Goal: Task Accomplishment & Management: Use online tool/utility

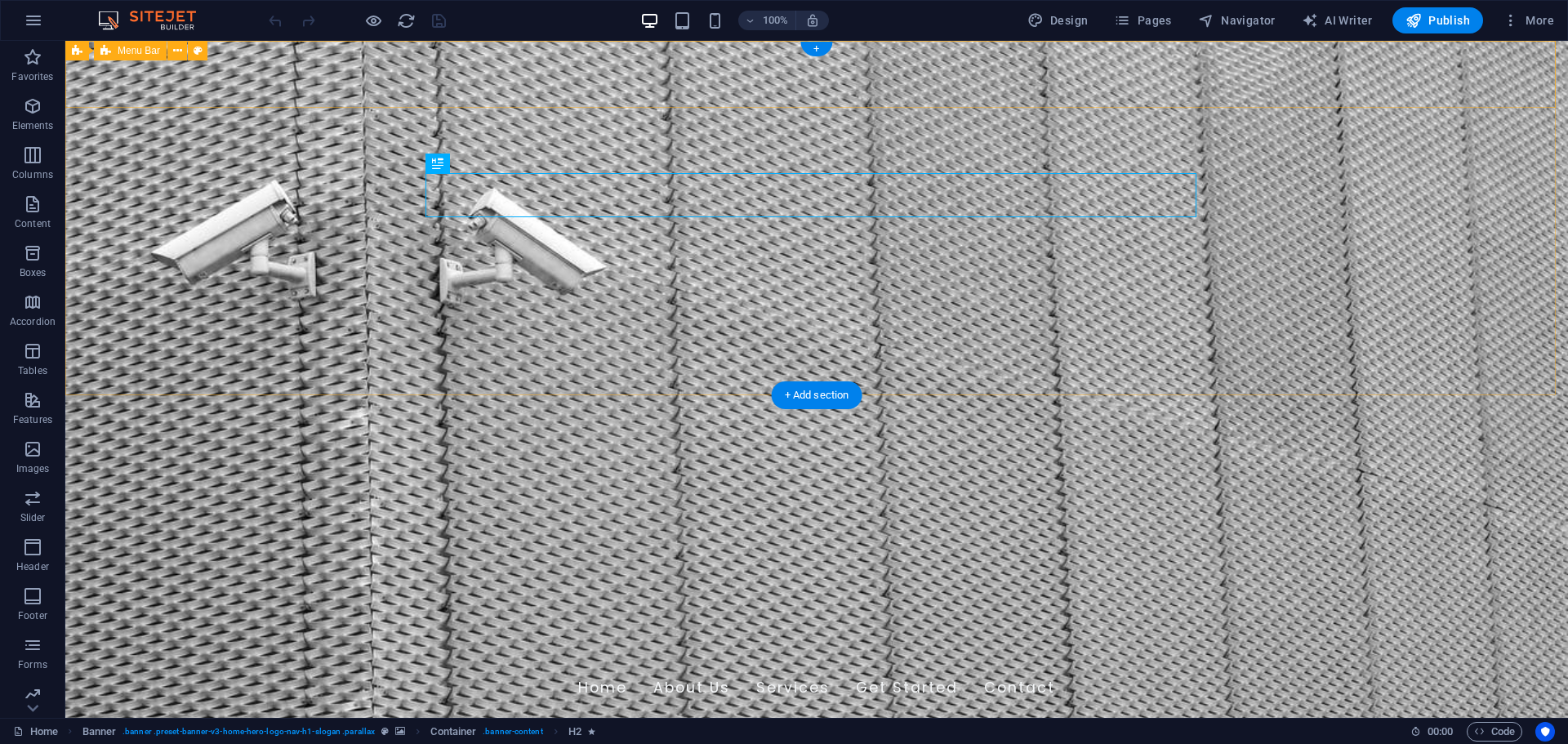
drag, startPoint x: 740, startPoint y: 90, endPoint x: 703, endPoint y: 50, distance: 54.5
click at [680, 51] on button at bounding box center [675, 50] width 20 height 20
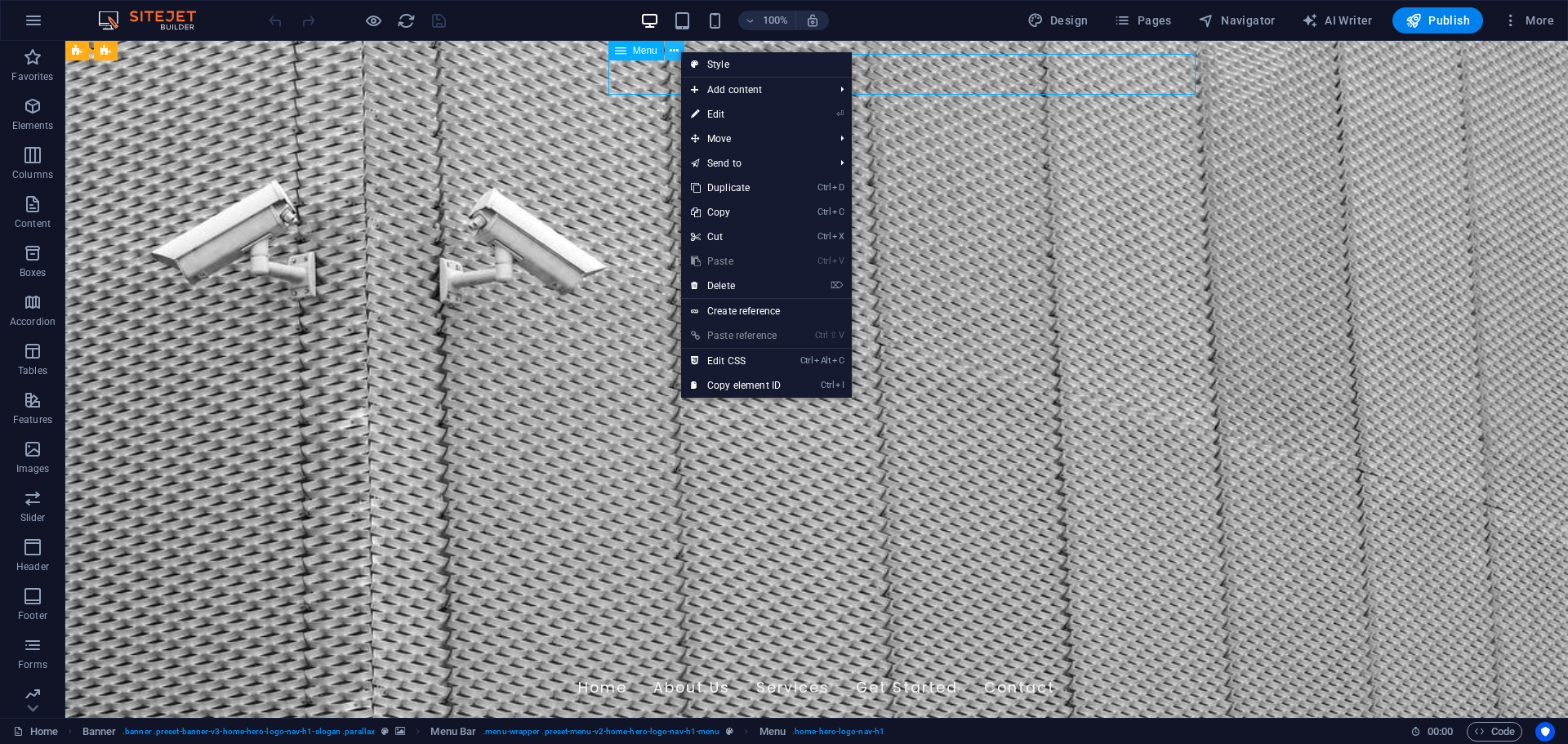
click at [680, 51] on button at bounding box center [675, 50] width 20 height 20
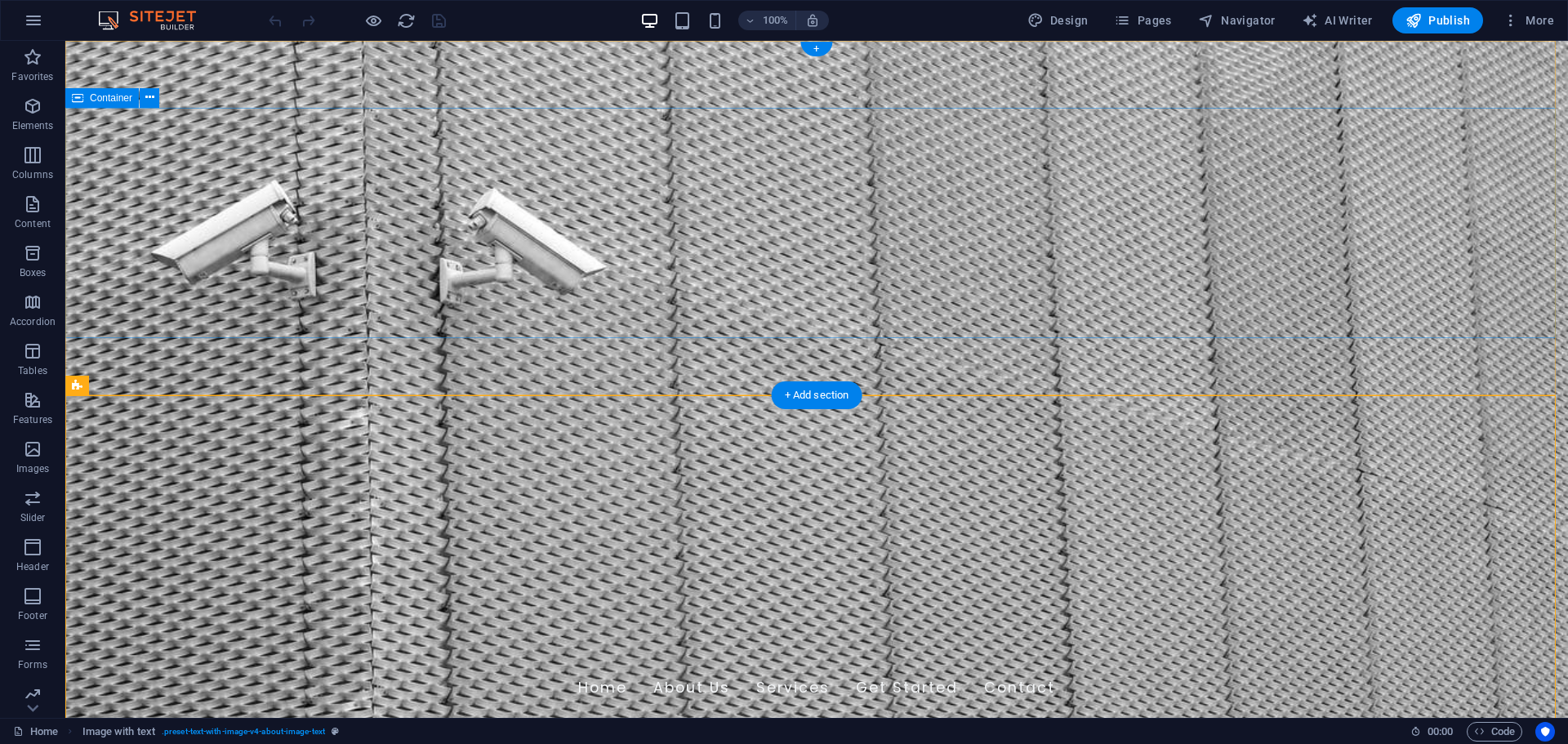
click at [182, 637] on div "saquib.opinionitsoft.com Home About Us Services Get Started Contact" at bounding box center [817, 679] width 1503 height 84
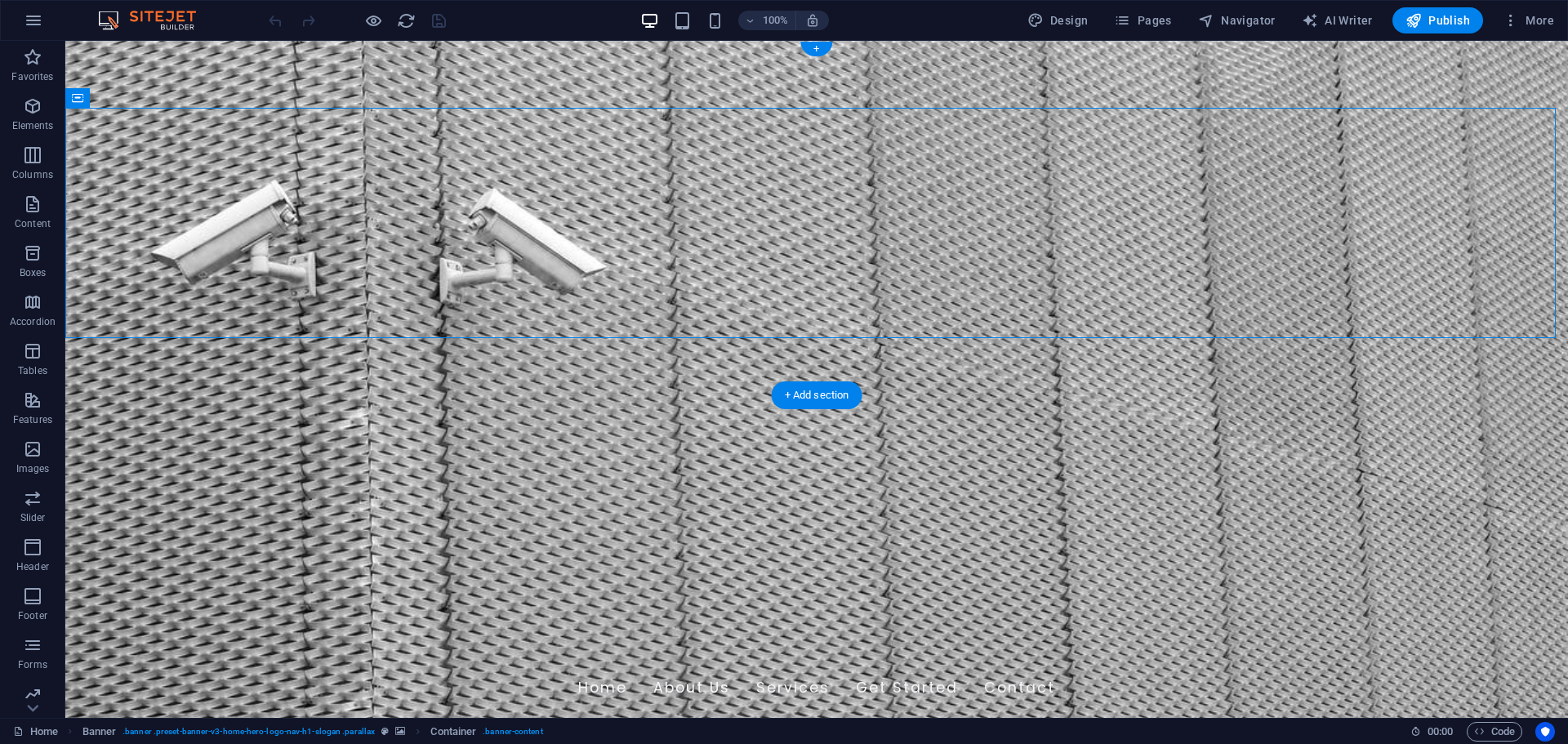
click at [108, 353] on figure at bounding box center [817, 379] width 1503 height 677
click at [1488, 361] on figure at bounding box center [817, 379] width 1503 height 677
click at [1305, 338] on figure at bounding box center [817, 379] width 1503 height 677
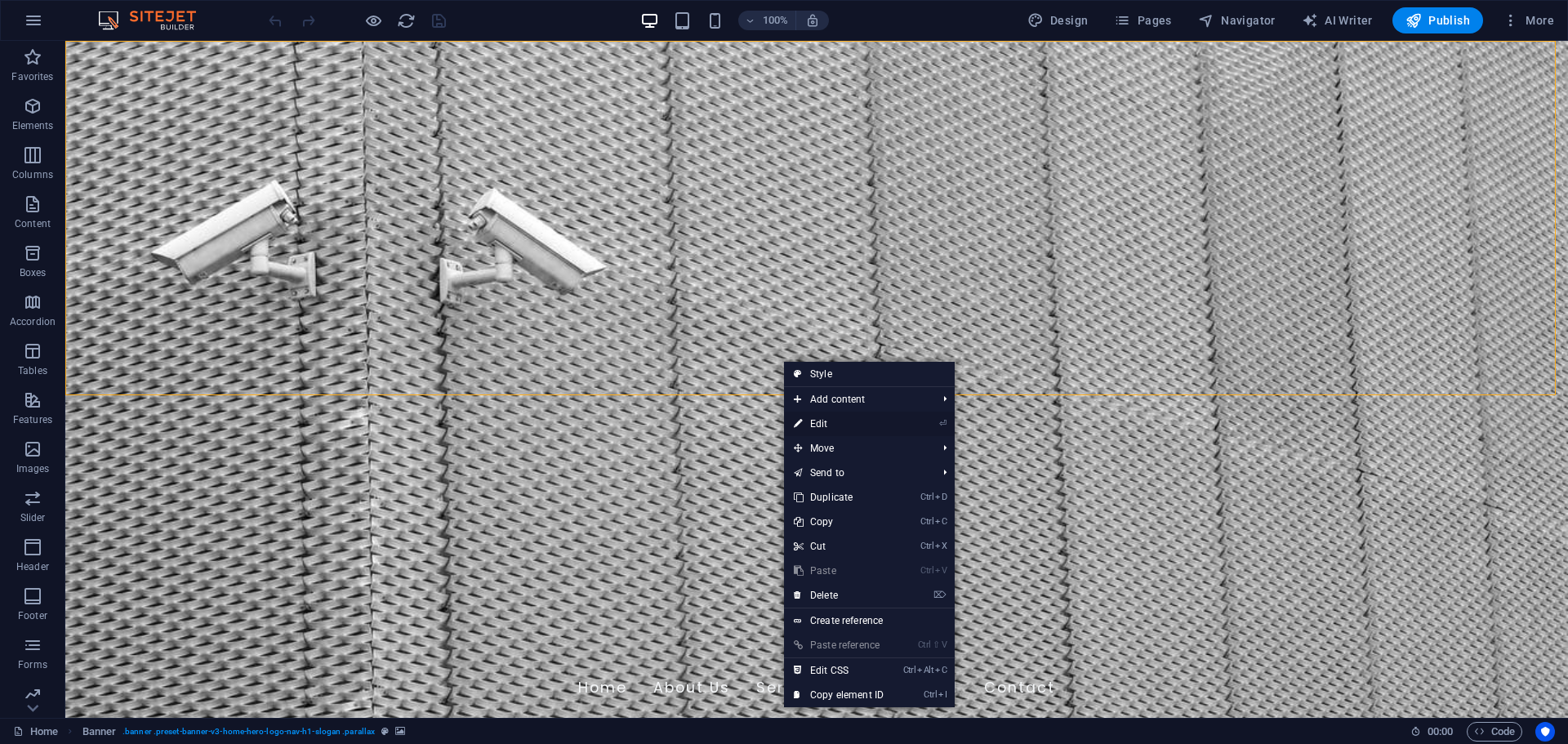
click at [867, 421] on link "⏎ Edit" at bounding box center [838, 424] width 109 height 24
select select "vh"
select select "header"
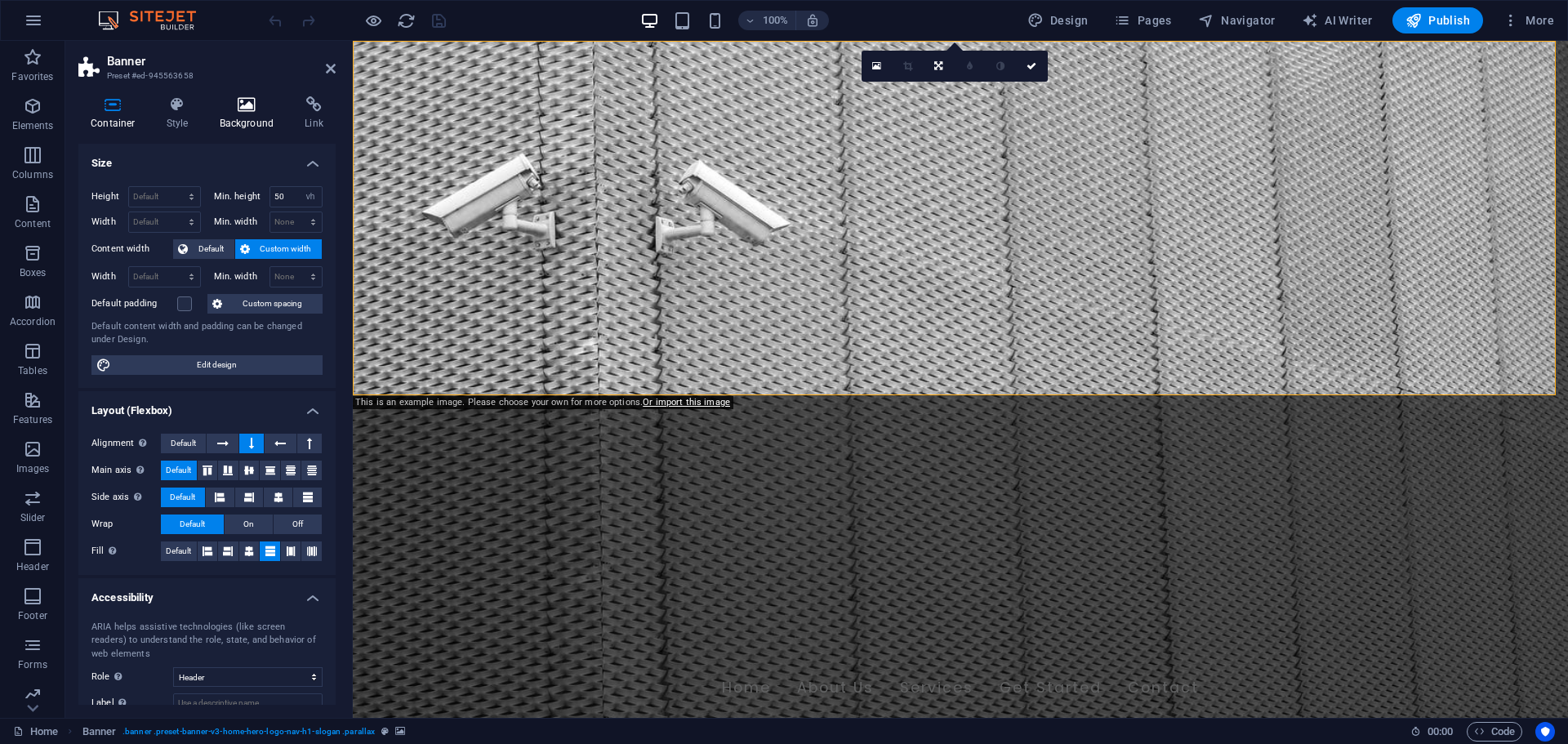
click at [258, 113] on h4 "Background" at bounding box center [251, 114] width 86 height 34
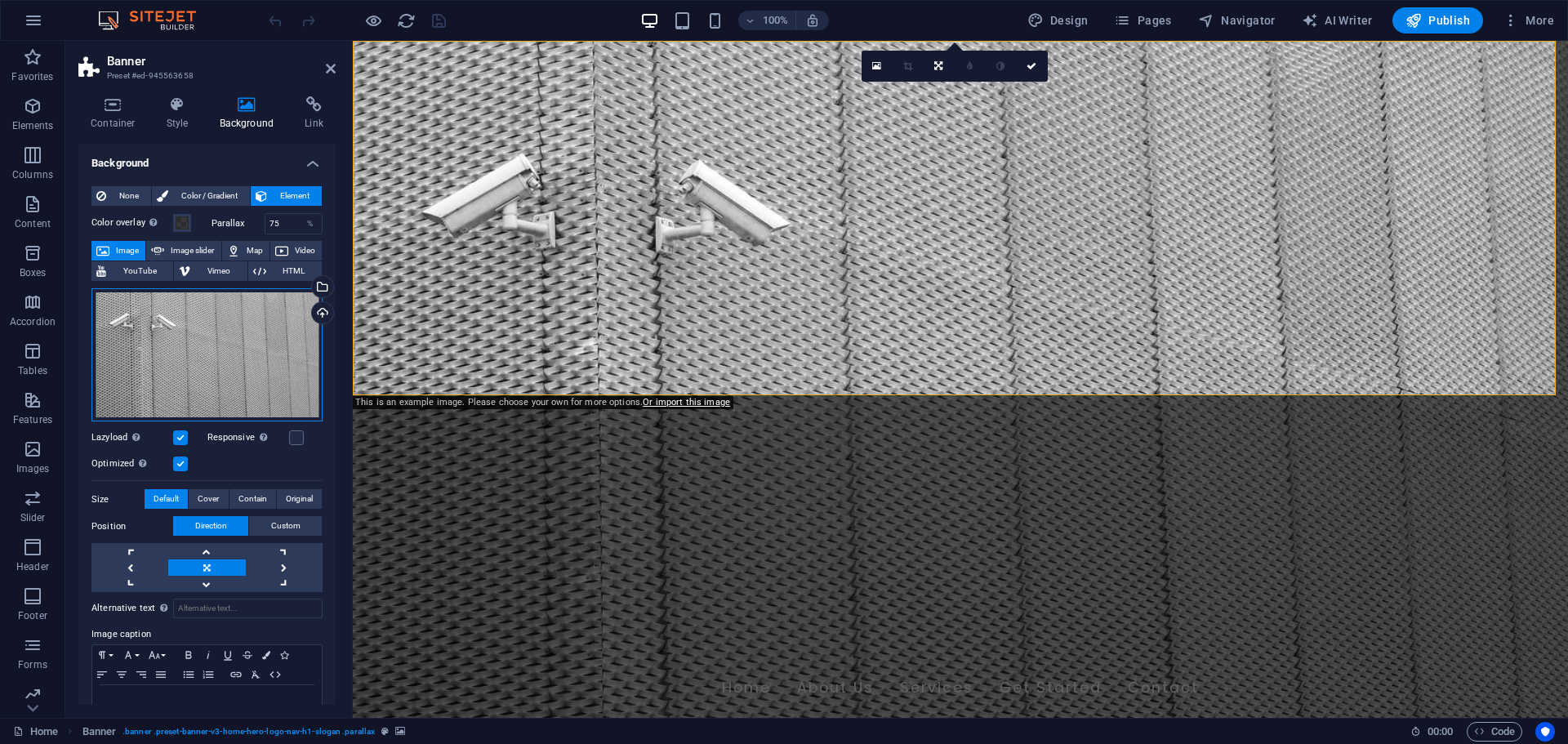
click at [271, 332] on div "Drag files here, click to choose files or select files from Files or our free s…" at bounding box center [207, 355] width 231 height 133
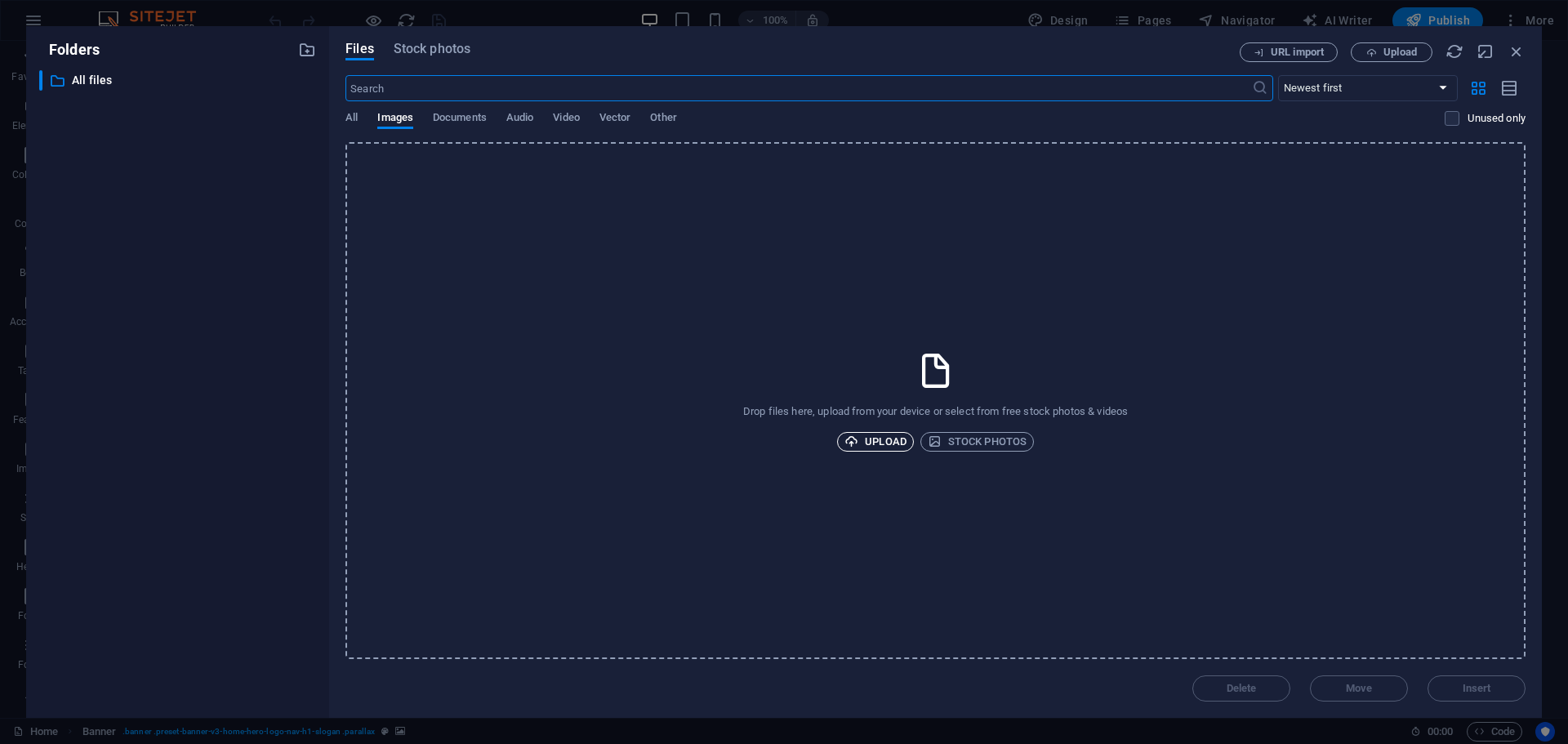
click at [866, 437] on span "Upload" at bounding box center [875, 442] width 62 height 20
click at [974, 442] on span "Stock photos" at bounding box center [977, 442] width 99 height 20
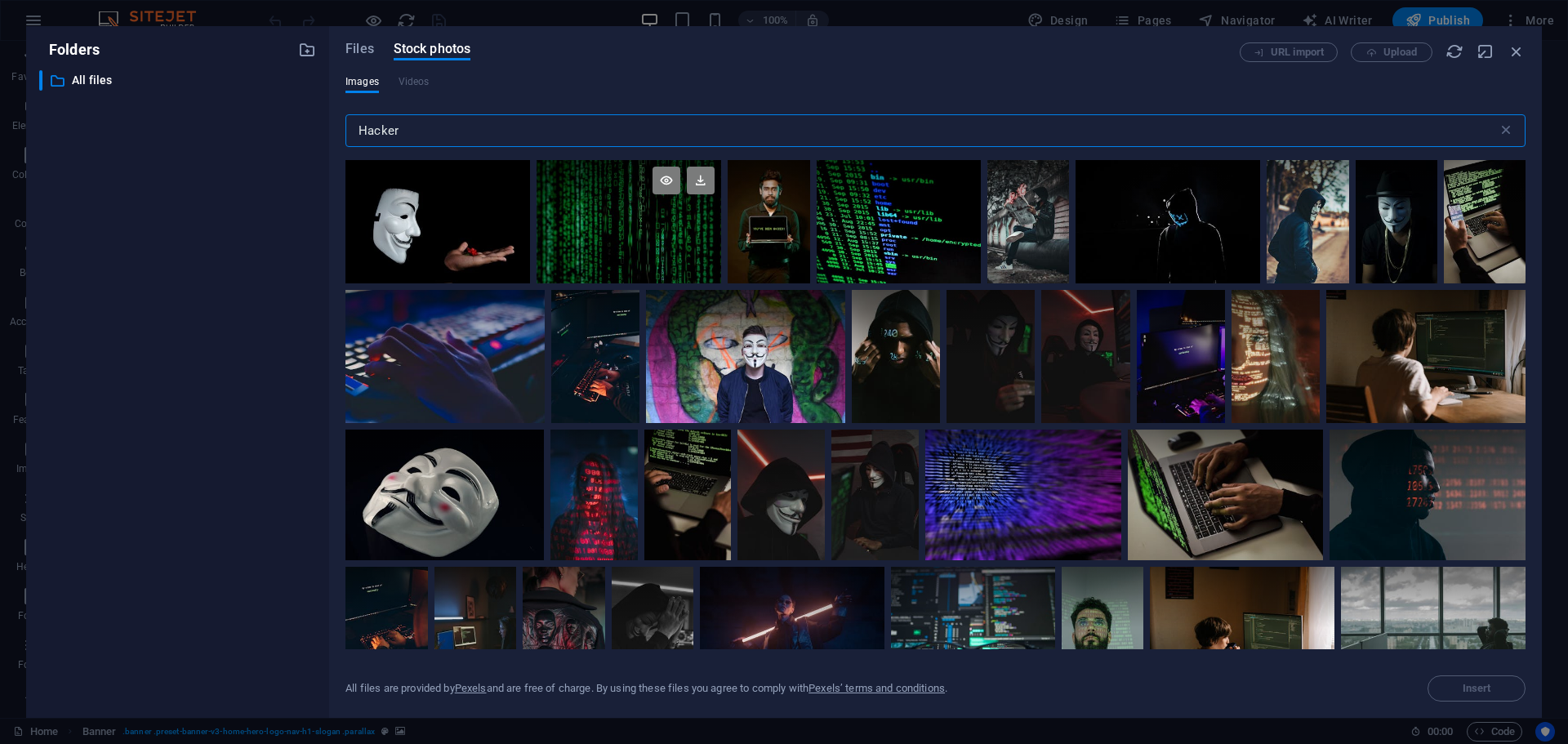
type input "Hacker"
click at [586, 241] on div at bounding box center [629, 221] width 184 height 123
click at [1493, 691] on span "Insert" at bounding box center [1477, 688] width 84 height 9
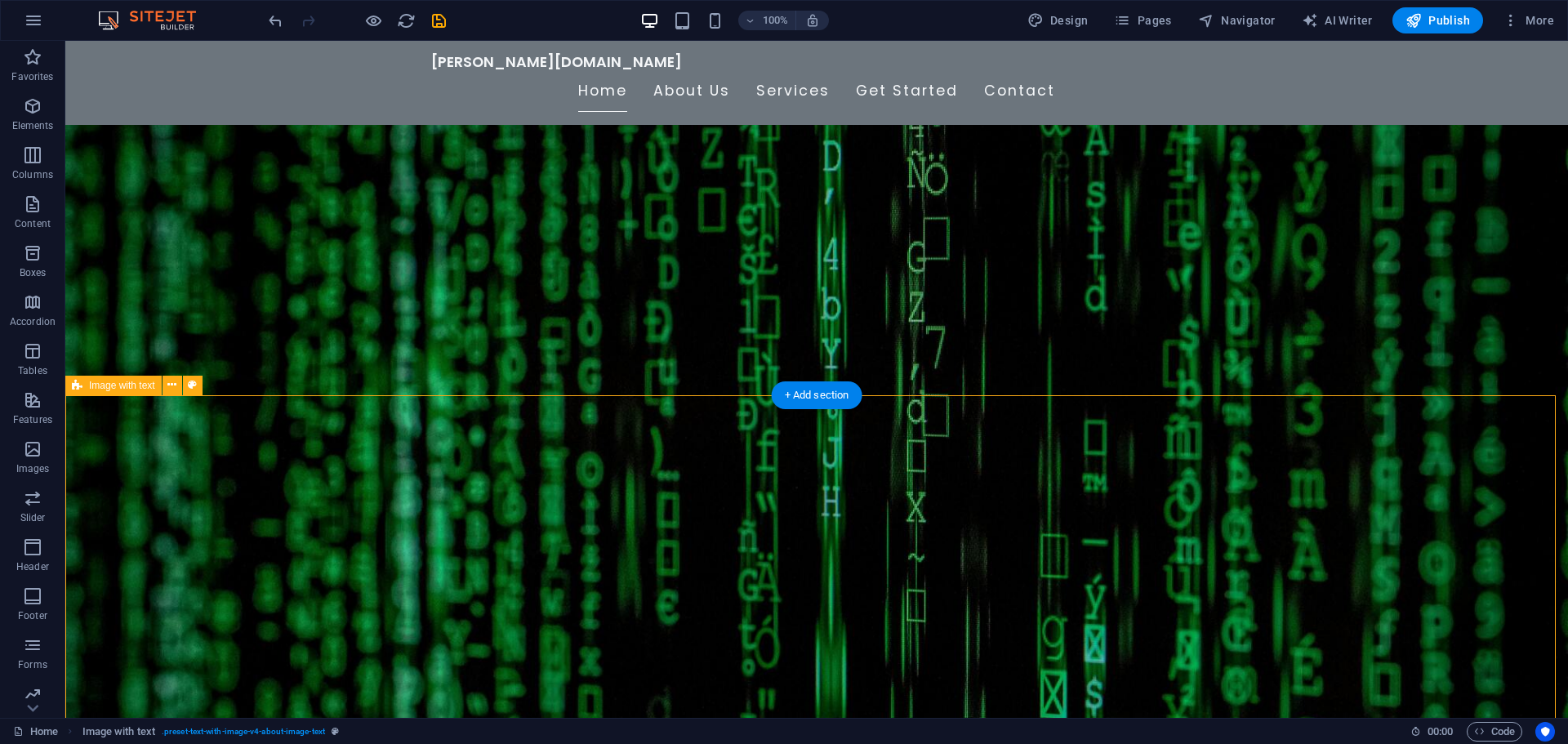
scroll to position [164, 0]
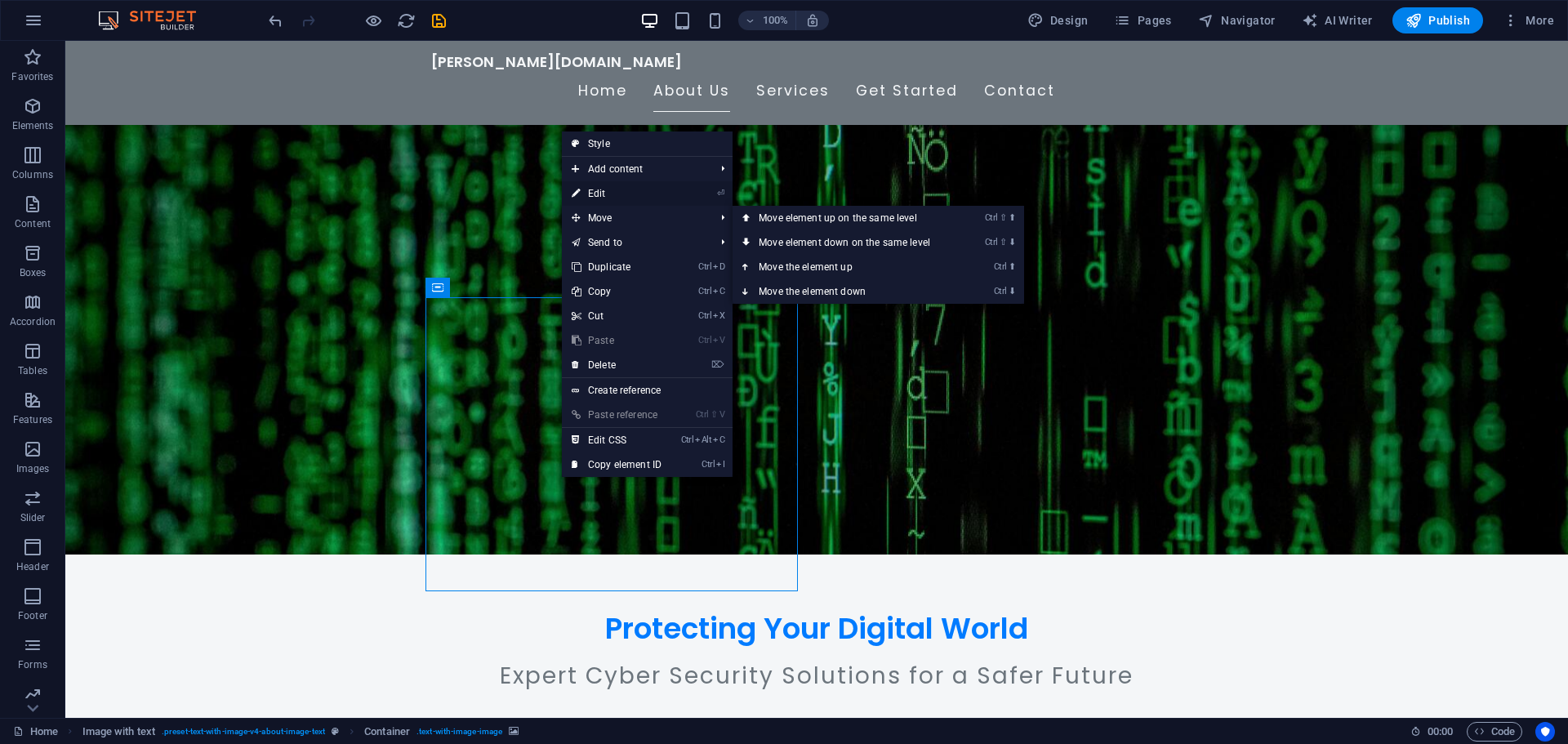
click at [637, 195] on link "⏎ Edit" at bounding box center [616, 193] width 109 height 24
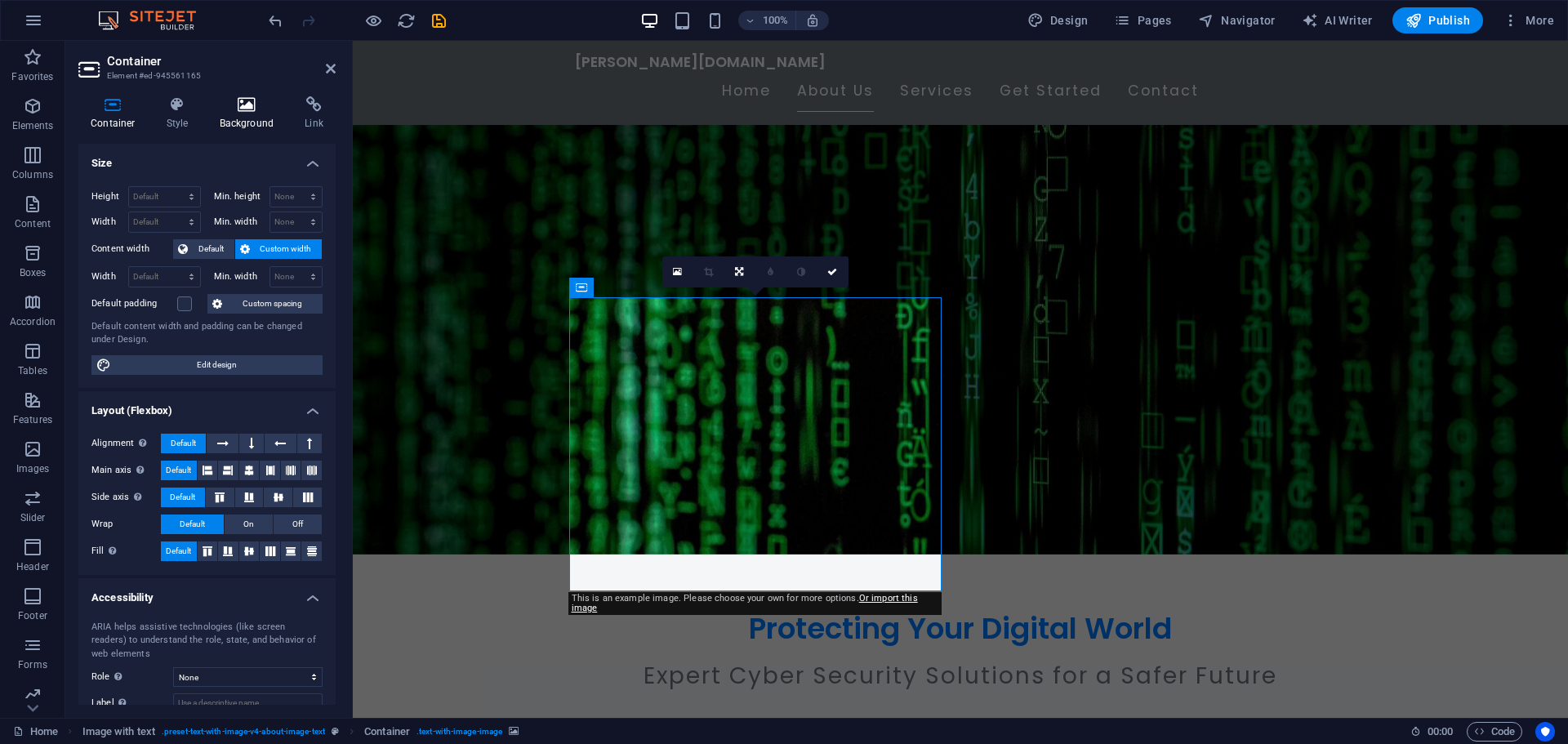
click at [240, 112] on icon at bounding box center [247, 104] width 79 height 16
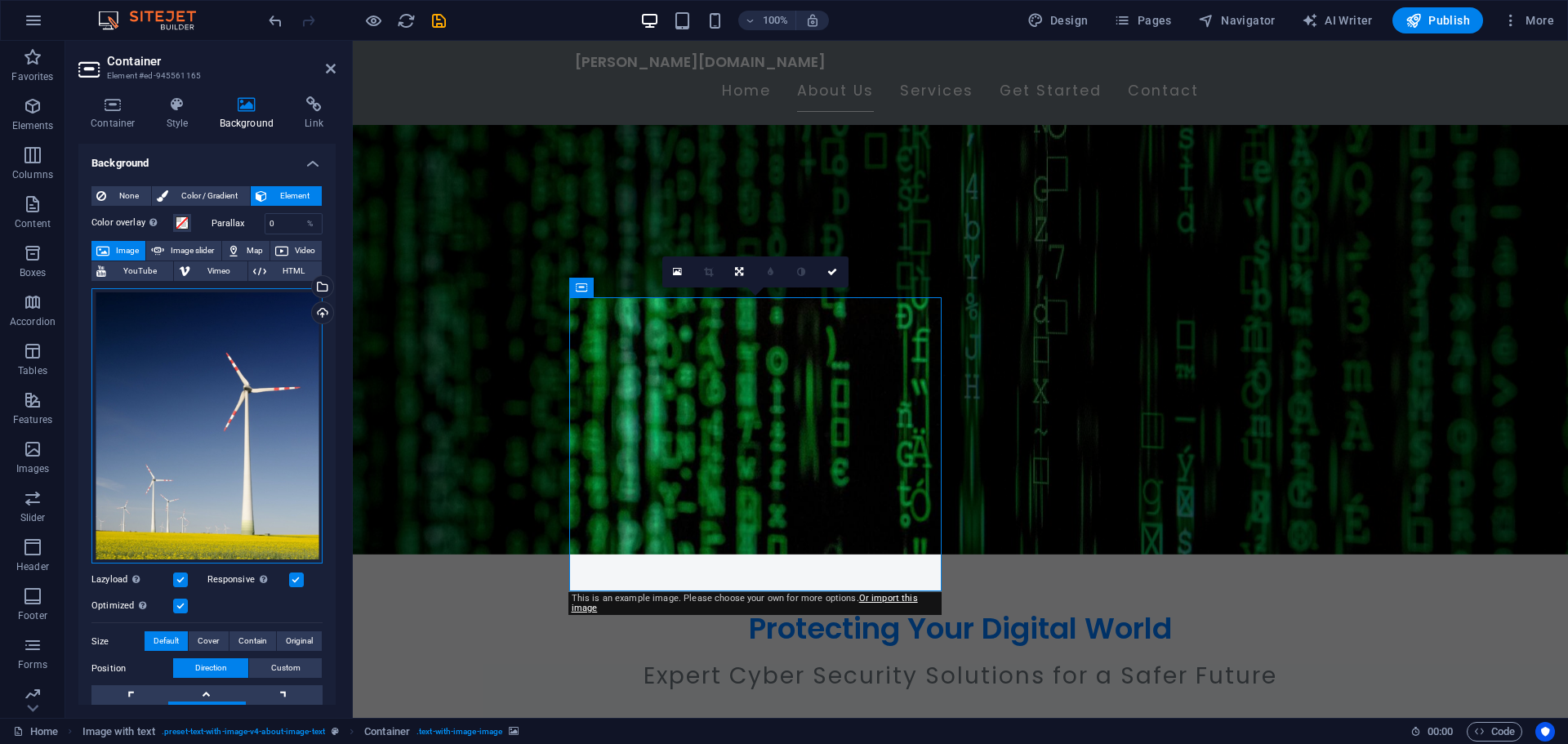
click at [271, 332] on div "Drag files here, click to choose files or select files from Files or our free s…" at bounding box center [207, 426] width 231 height 276
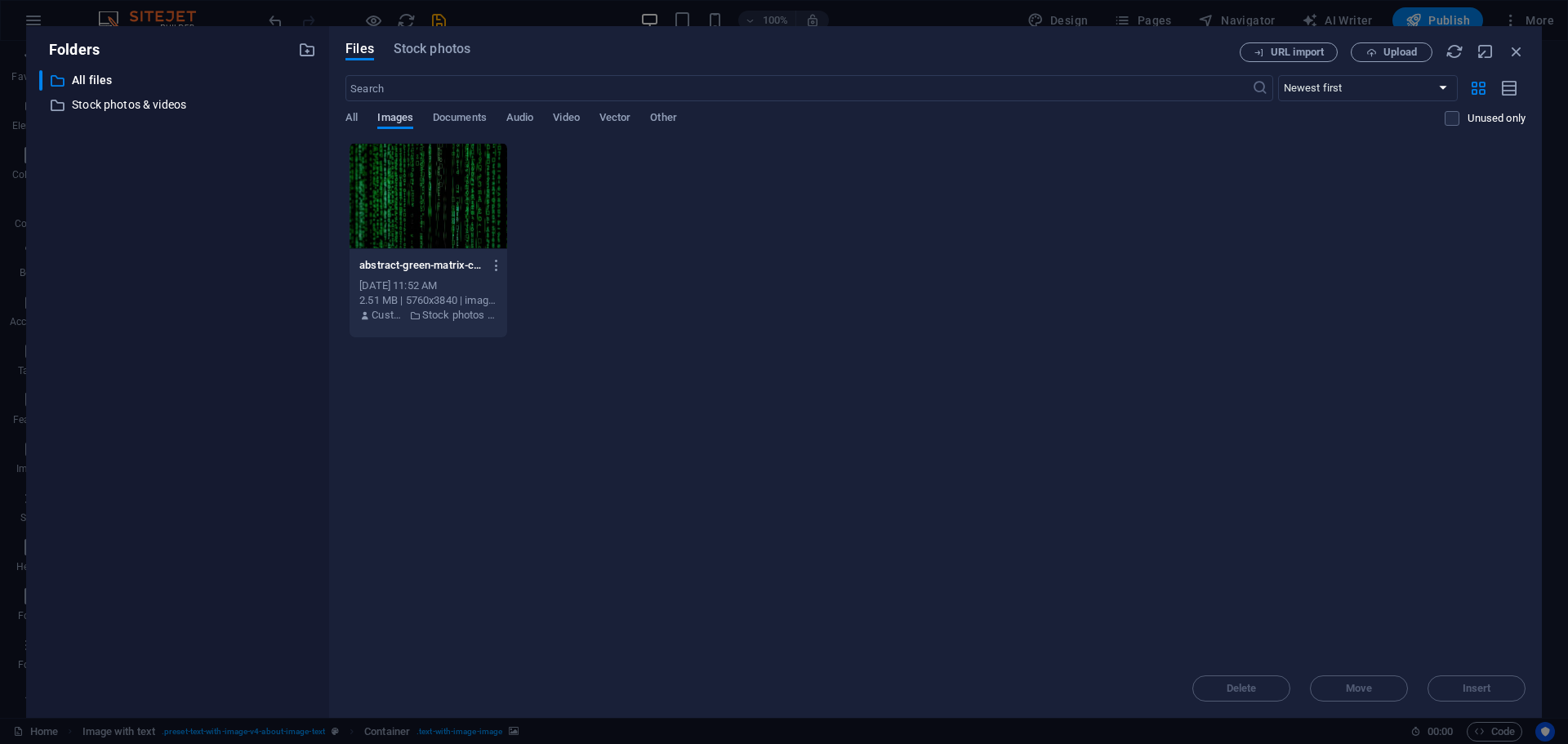
click at [398, 117] on span "Images" at bounding box center [395, 119] width 36 height 23
click at [1388, 52] on span "Upload" at bounding box center [1400, 52] width 34 height 9
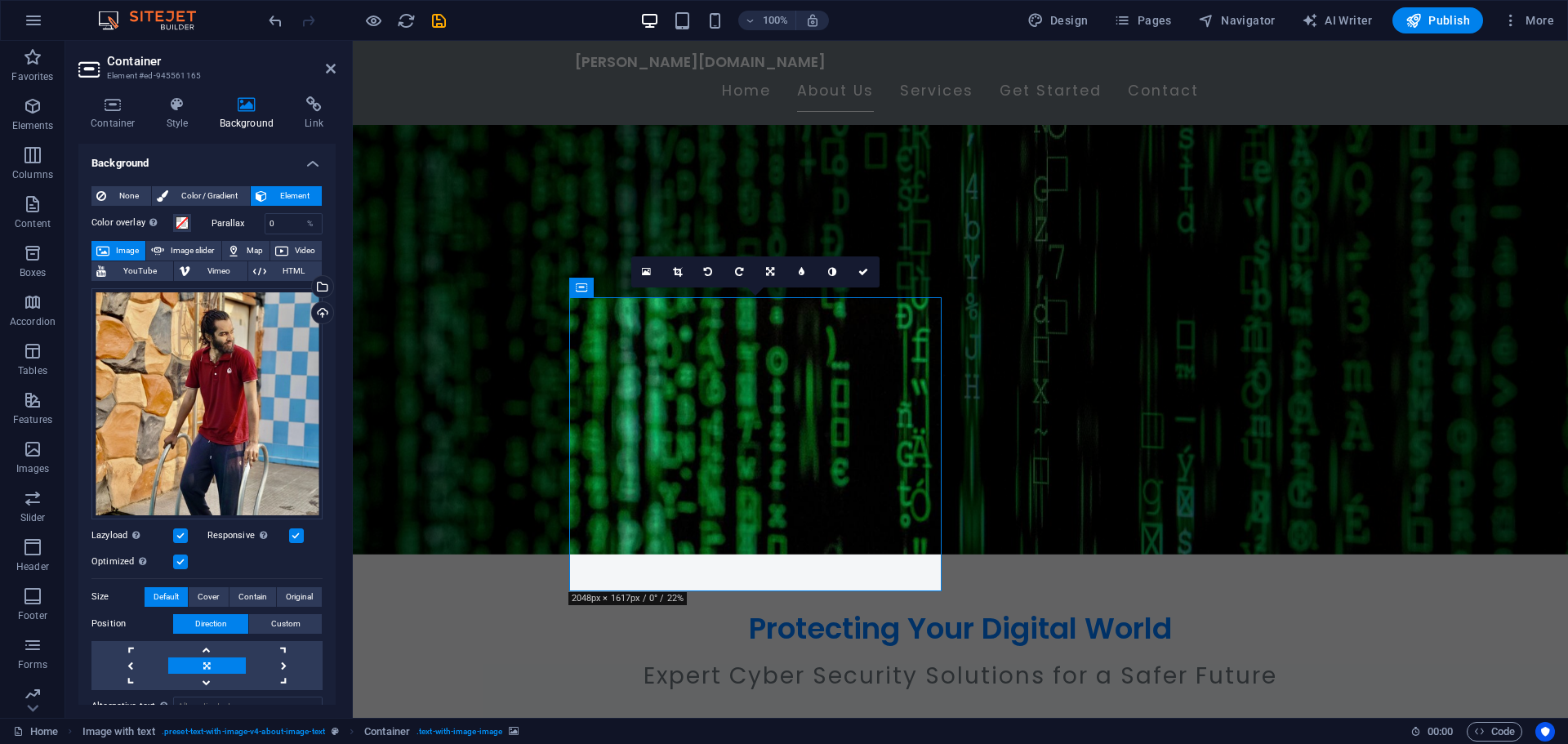
drag, startPoint x: 780, startPoint y: 464, endPoint x: 776, endPoint y: 498, distance: 34.2
click at [766, 270] on icon at bounding box center [769, 271] width 8 height 9
drag, startPoint x: 787, startPoint y: 474, endPoint x: 790, endPoint y: 522, distance: 48.1
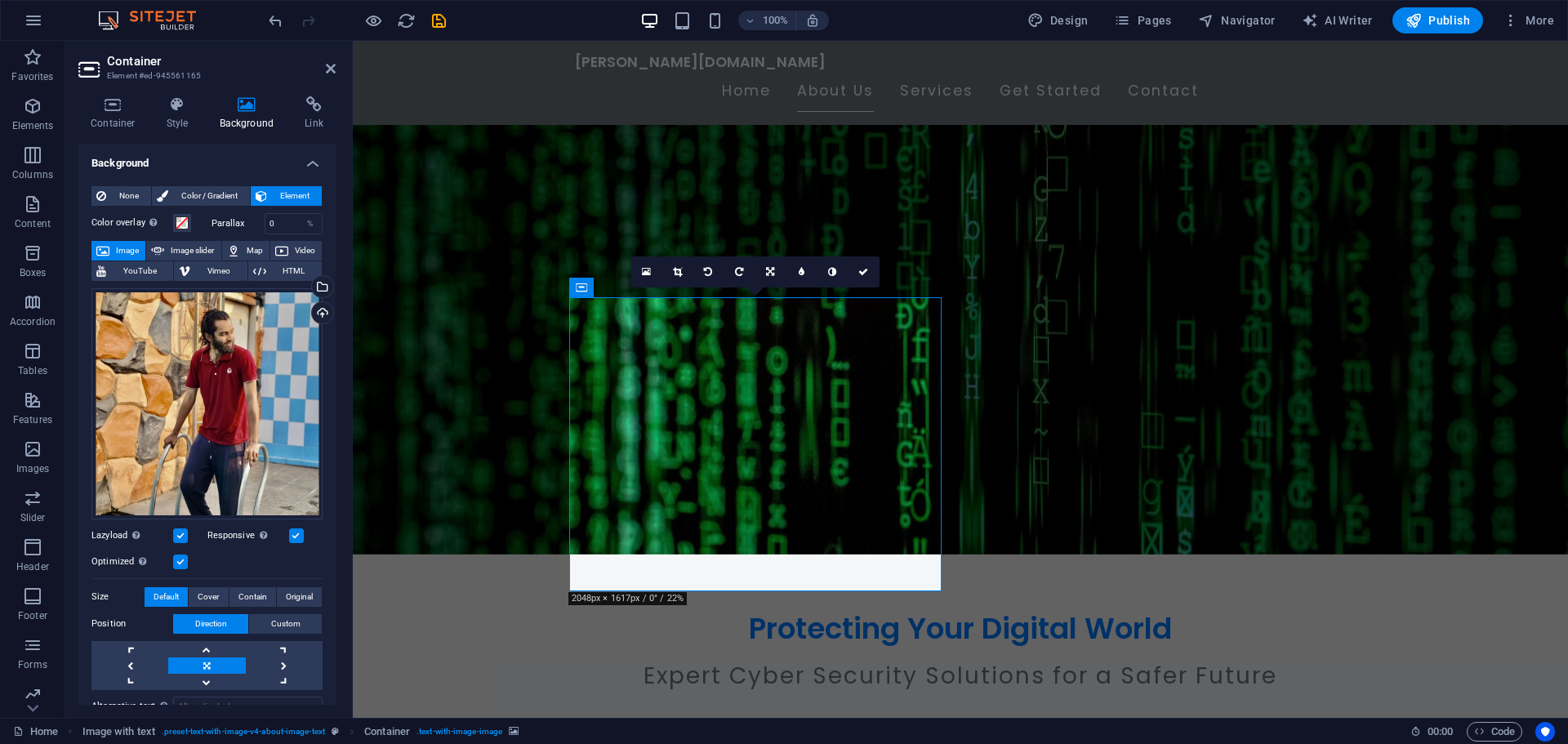
drag, startPoint x: 767, startPoint y: 496, endPoint x: 760, endPoint y: 459, distance: 37.7
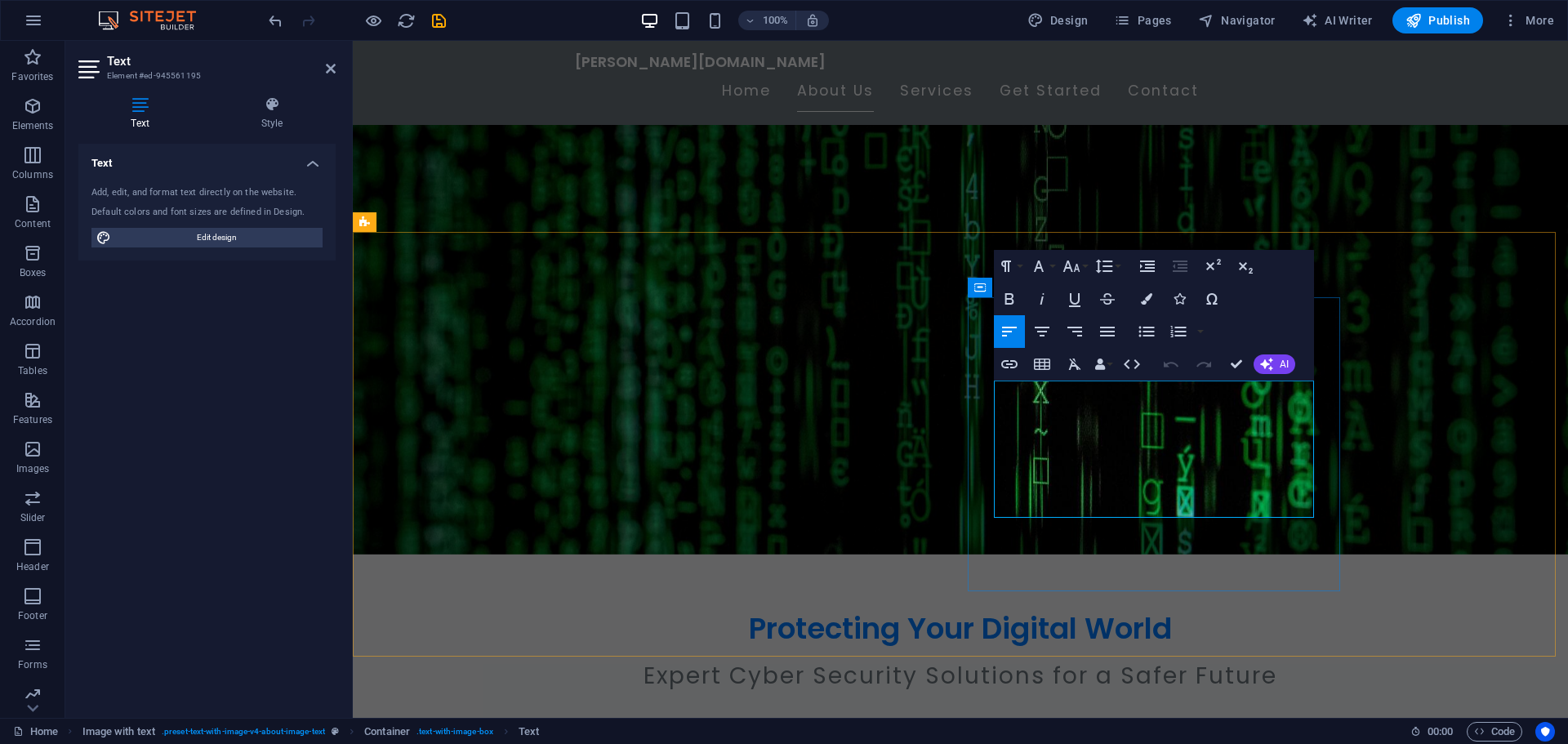
drag, startPoint x: 1142, startPoint y: 391, endPoint x: 969, endPoint y: 393, distance: 173.0
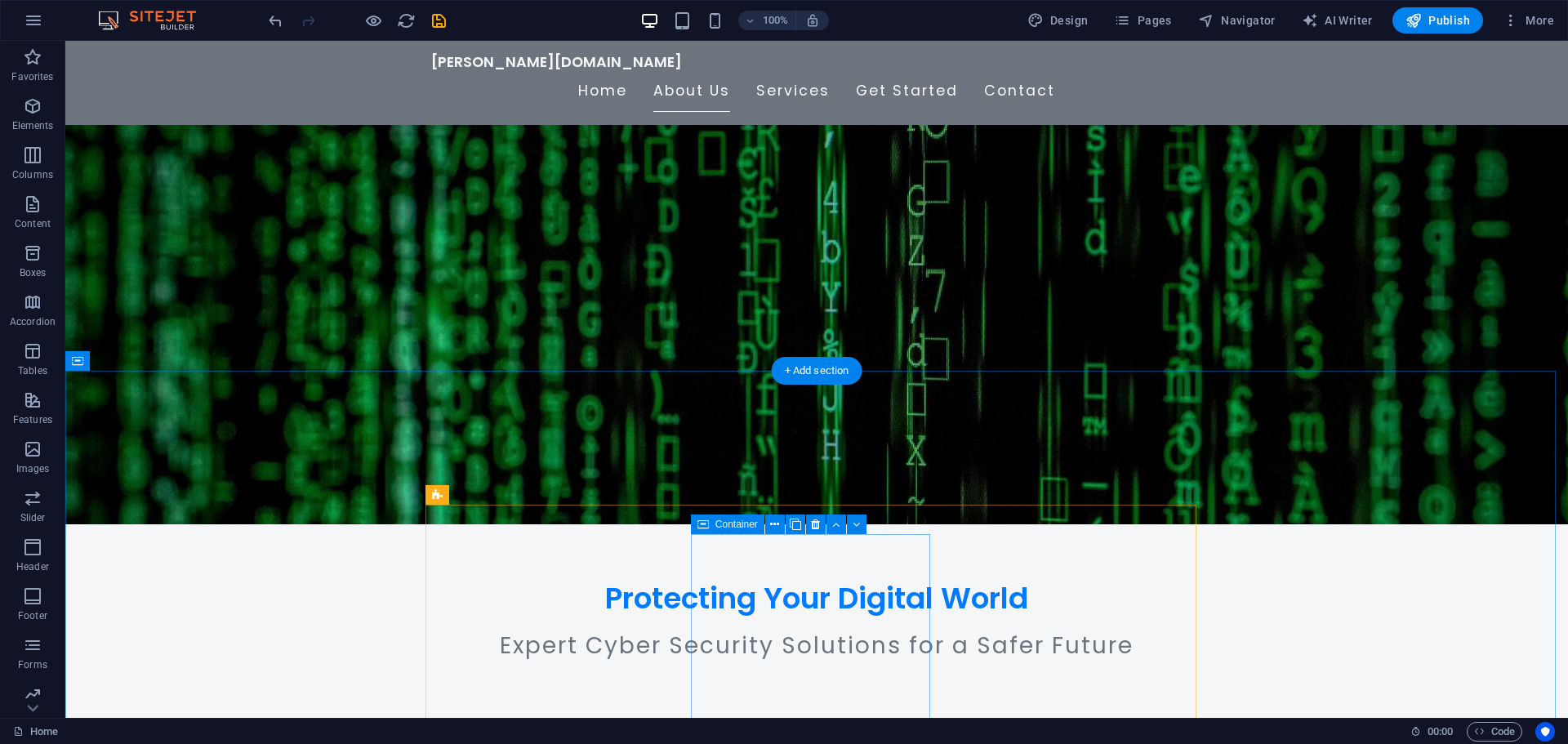
scroll to position [0, 0]
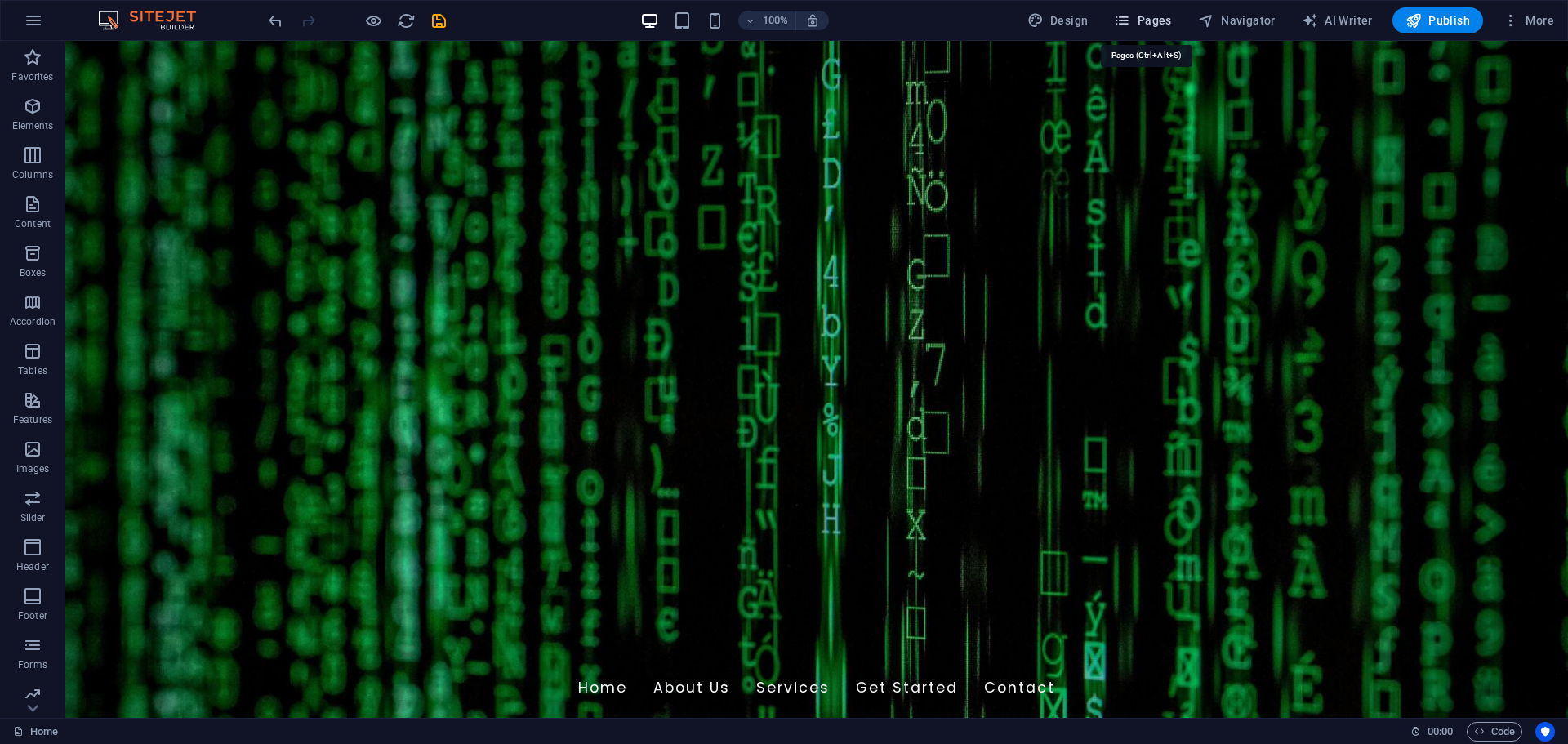
click at [1130, 23] on icon "button" at bounding box center [1122, 20] width 16 height 16
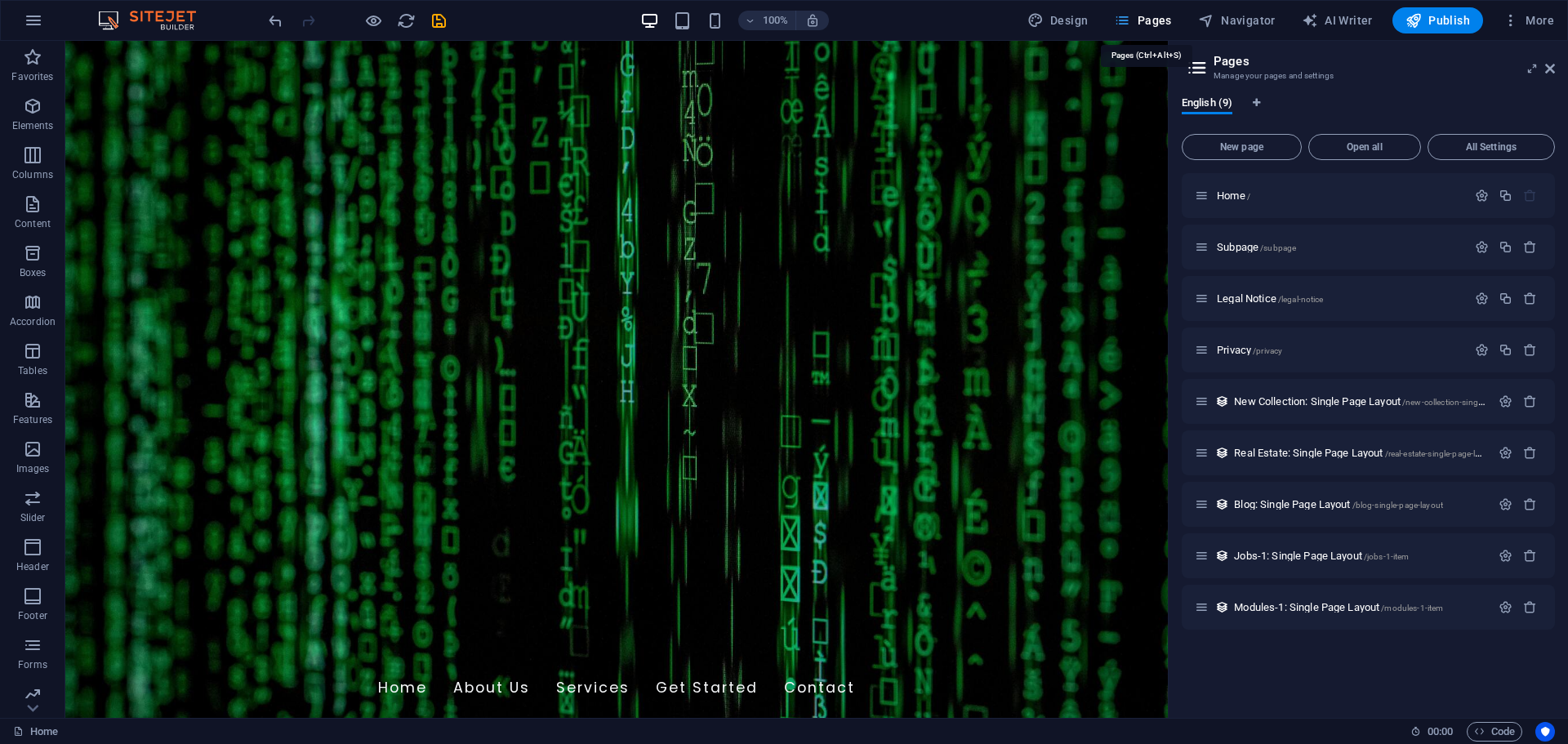
click at [1130, 23] on icon "button" at bounding box center [1122, 20] width 16 height 16
click at [1349, 15] on span "AI Writer" at bounding box center [1337, 20] width 71 height 16
select select "English"
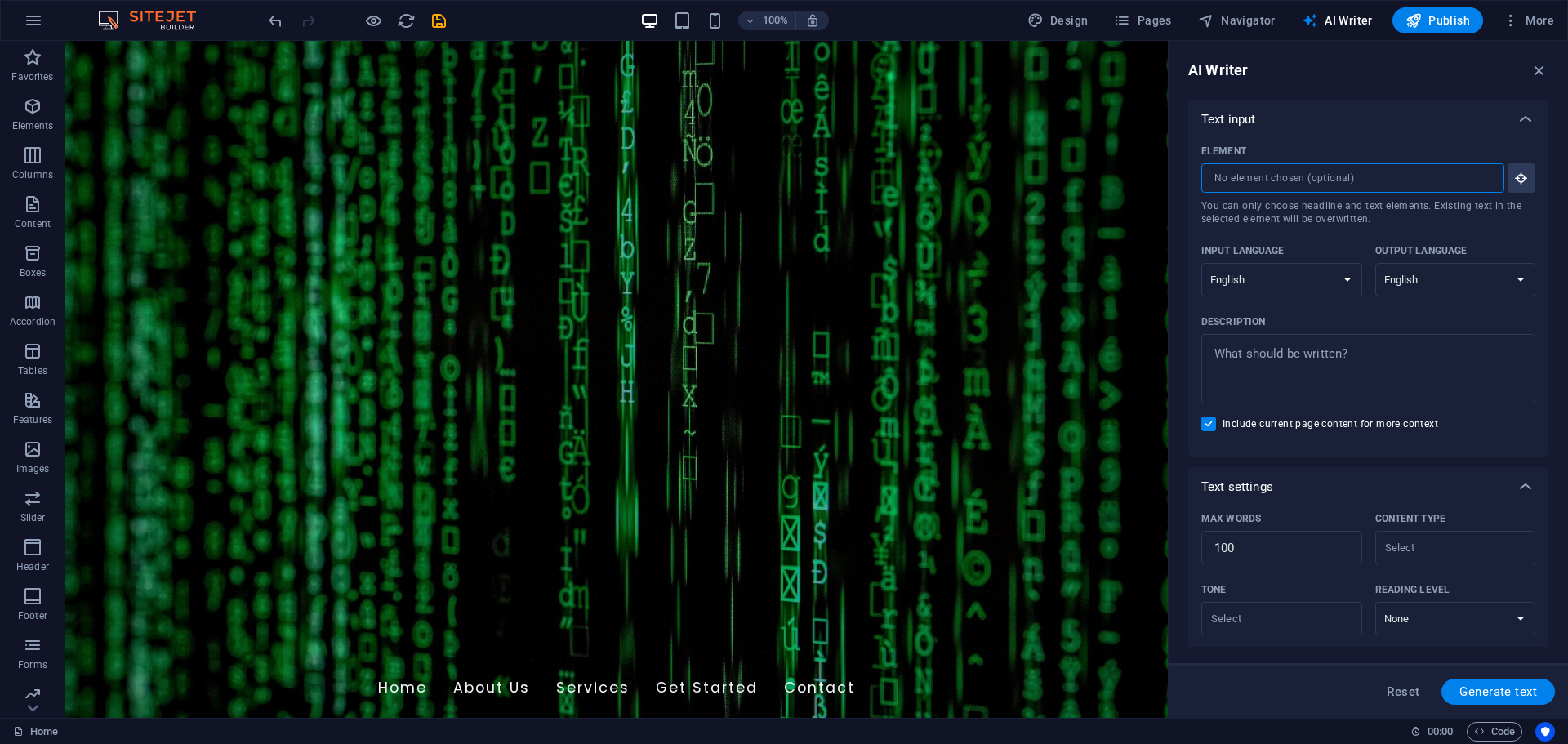
click at [1297, 181] on input "Element ​ You can only choose headline and text elements. Existing text in the …" at bounding box center [1347, 178] width 291 height 29
drag, startPoint x: 1536, startPoint y: 67, endPoint x: 1453, endPoint y: 42, distance: 86.7
click at [1536, 67] on icon "button" at bounding box center [1540, 70] width 18 height 18
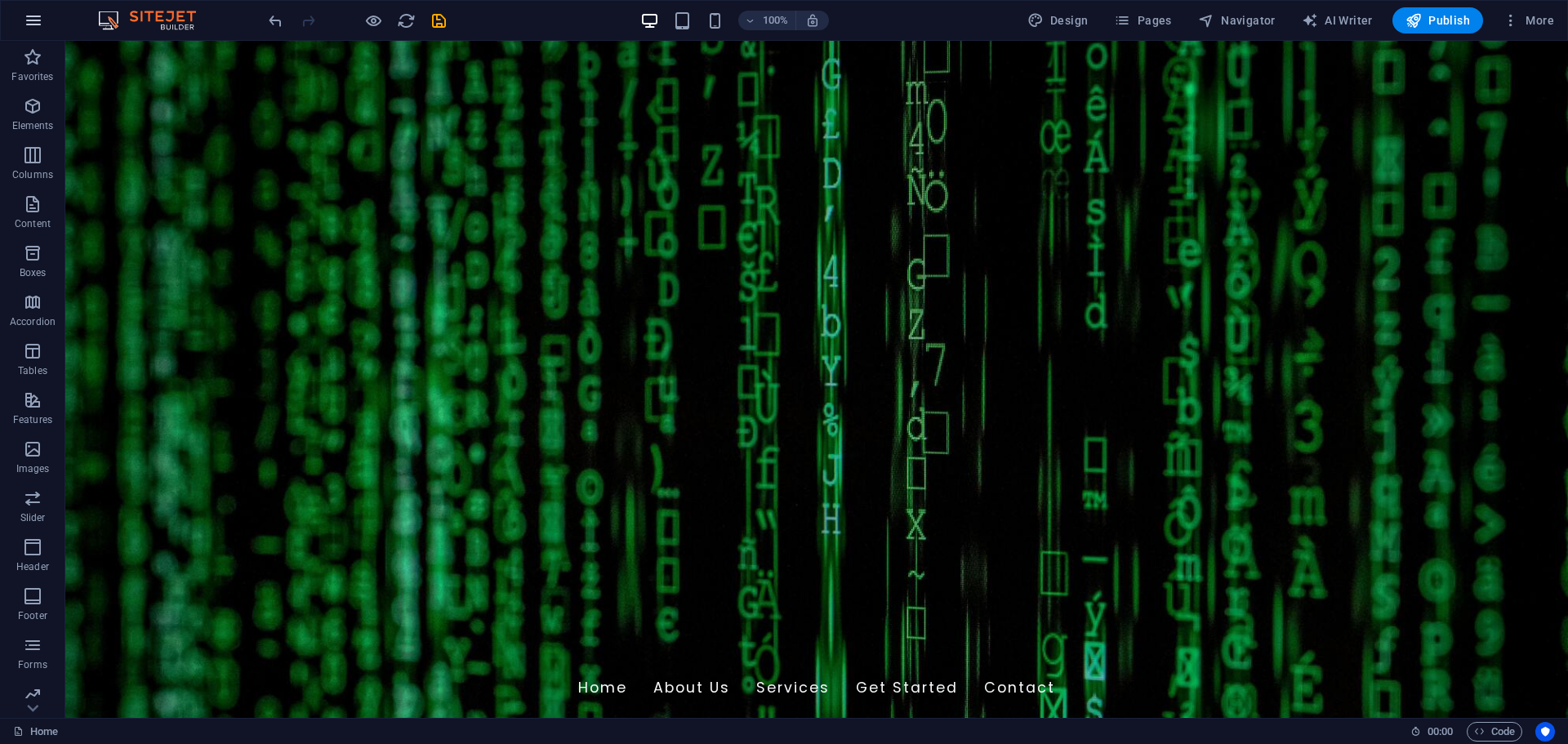
click at [29, 21] on icon "button" at bounding box center [33, 20] width 20 height 20
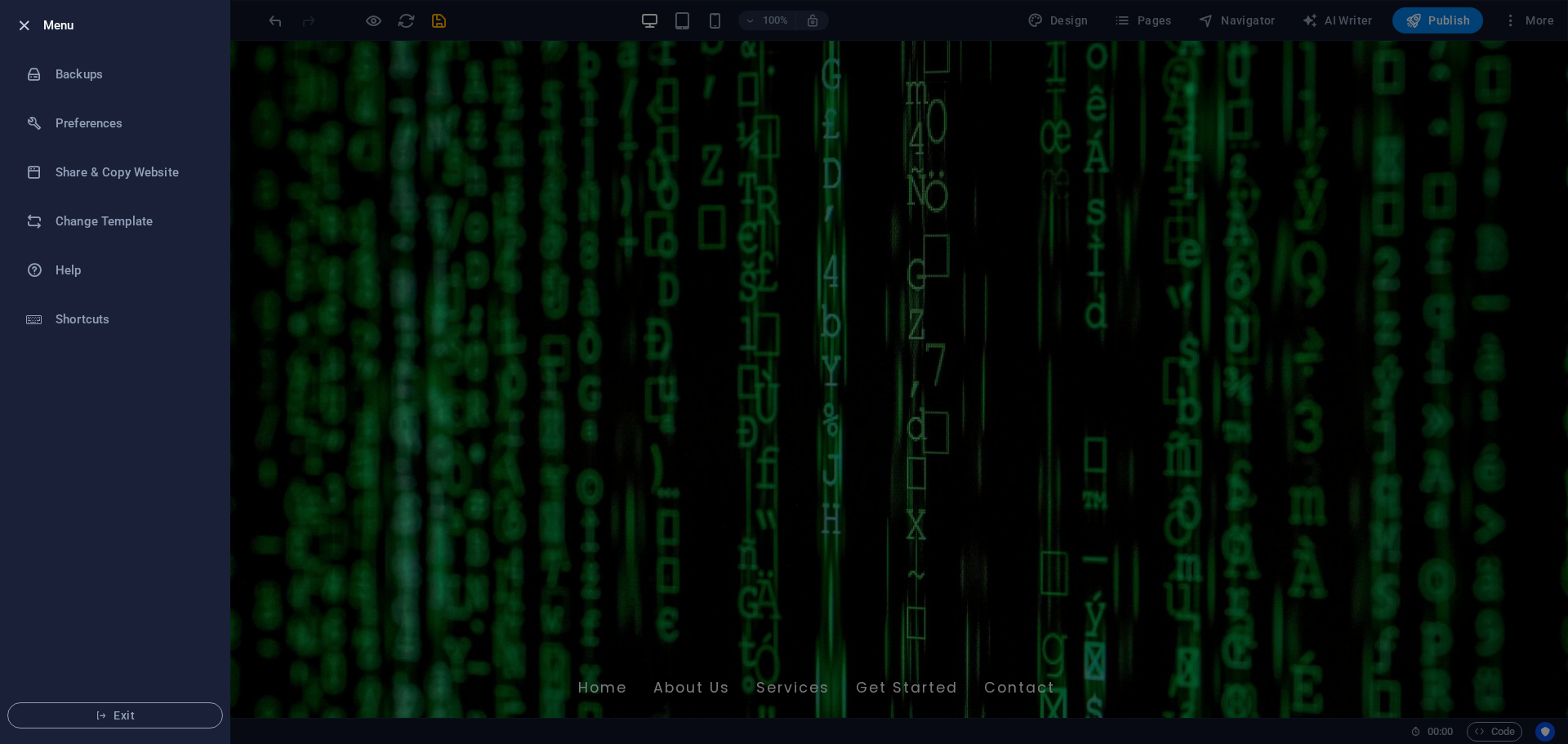
click at [22, 26] on icon "button" at bounding box center [24, 26] width 19 height 19
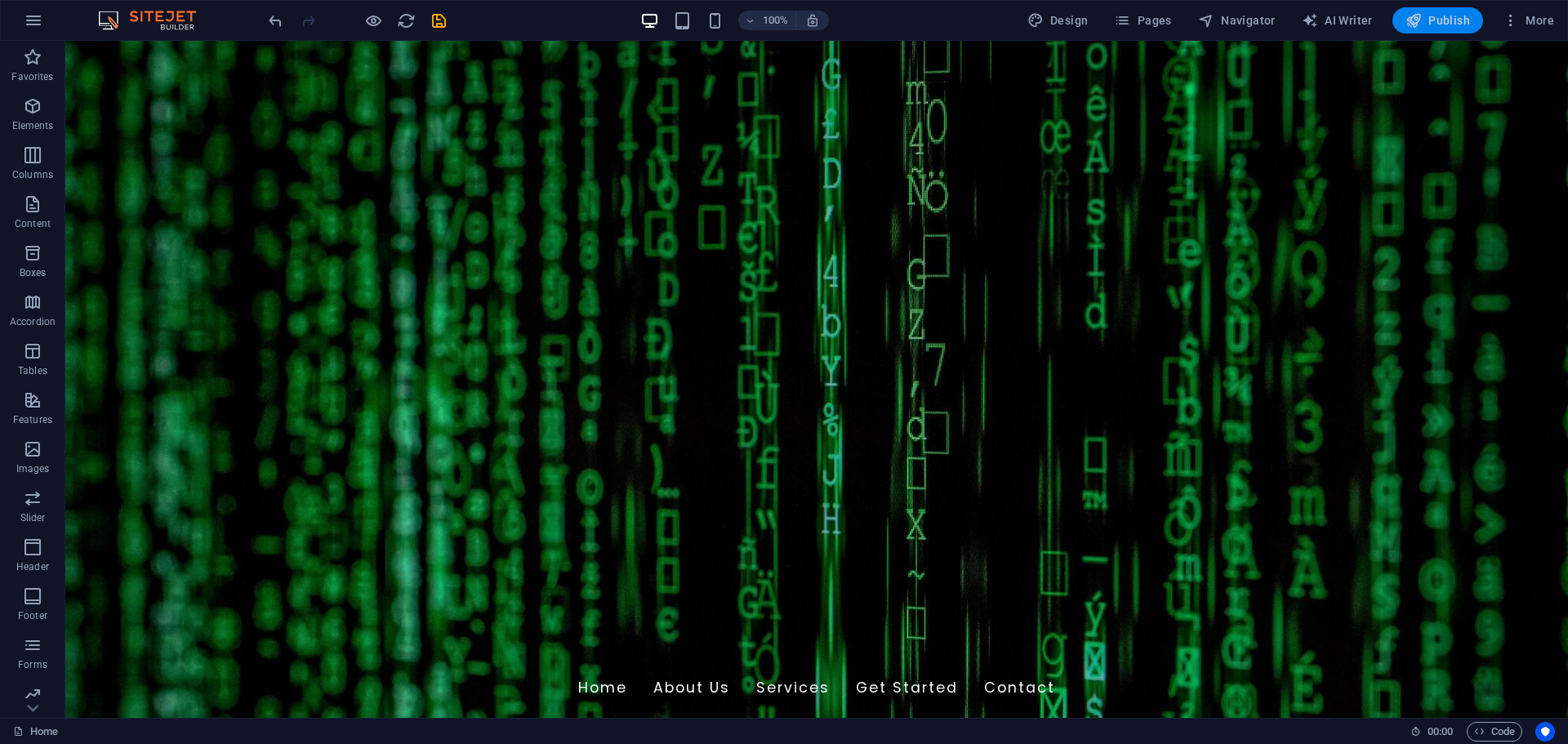
click at [1452, 20] on span "Publish" at bounding box center [1438, 20] width 65 height 16
checkbox input "false"
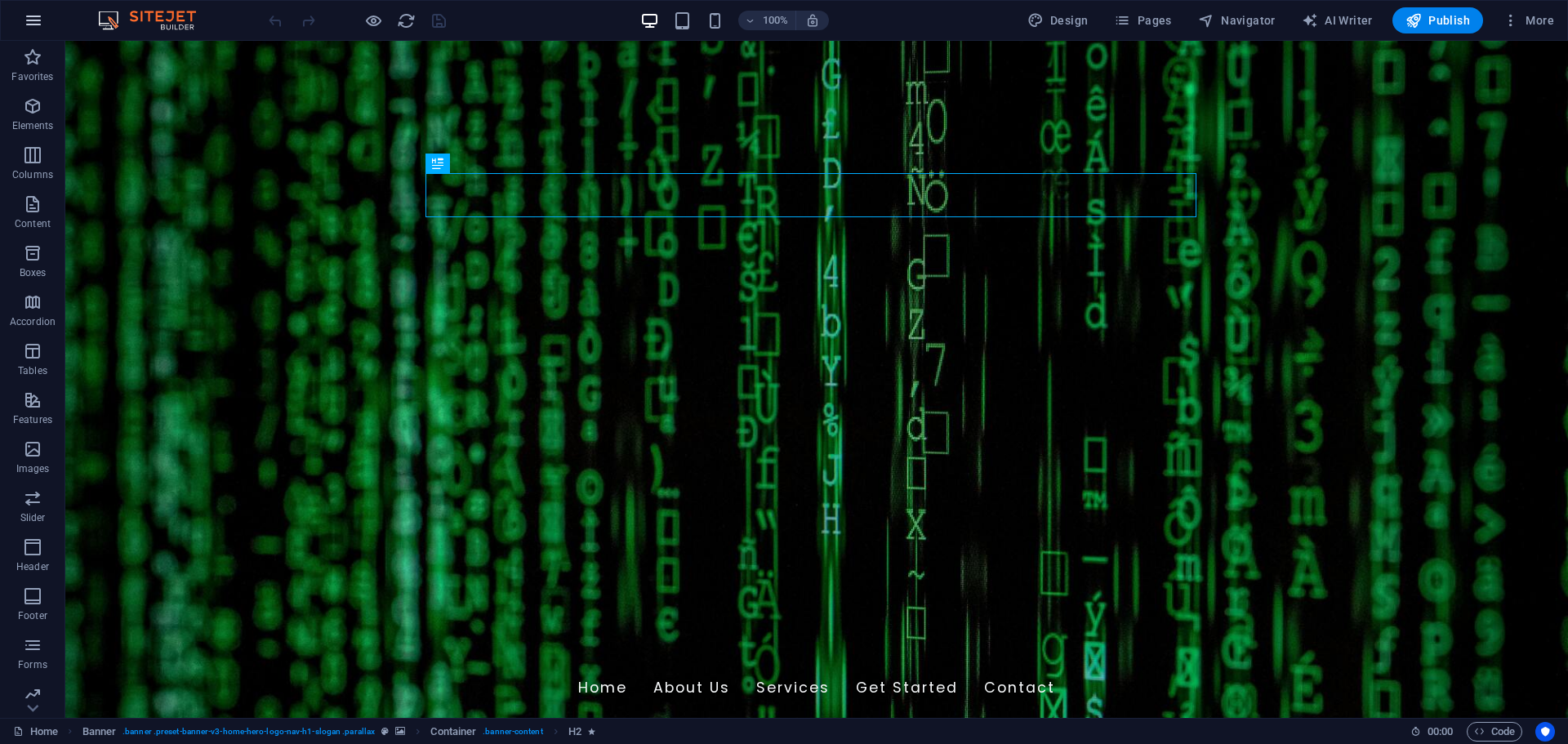
click at [32, 23] on icon "button" at bounding box center [33, 20] width 20 height 20
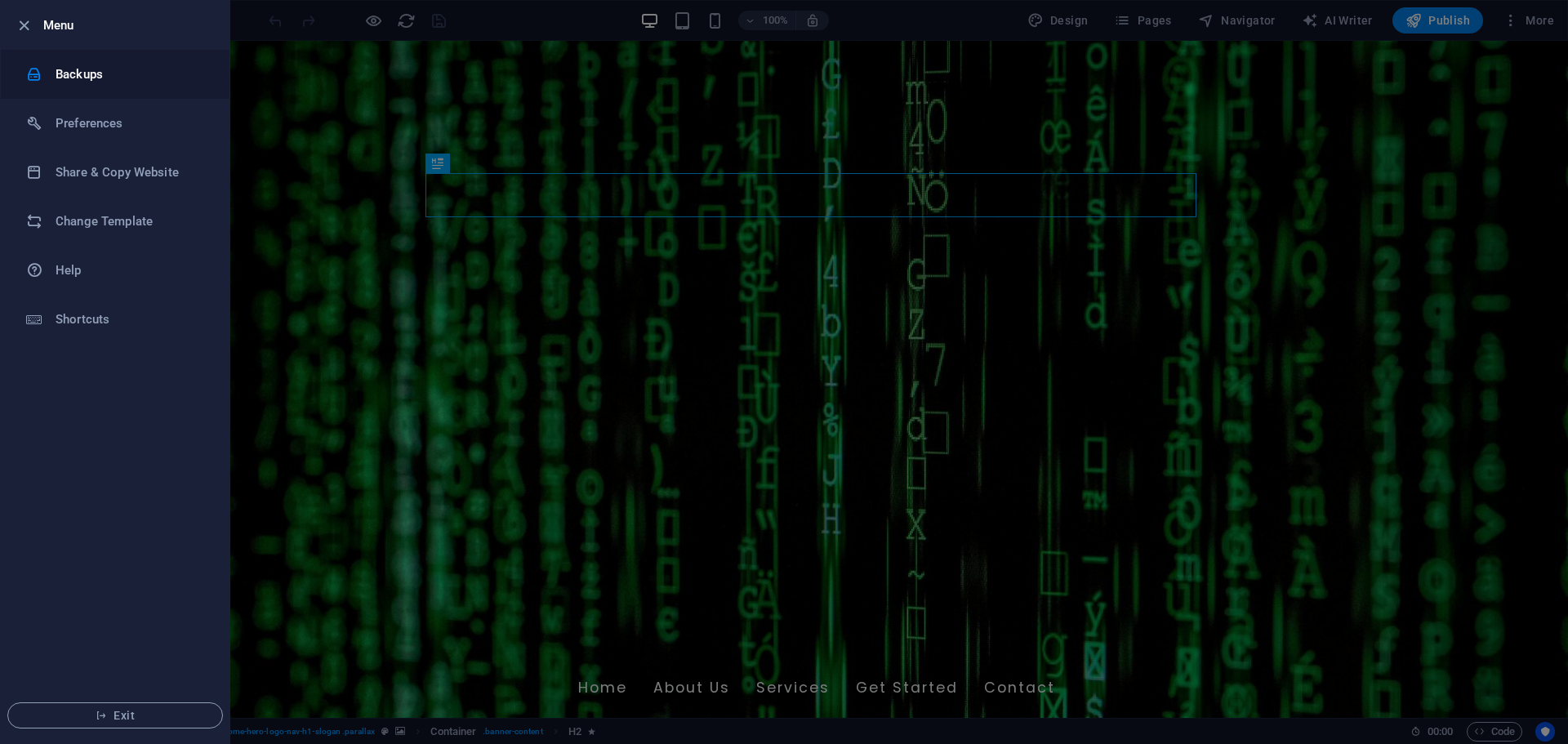
click at [73, 78] on h6 "Backups" at bounding box center [130, 74] width 151 height 20
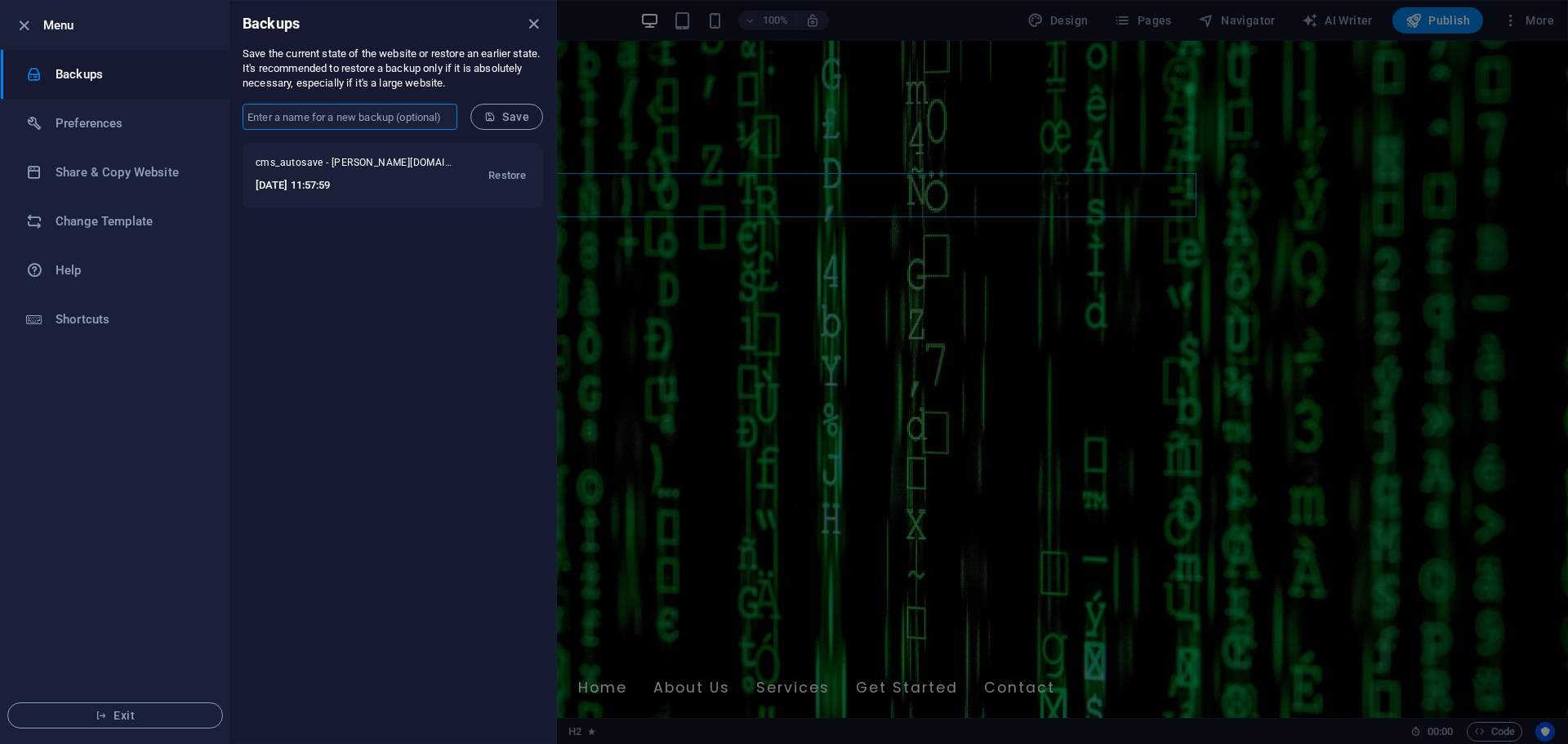
click at [370, 107] on input "text" at bounding box center [350, 116] width 215 height 26
click at [386, 386] on div "cms_autosave - saquib.opinionitsoft.com 2025-10-06 11:57:59 Restore" at bounding box center [392, 443] width 327 height 600
click at [114, 113] on li "Preferences" at bounding box center [115, 123] width 228 height 49
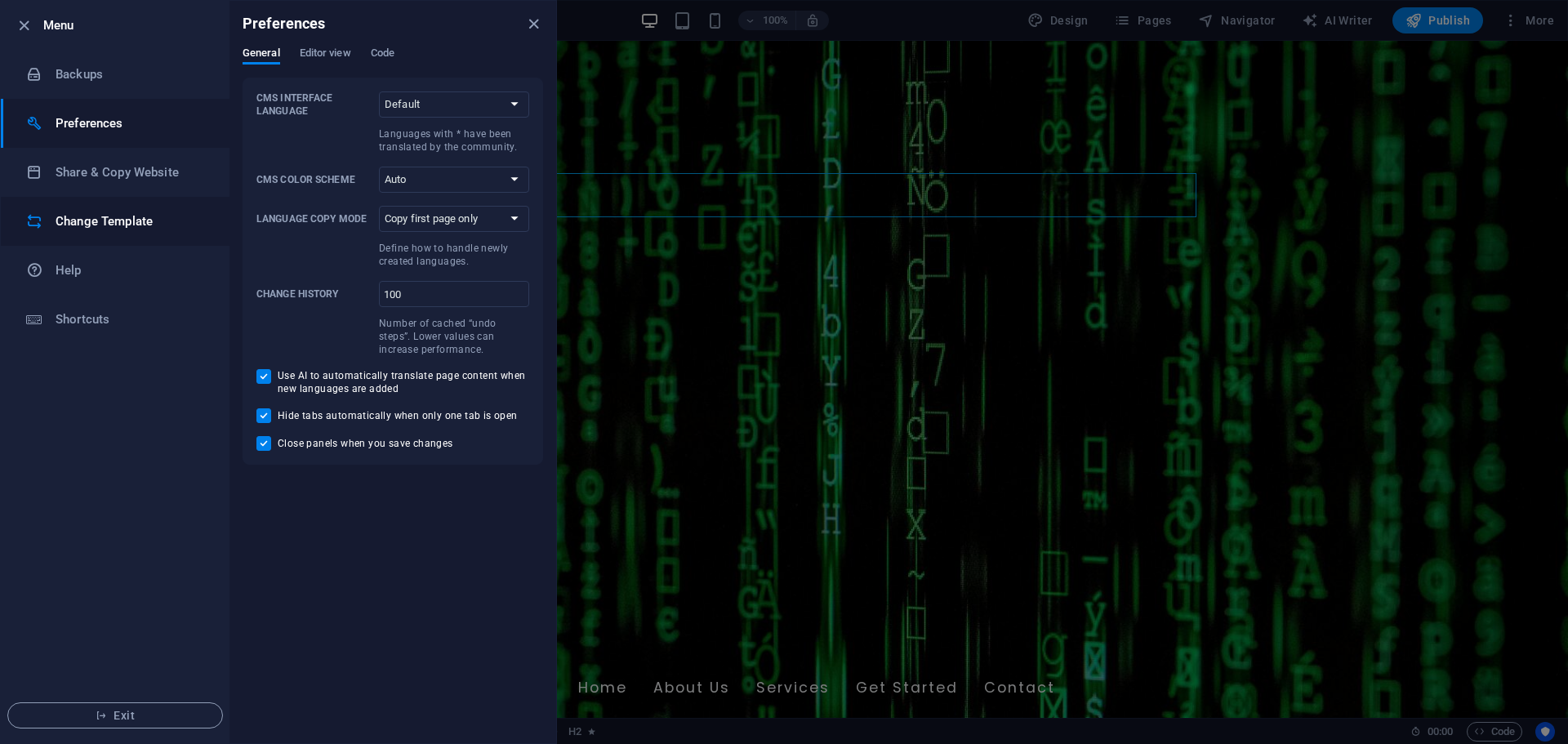
click at [144, 219] on h6 "Change Template" at bounding box center [130, 221] width 151 height 20
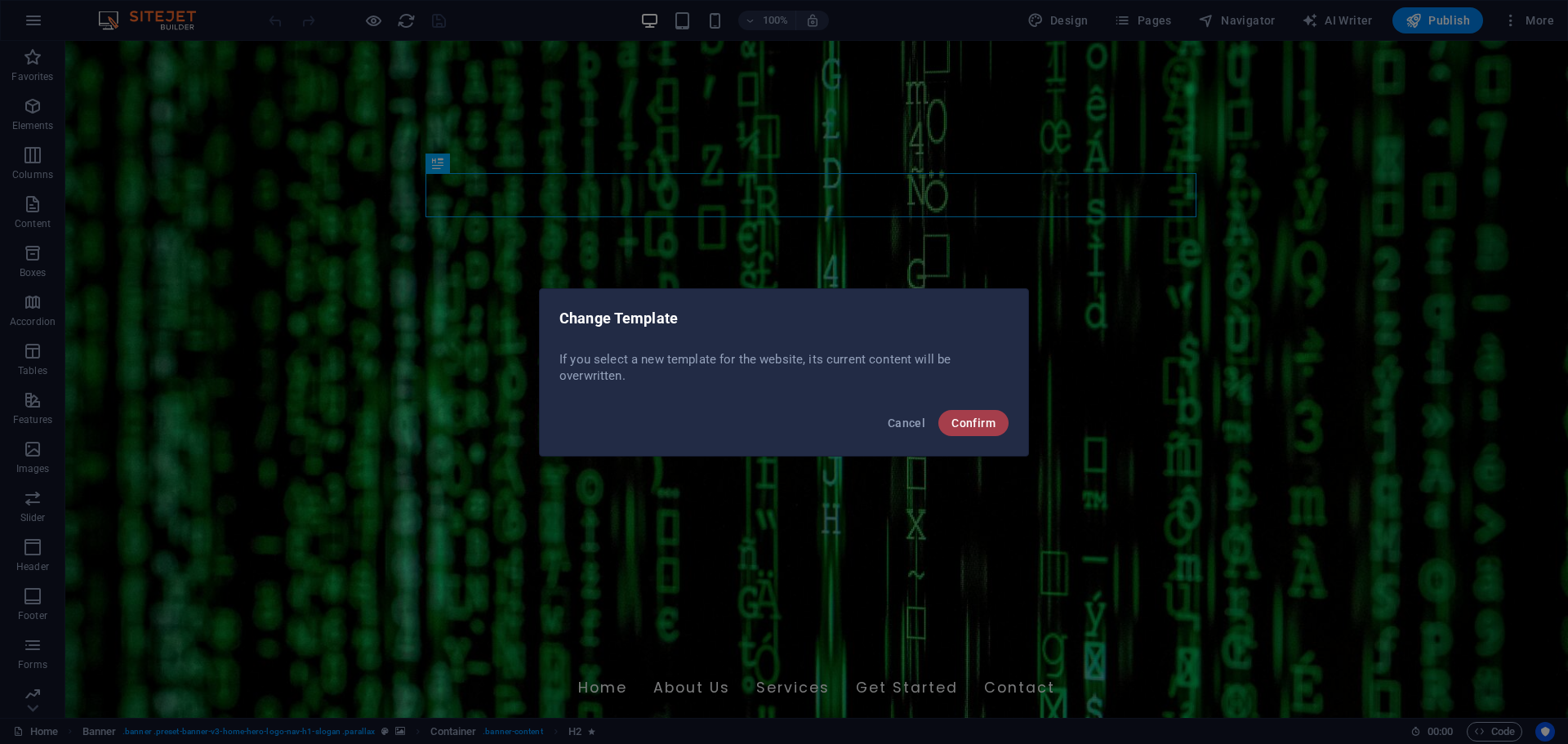
click at [981, 414] on button "Confirm" at bounding box center [974, 423] width 71 height 26
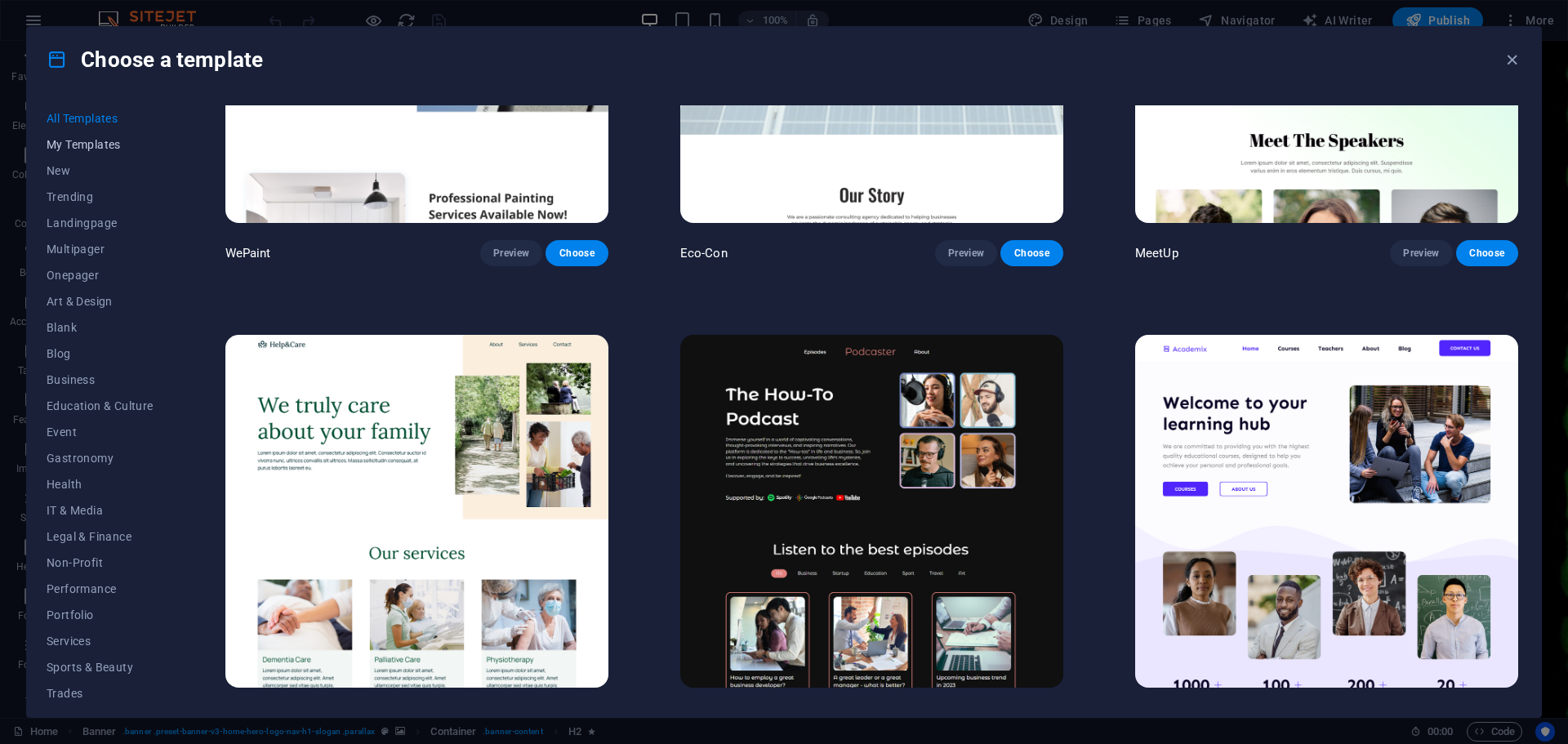
click at [87, 144] on span "My Templates" at bounding box center [100, 144] width 107 height 13
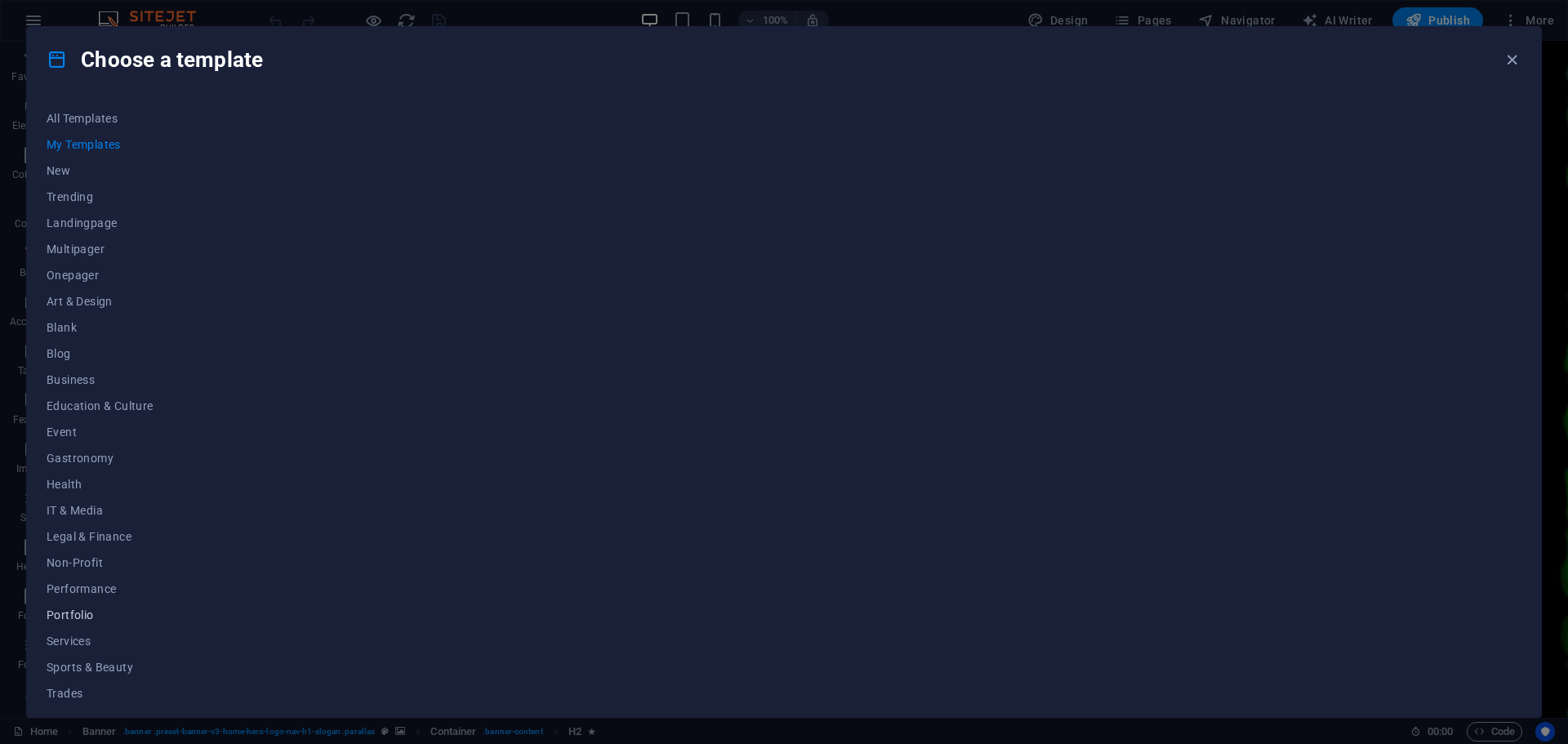
click at [75, 609] on span "Portfolio" at bounding box center [100, 614] width 107 height 13
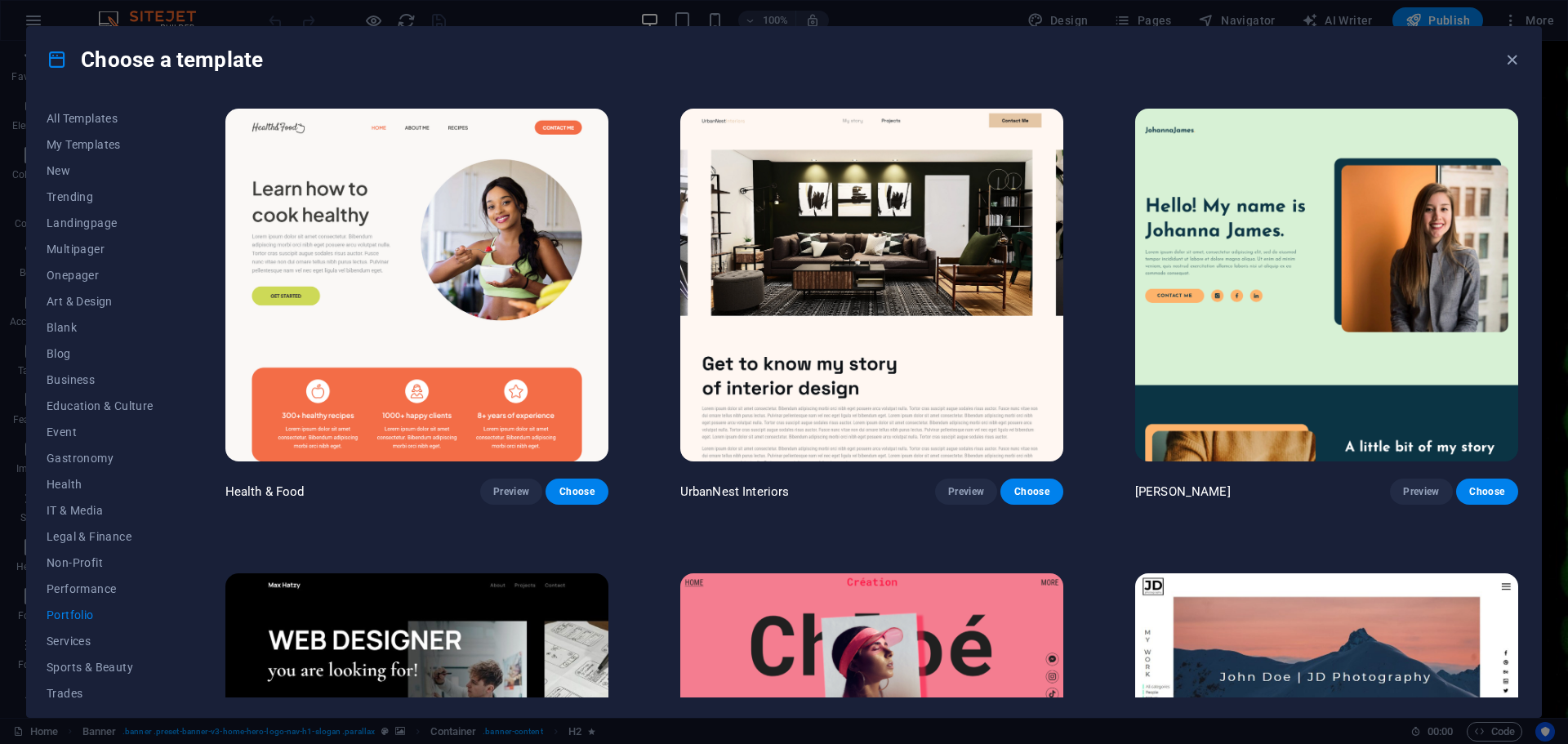
click at [47, 602] on button "Portfolio" at bounding box center [100, 615] width 107 height 26
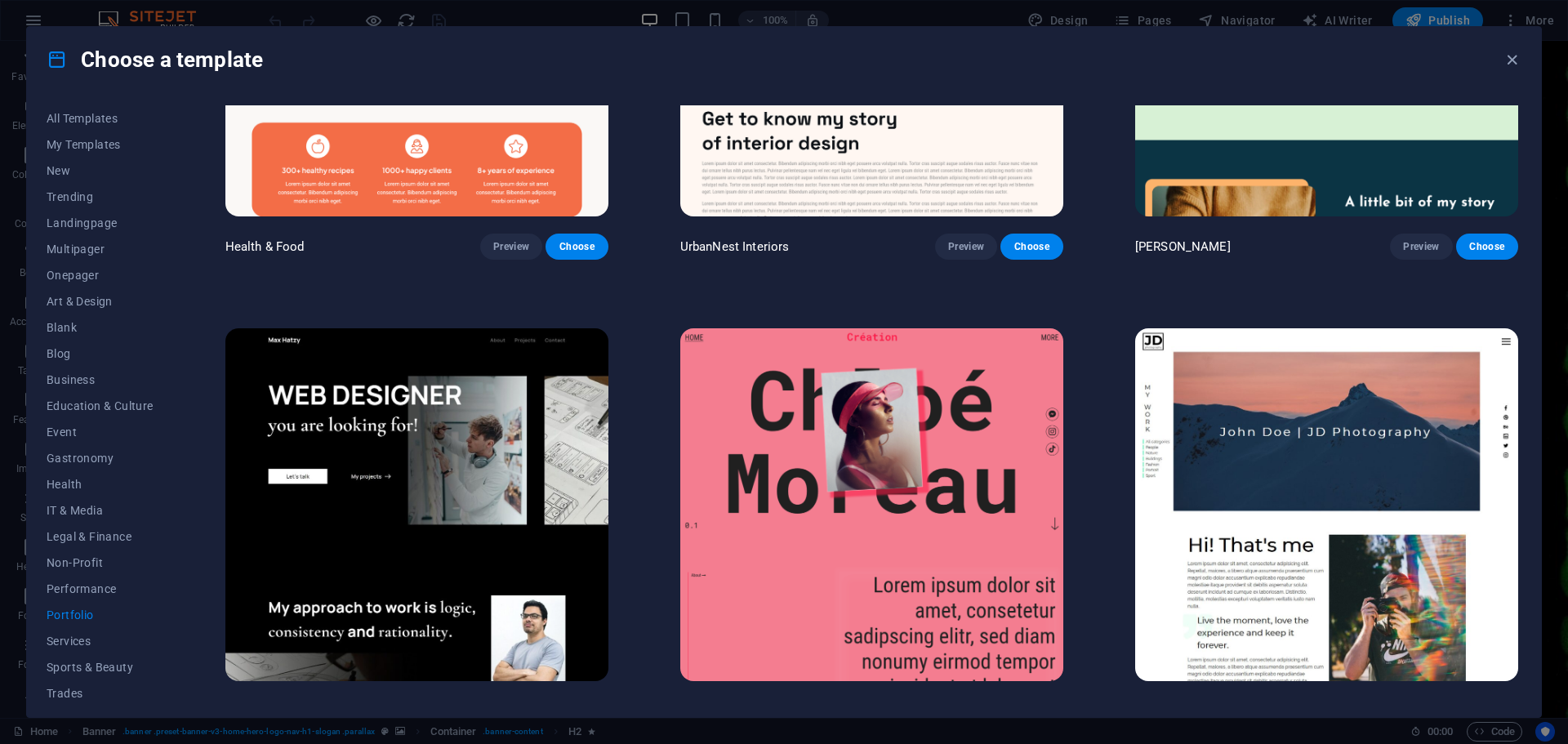
scroll to position [490, 0]
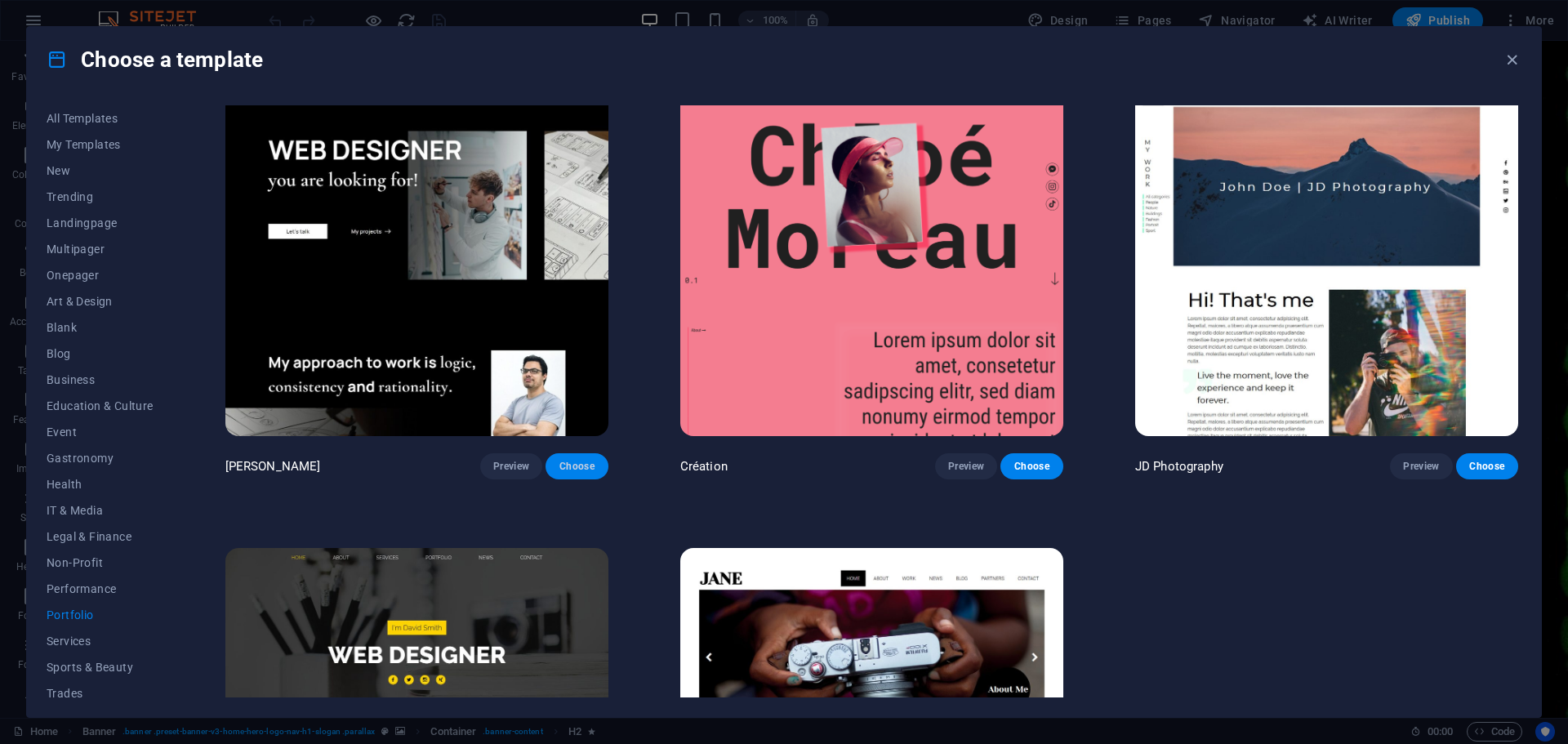
click at [554, 464] on button "Choose" at bounding box center [576, 466] width 62 height 26
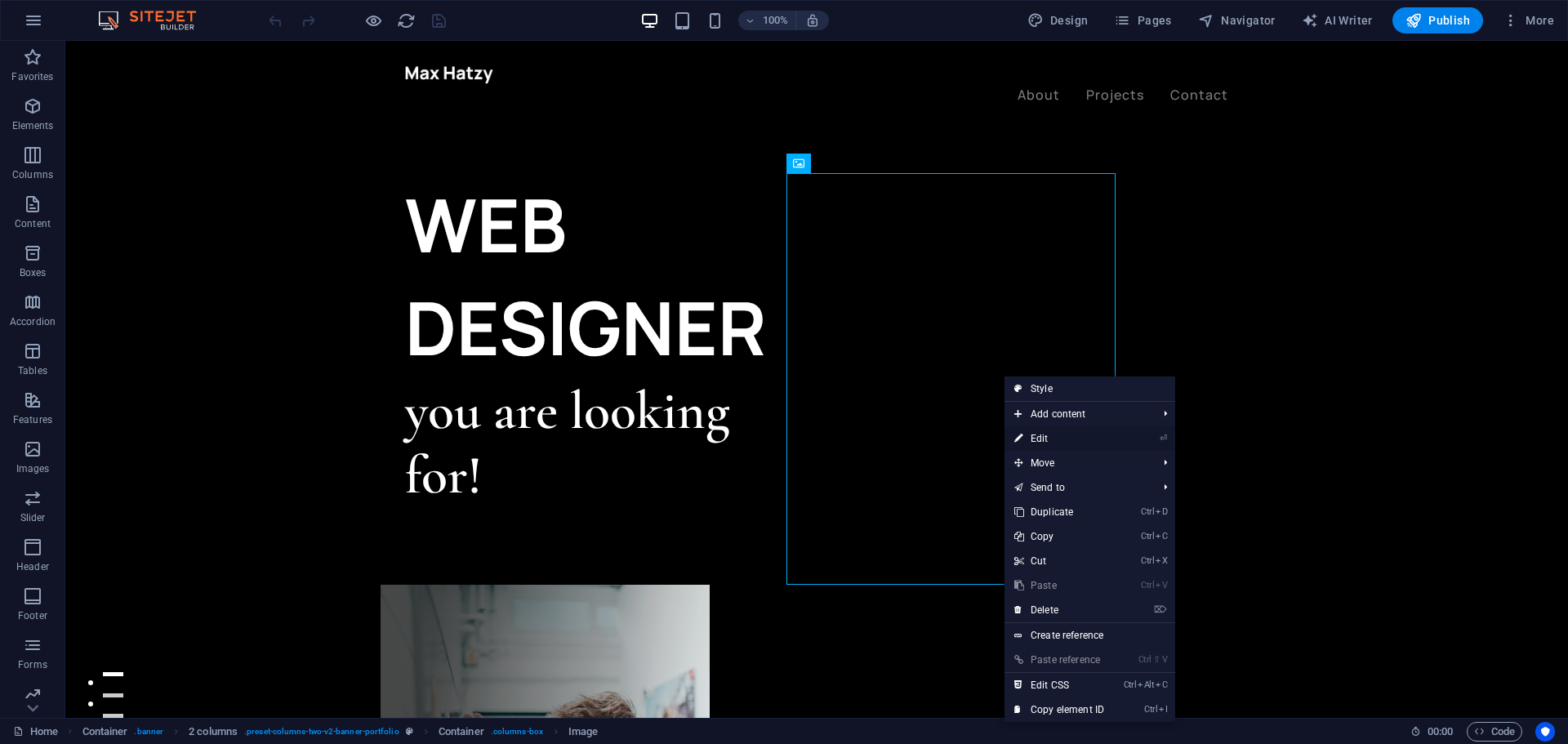
click at [1051, 432] on link "⏎ Edit" at bounding box center [1059, 438] width 109 height 24
select select "%"
select select "px"
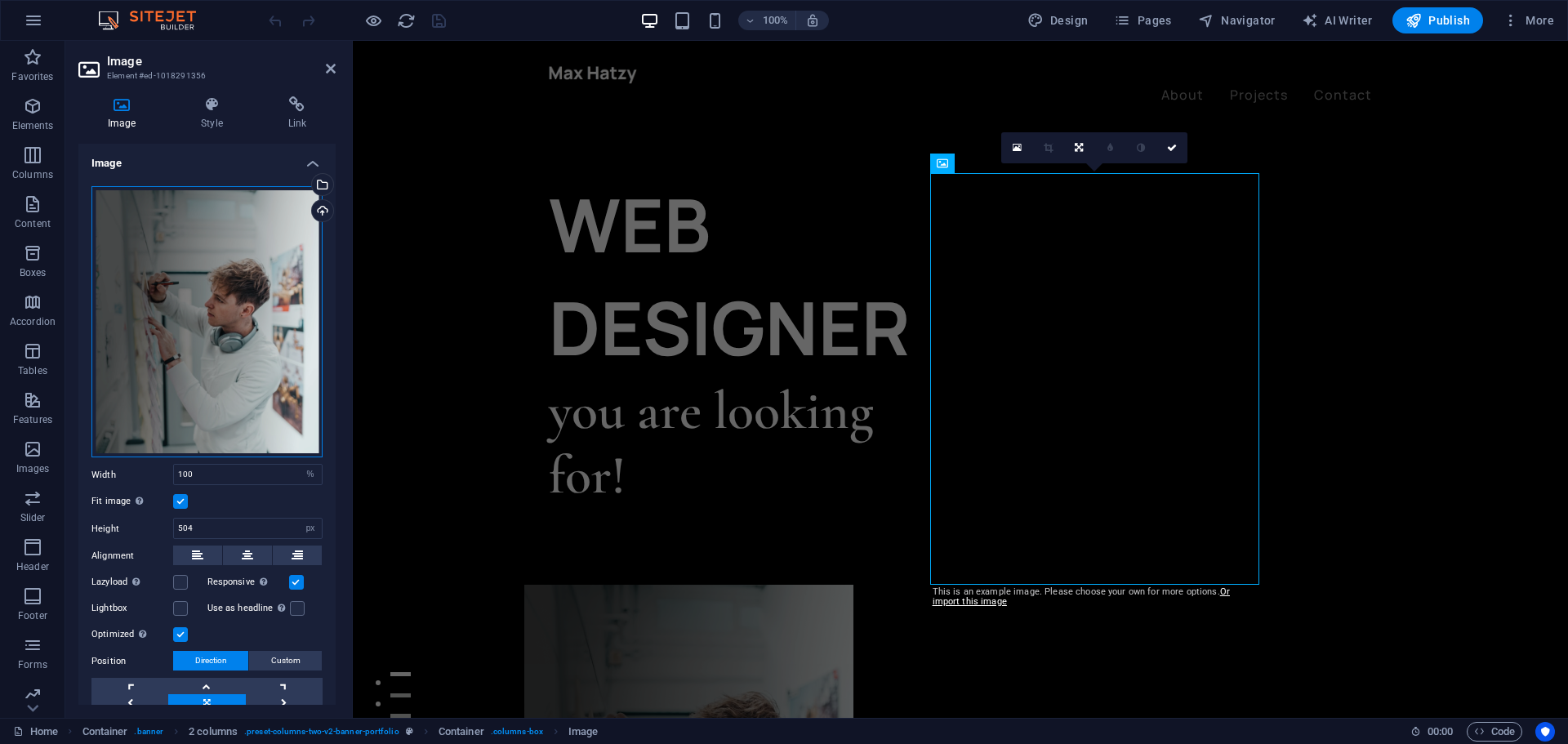
click at [264, 253] on div "Drag files here, click to choose files or select files from Files or our free s…" at bounding box center [207, 322] width 231 height 272
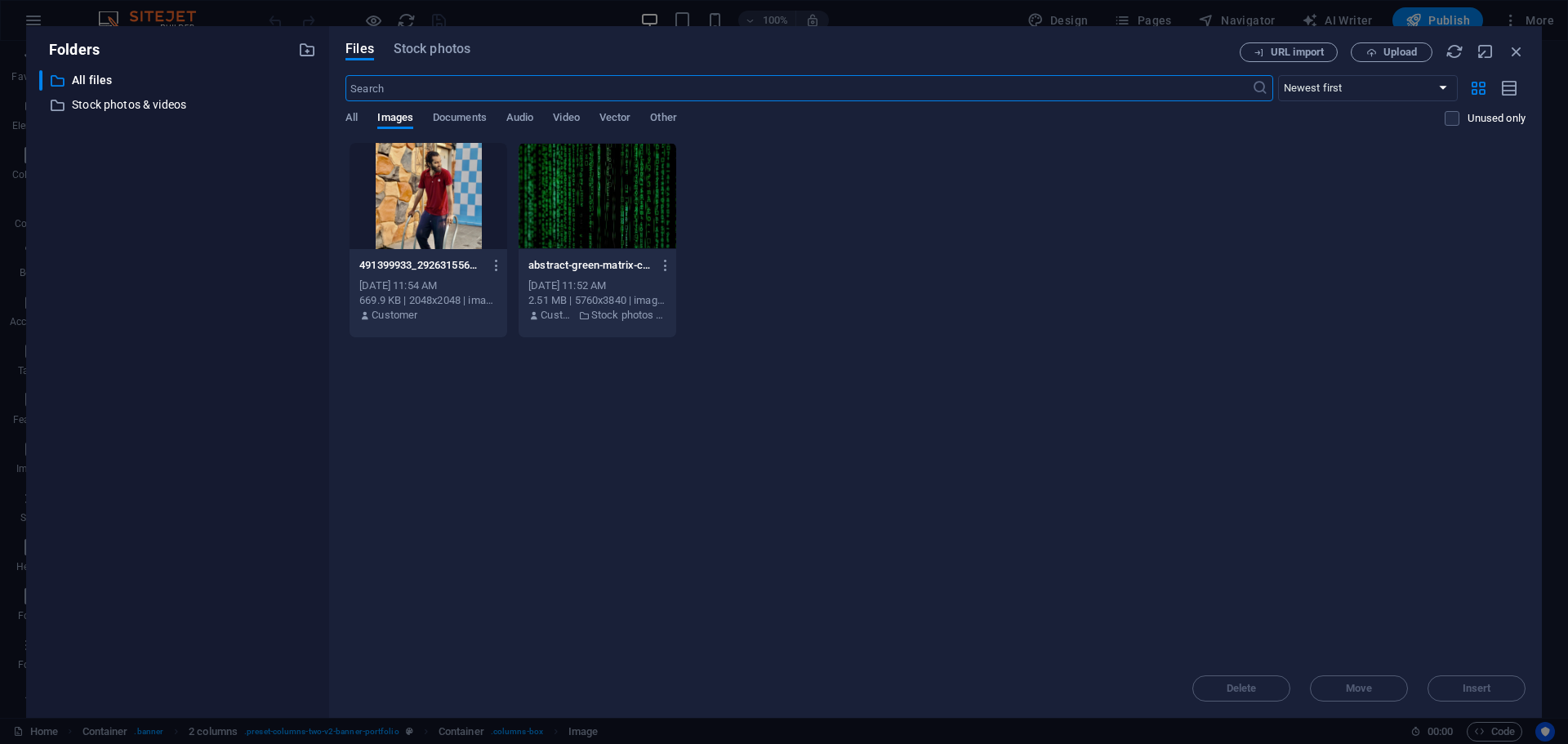
click at [413, 214] on div at bounding box center [428, 195] width 158 height 106
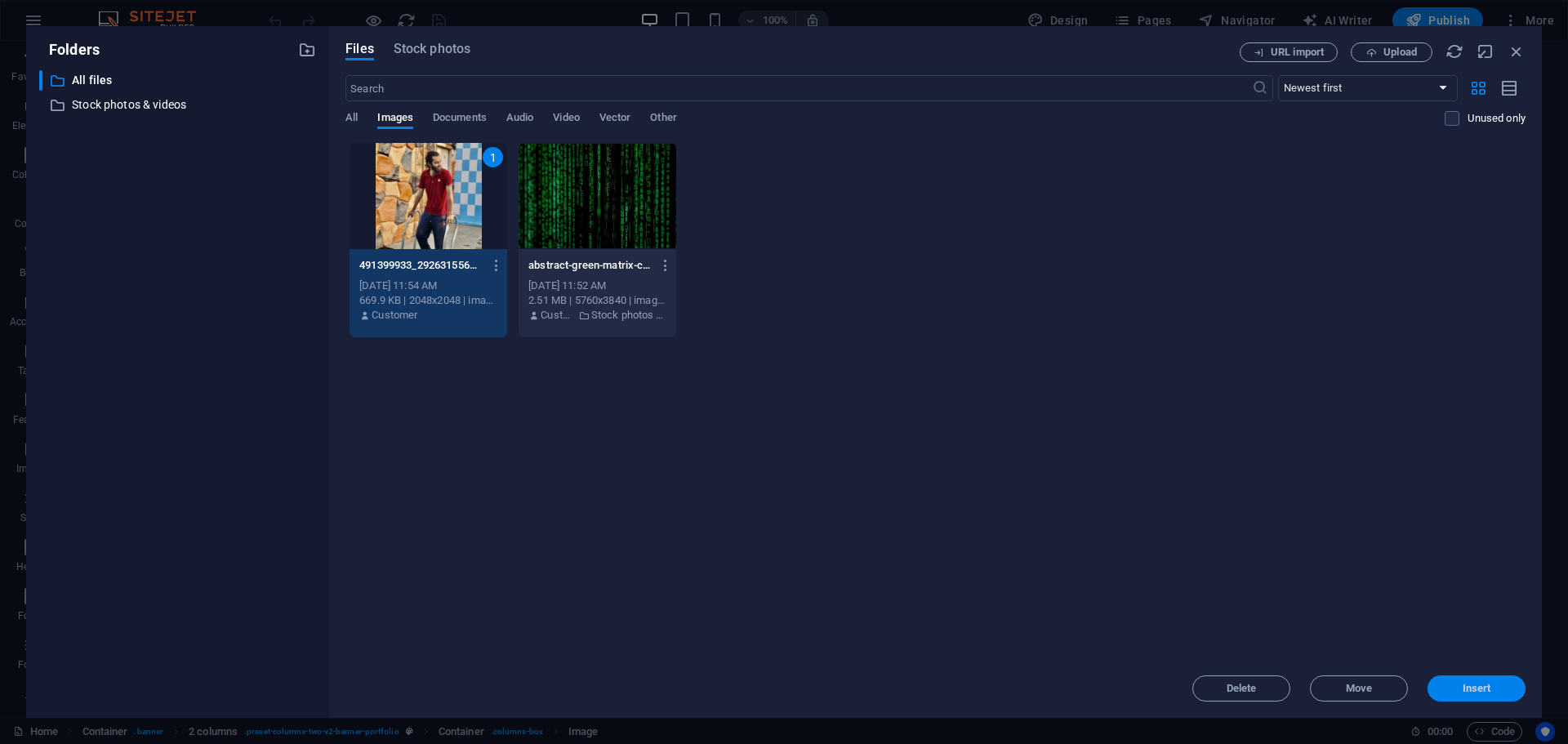
click at [1486, 681] on button "Insert" at bounding box center [1477, 688] width 98 height 26
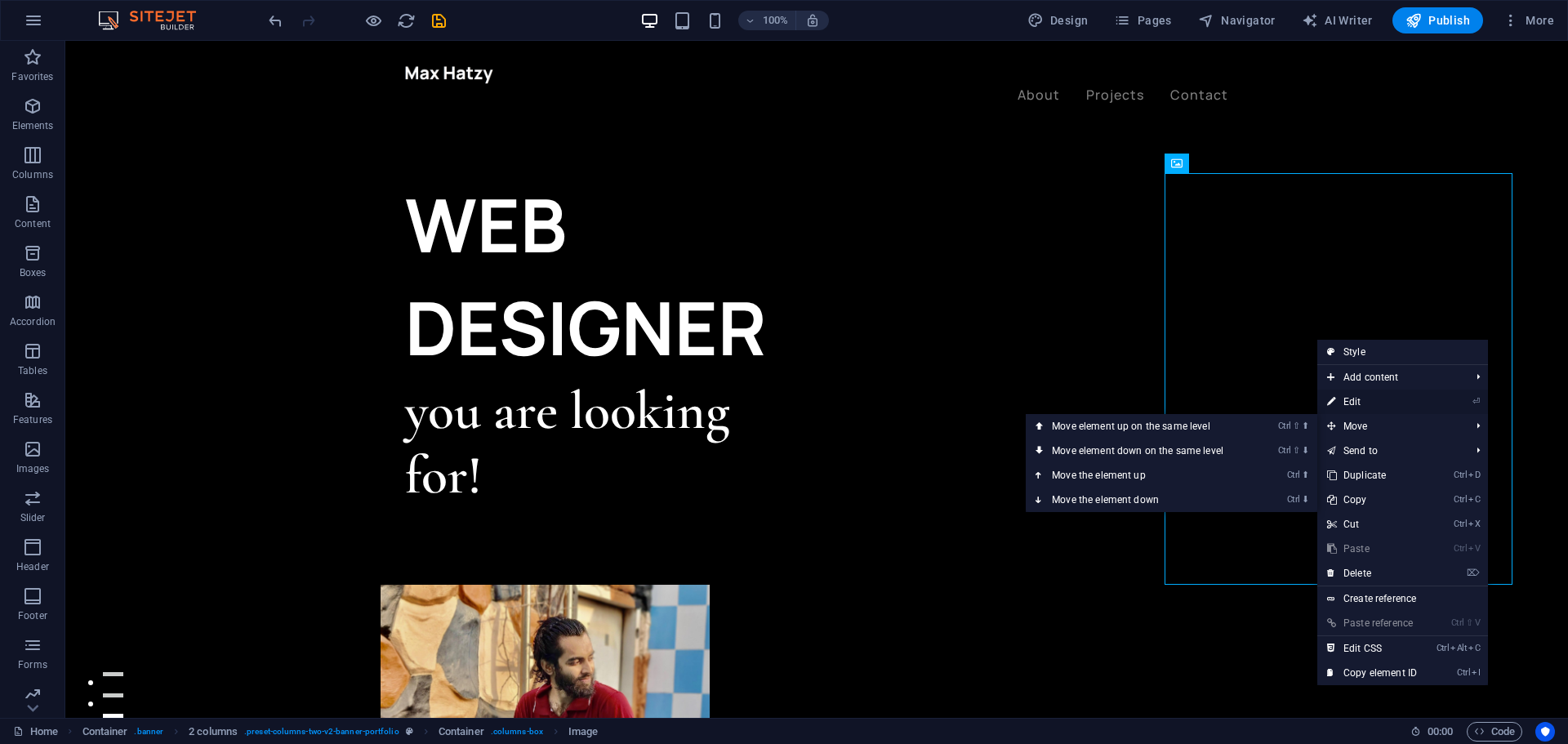
click at [1365, 401] on link "⏎ Edit" at bounding box center [1372, 401] width 109 height 24
select select "%"
select select "px"
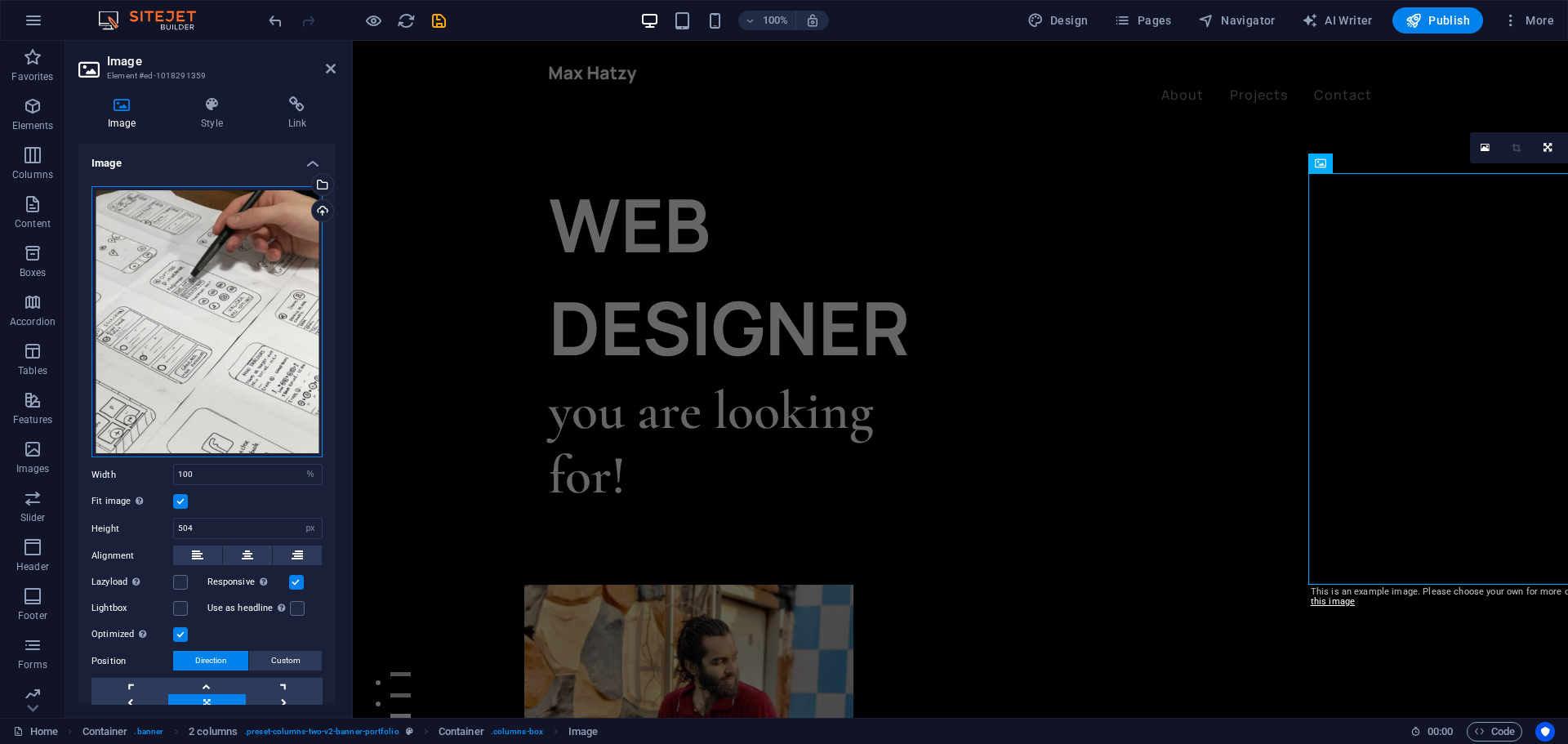
drag, startPoint x: 261, startPoint y: 251, endPoint x: 247, endPoint y: 251, distance: 14.0
click at [247, 251] on div "Drag files here, click to choose files or select files from Files or our free s…" at bounding box center [207, 322] width 231 height 272
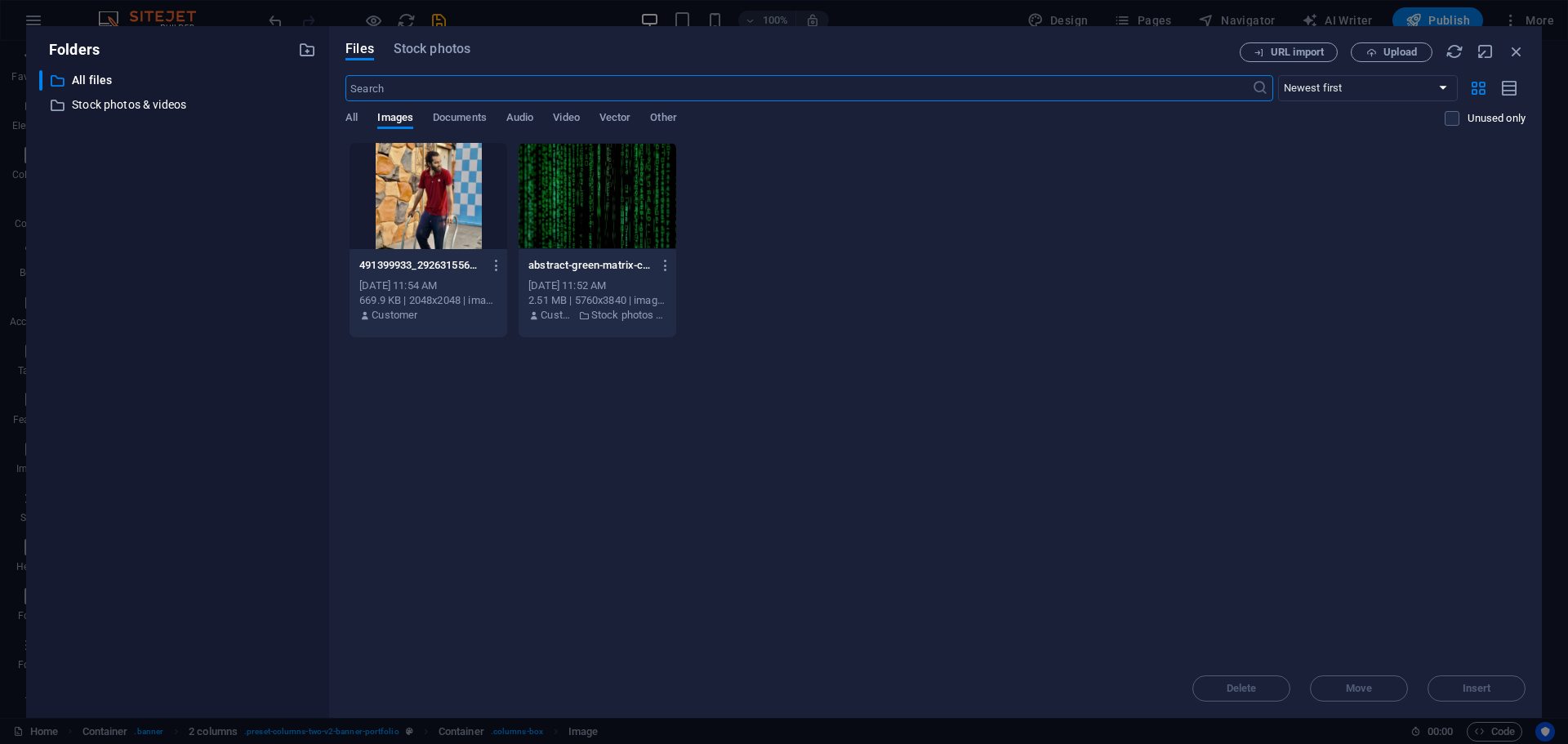
click at [580, 219] on div at bounding box center [597, 195] width 158 height 106
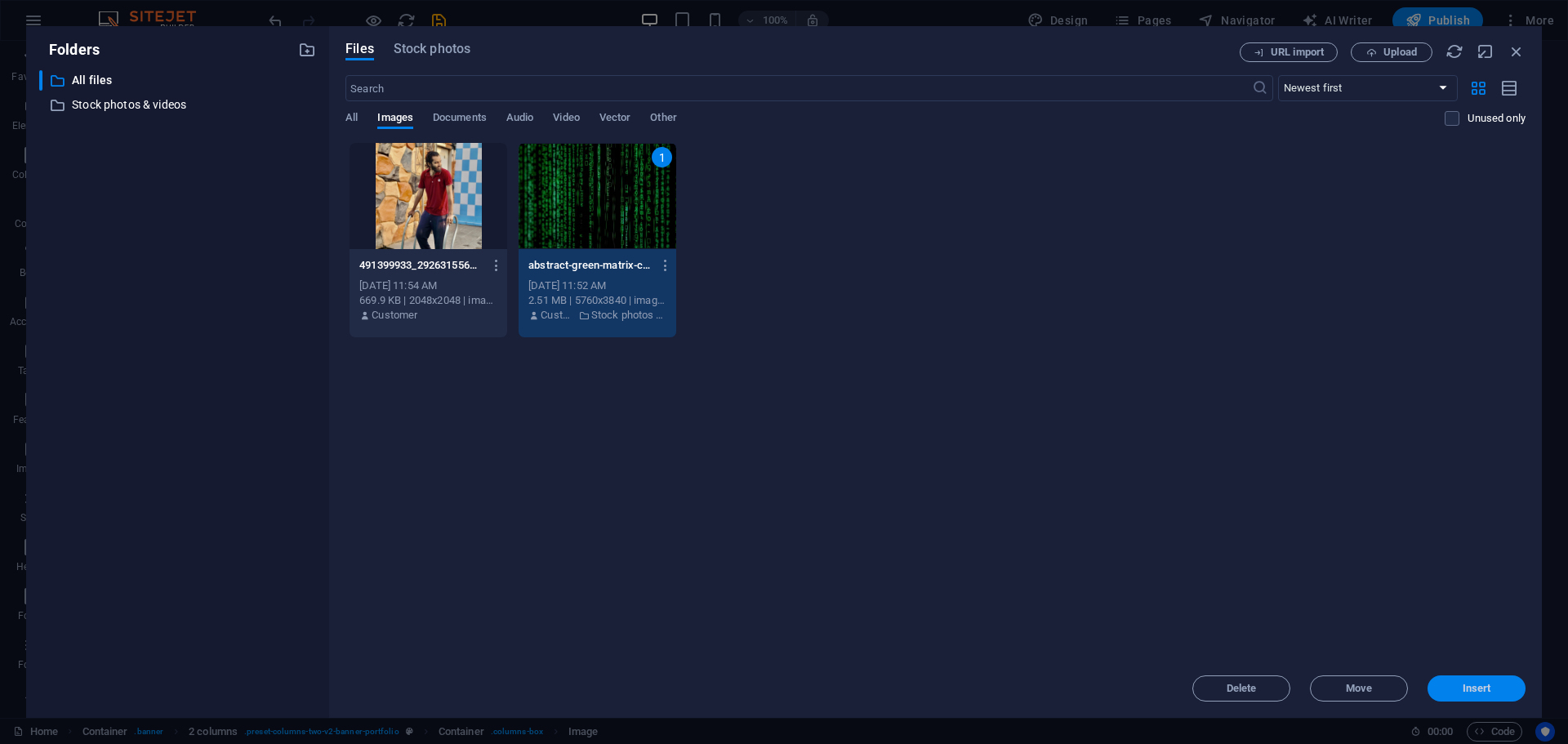
click at [1512, 691] on span "Insert" at bounding box center [1477, 688] width 85 height 9
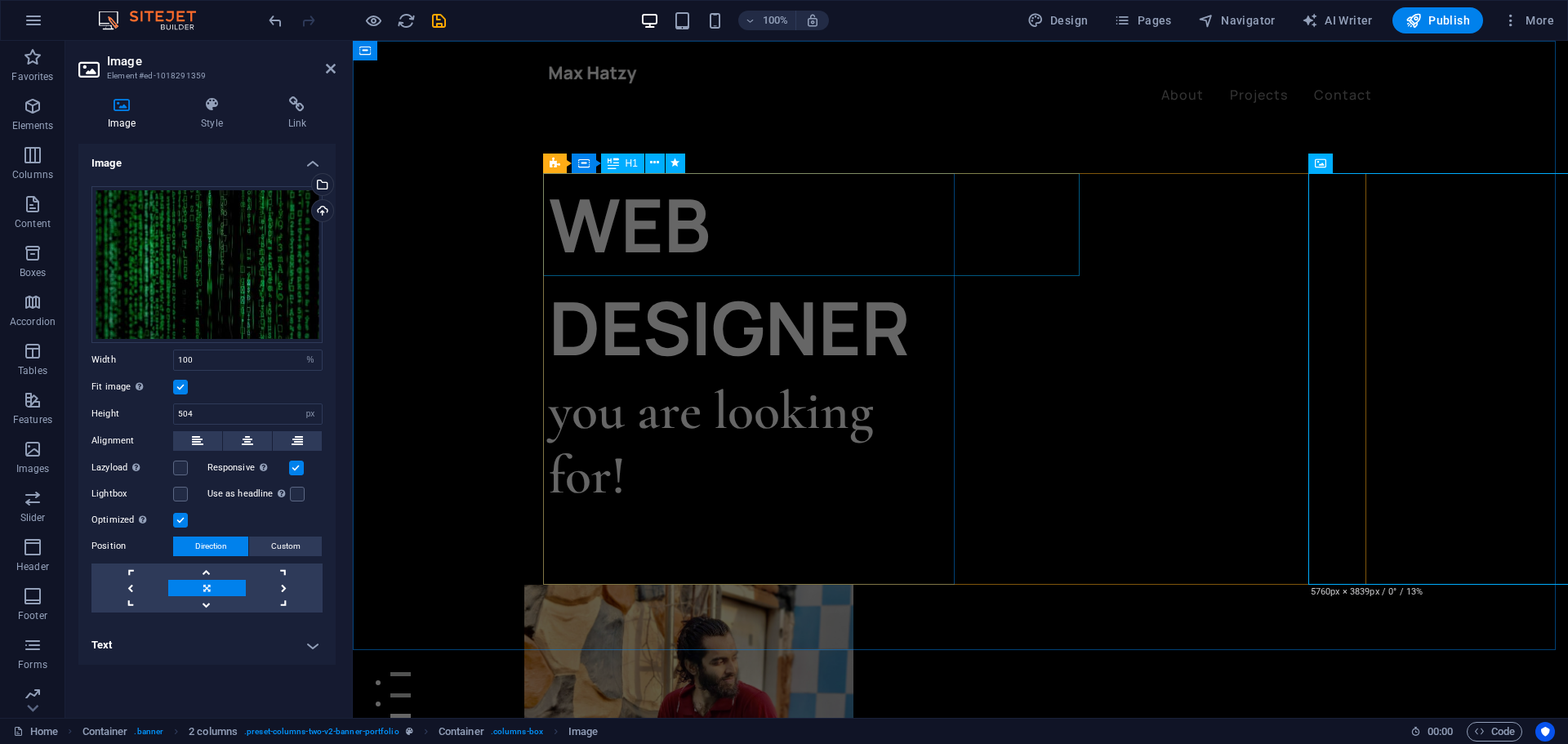
click at [697, 229] on div "WEB DESIGNER" at bounding box center [755, 276] width 412 height 206
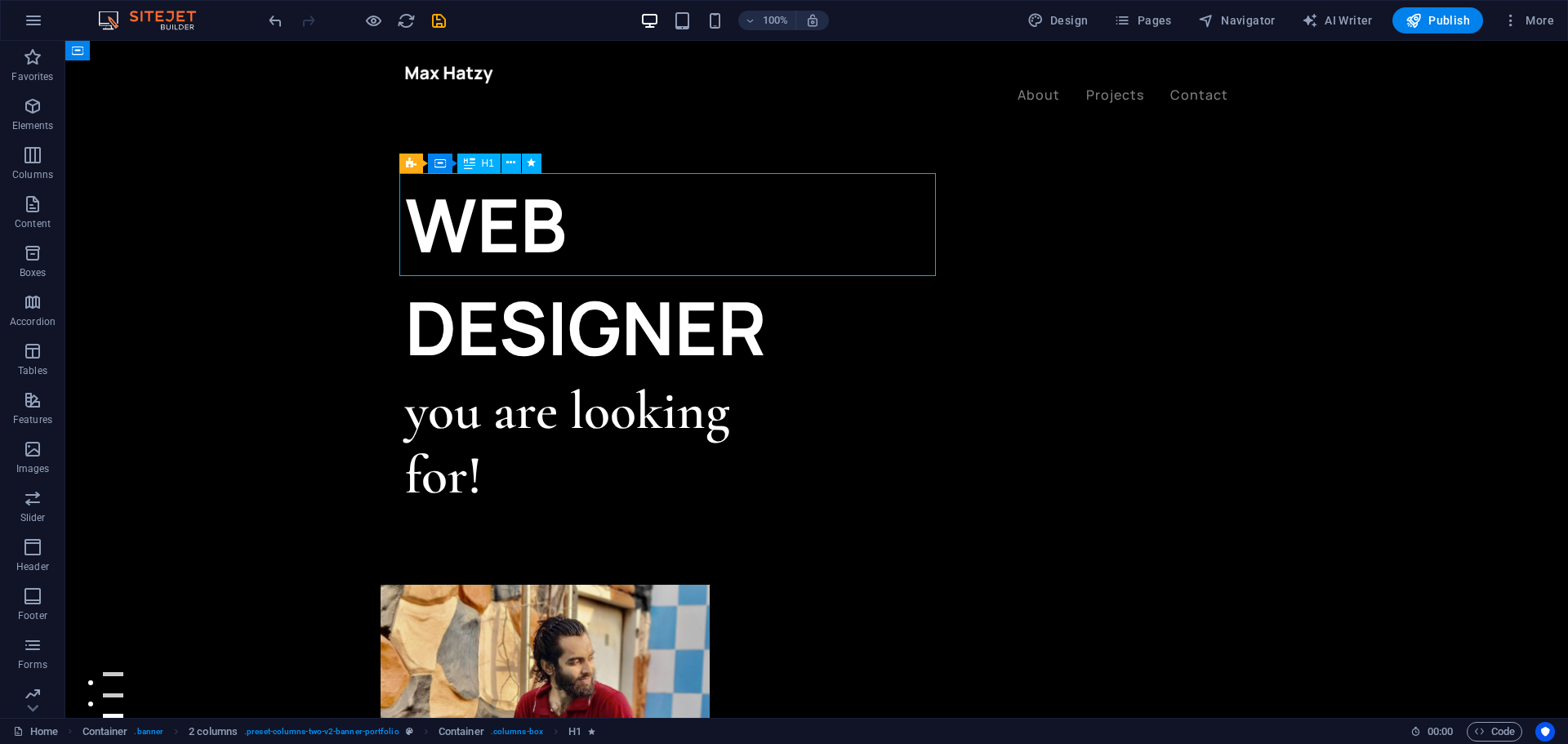
click at [817, 228] on div "WEB DESIGNER" at bounding box center [611, 276] width 412 height 206
click at [817, 226] on div "WEB DESIGNER" at bounding box center [611, 276] width 412 height 206
click at [408, 217] on div "WEB DESIGNER" at bounding box center [611, 276] width 412 height 206
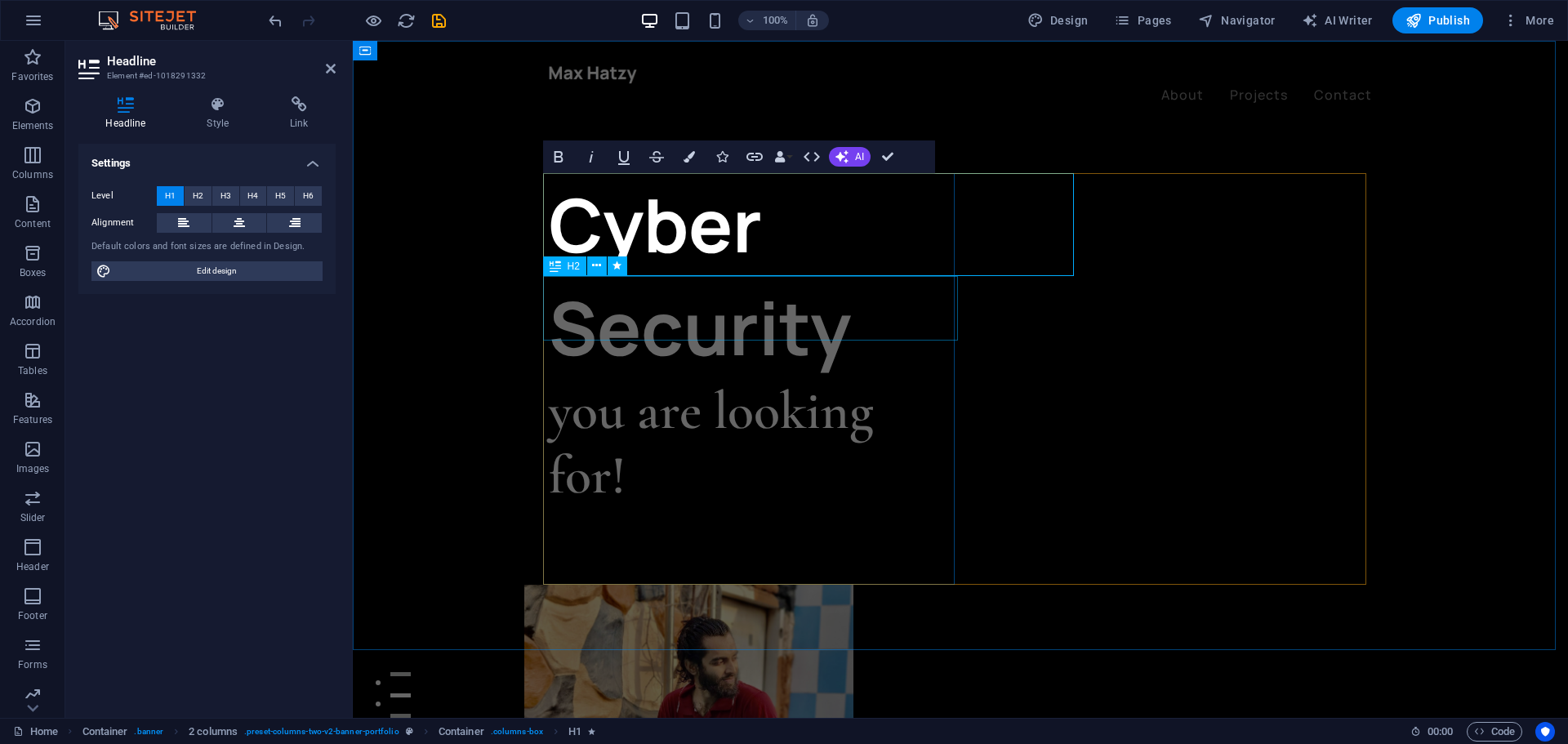
click at [636, 379] on div "you are looking for!" at bounding box center [755, 443] width 412 height 129
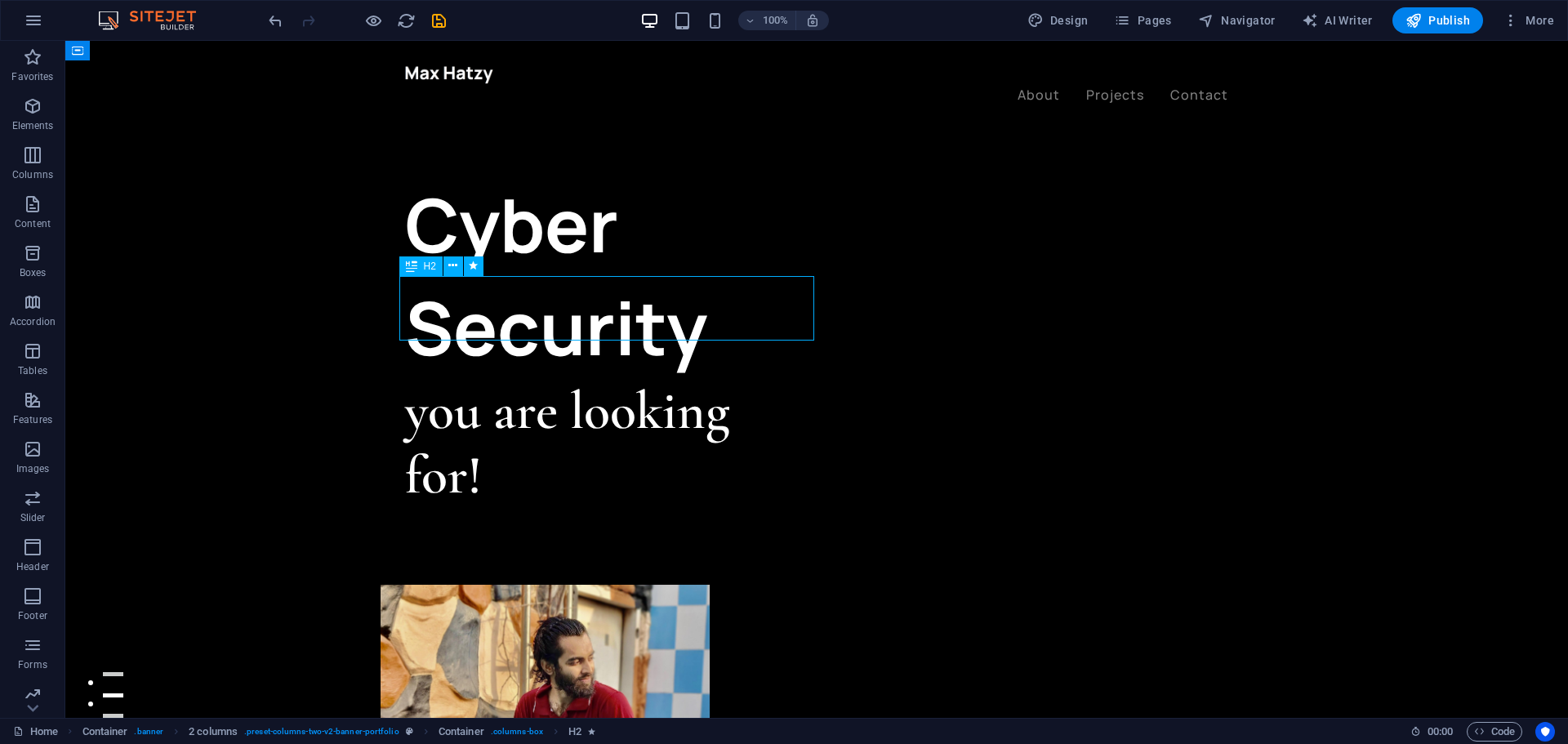
click at [650, 379] on div "you are looking for!" at bounding box center [611, 443] width 412 height 129
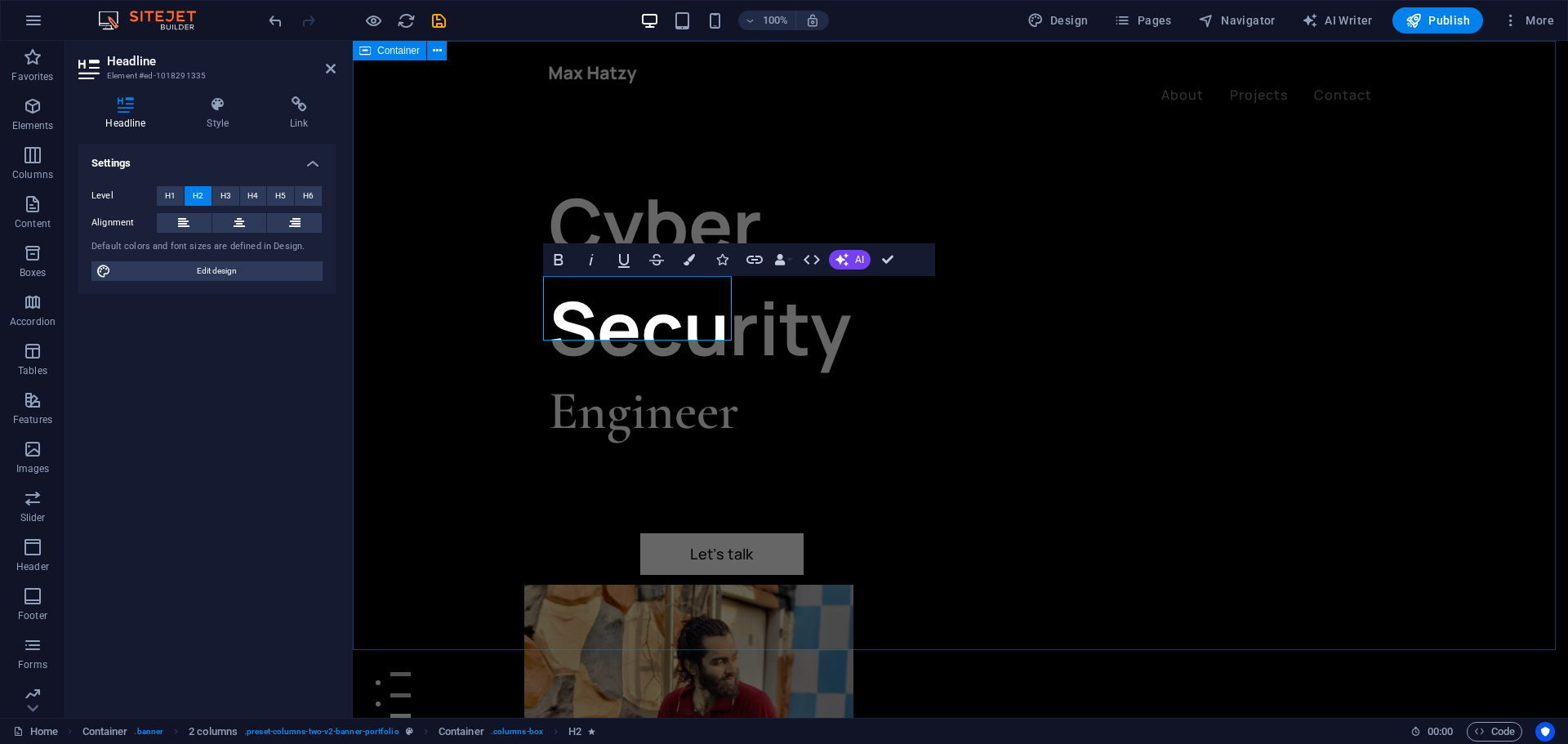
click at [462, 365] on div "Cyber Security Engineer Let’s talk My projects" at bounding box center [961, 756] width 1216 height 1432
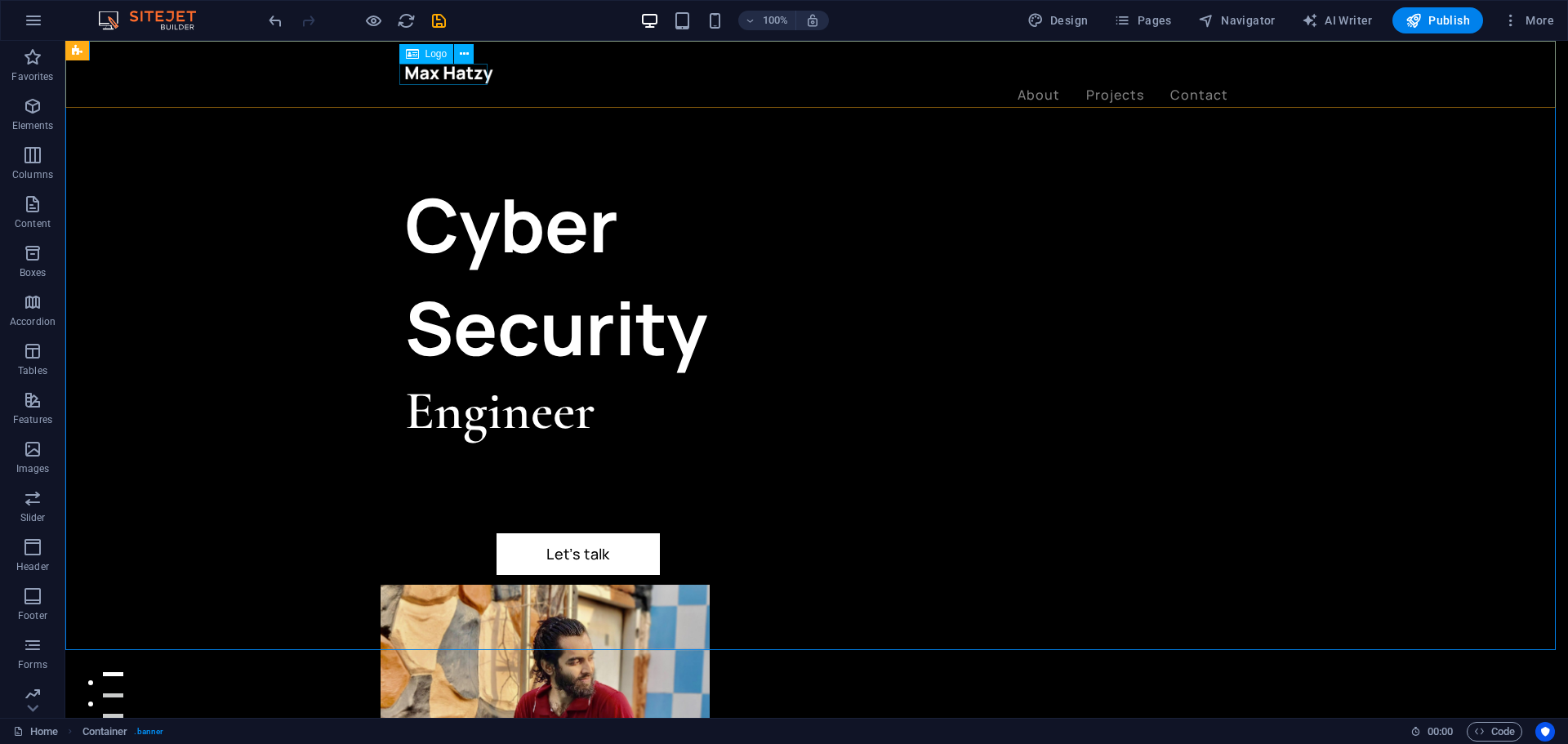
click at [451, 71] on div at bounding box center [817, 74] width 824 height 22
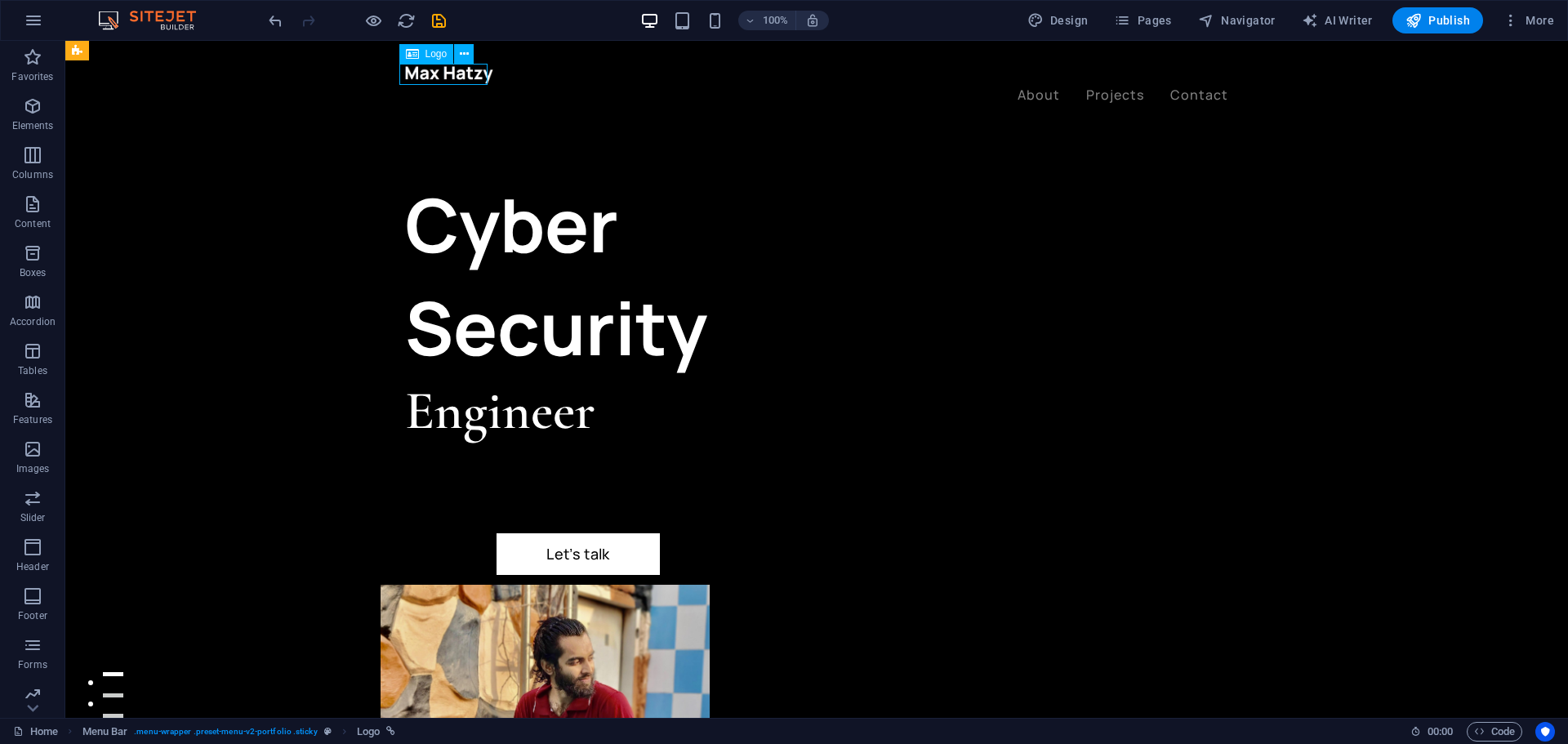
click at [451, 71] on div at bounding box center [817, 74] width 824 height 22
select select "px"
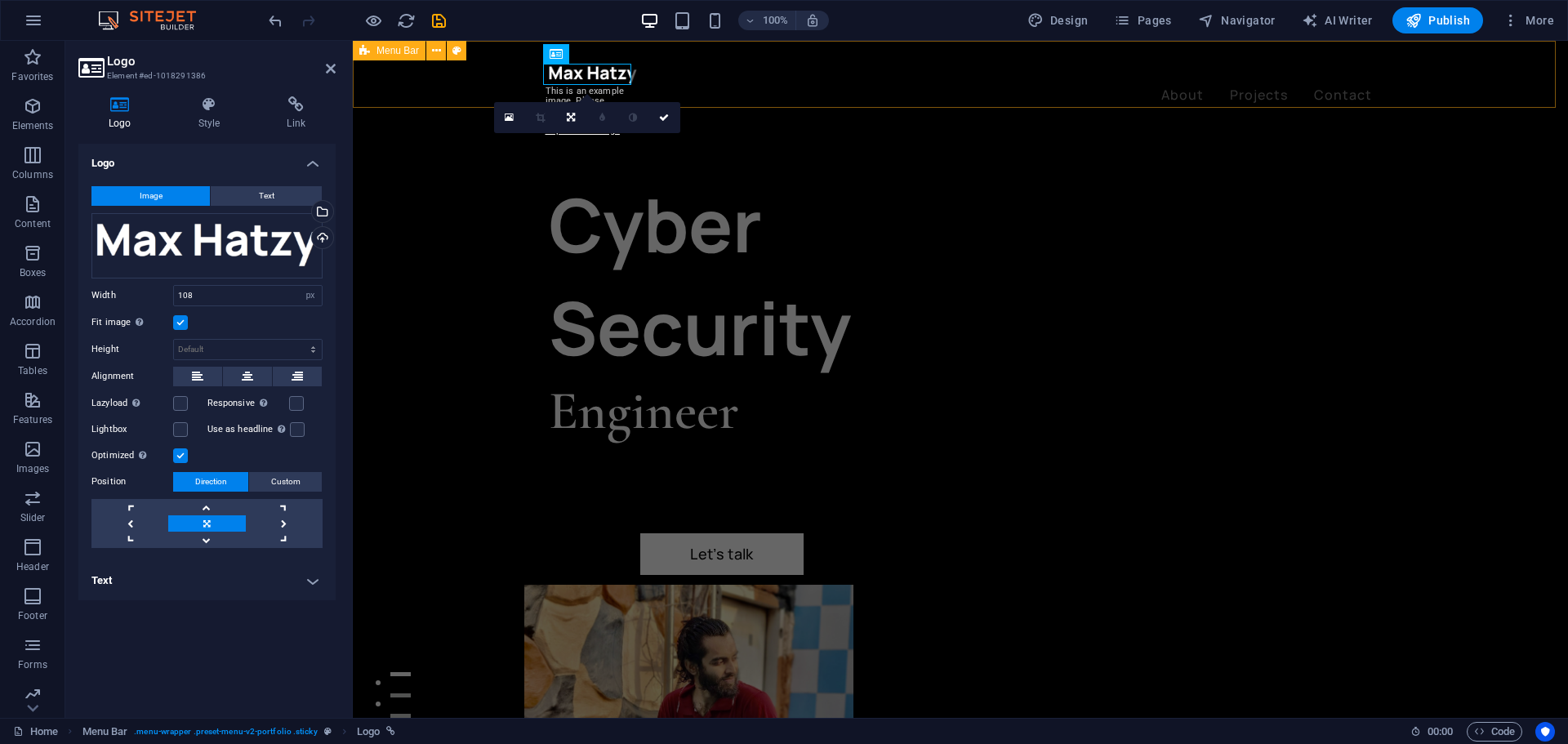
scroll to position [592, 0]
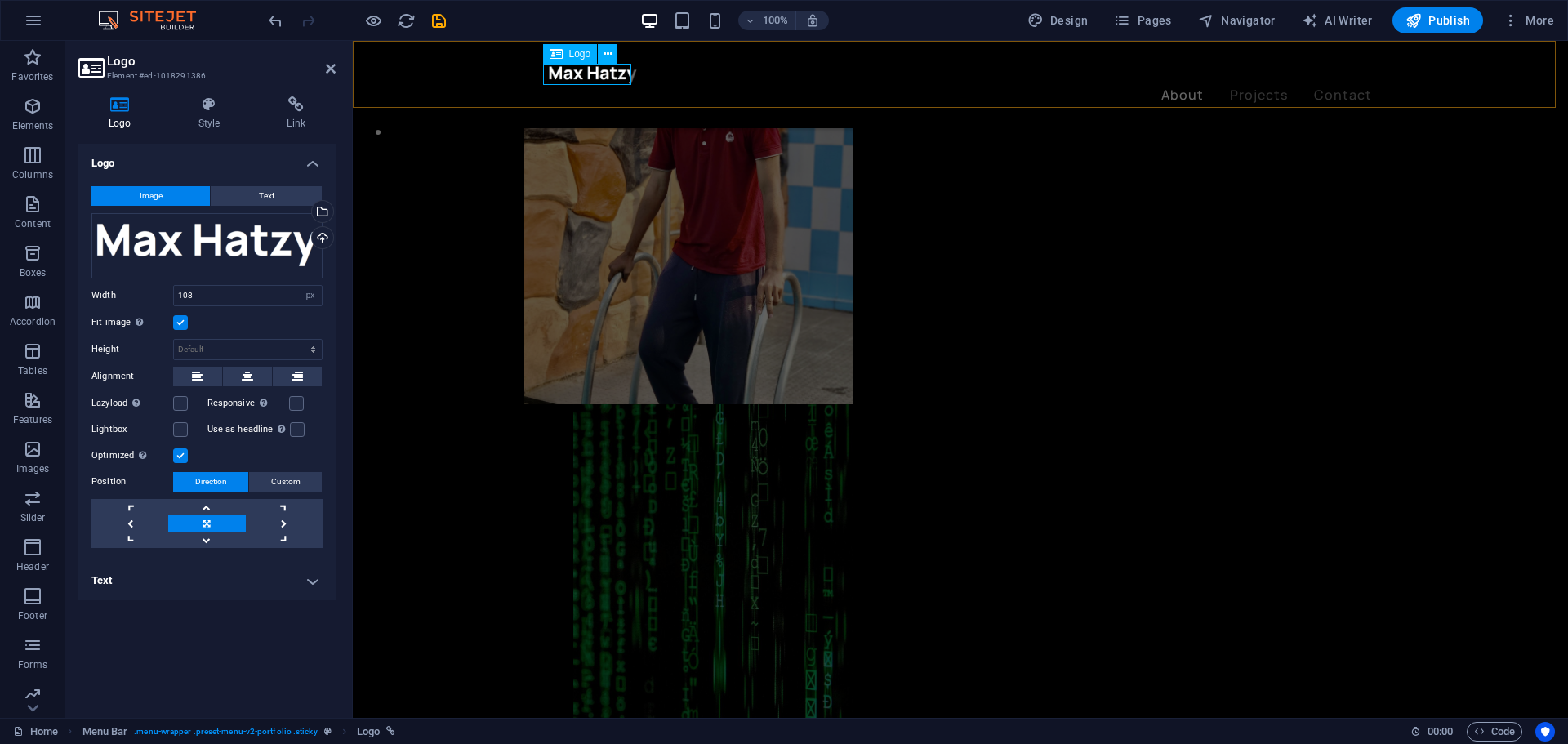
click at [563, 76] on div at bounding box center [961, 74] width 824 height 22
click at [563, 75] on div at bounding box center [961, 74] width 824 height 22
click at [185, 248] on div "Drag files here, click to choose files or select files from Files or our free s…" at bounding box center [207, 245] width 231 height 65
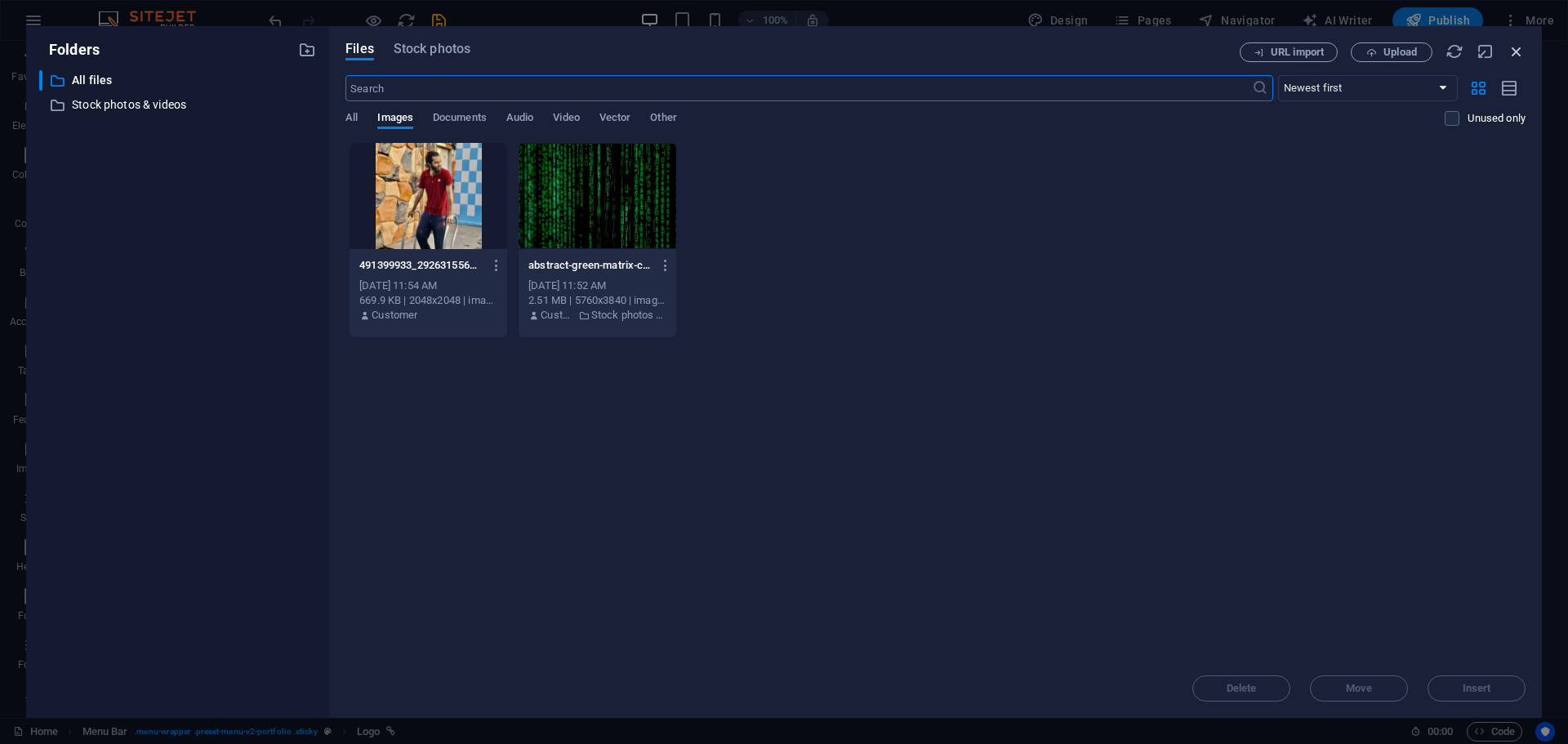
click at [1515, 54] on icon "button" at bounding box center [1516, 51] width 18 height 18
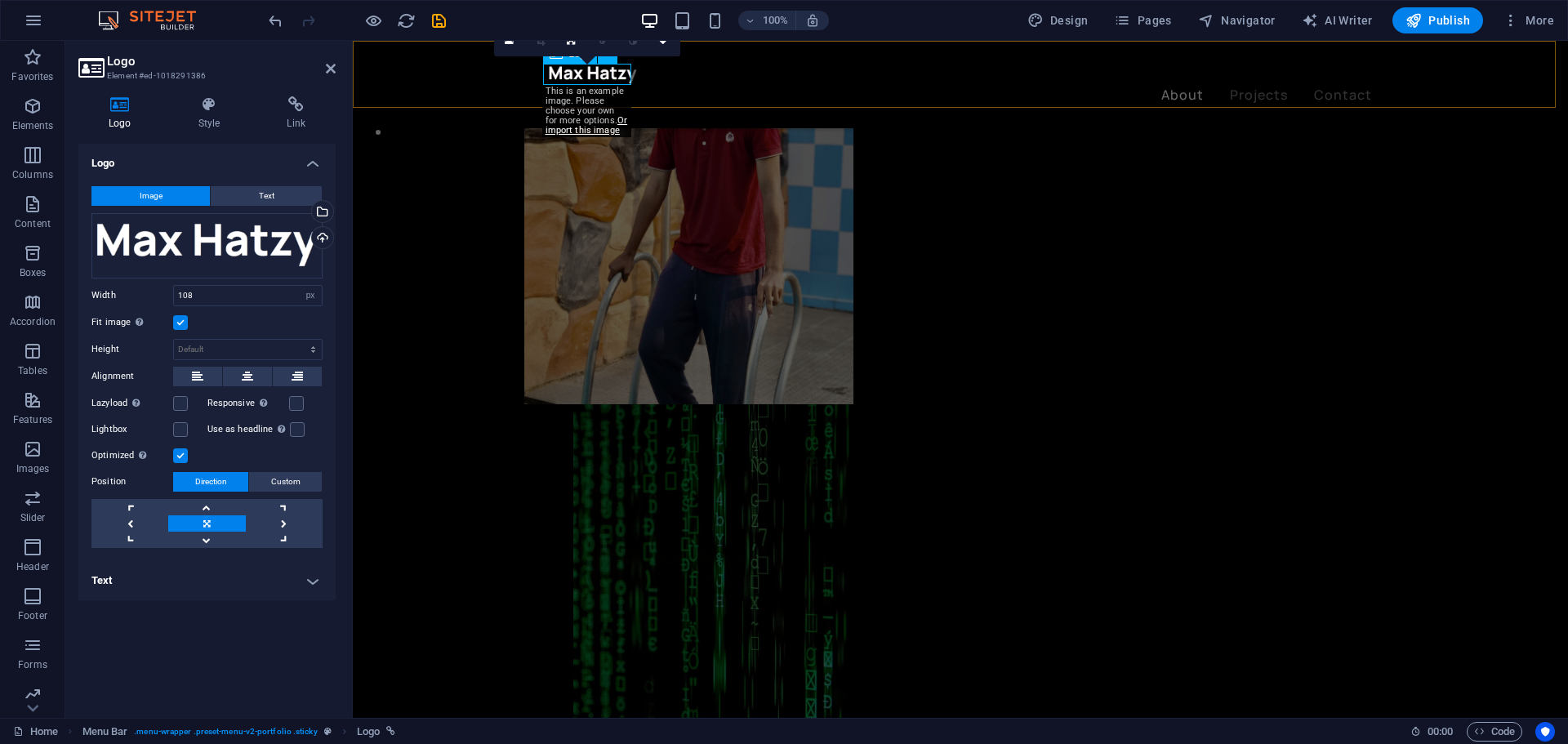
click at [580, 76] on div at bounding box center [961, 74] width 824 height 22
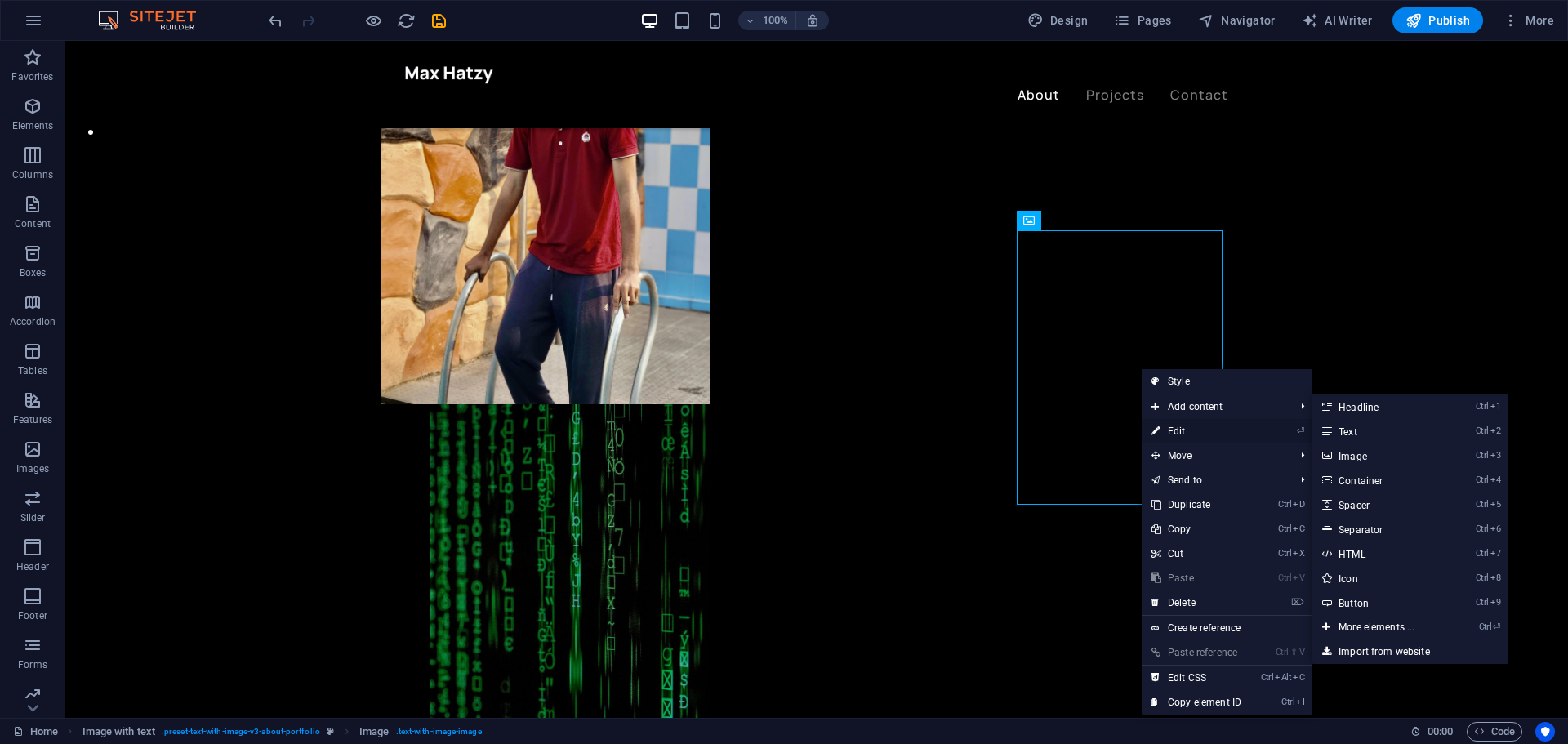
drag, startPoint x: 1188, startPoint y: 428, endPoint x: 765, endPoint y: 380, distance: 425.7
click at [1188, 428] on link "⏎ Edit" at bounding box center [1196, 431] width 109 height 24
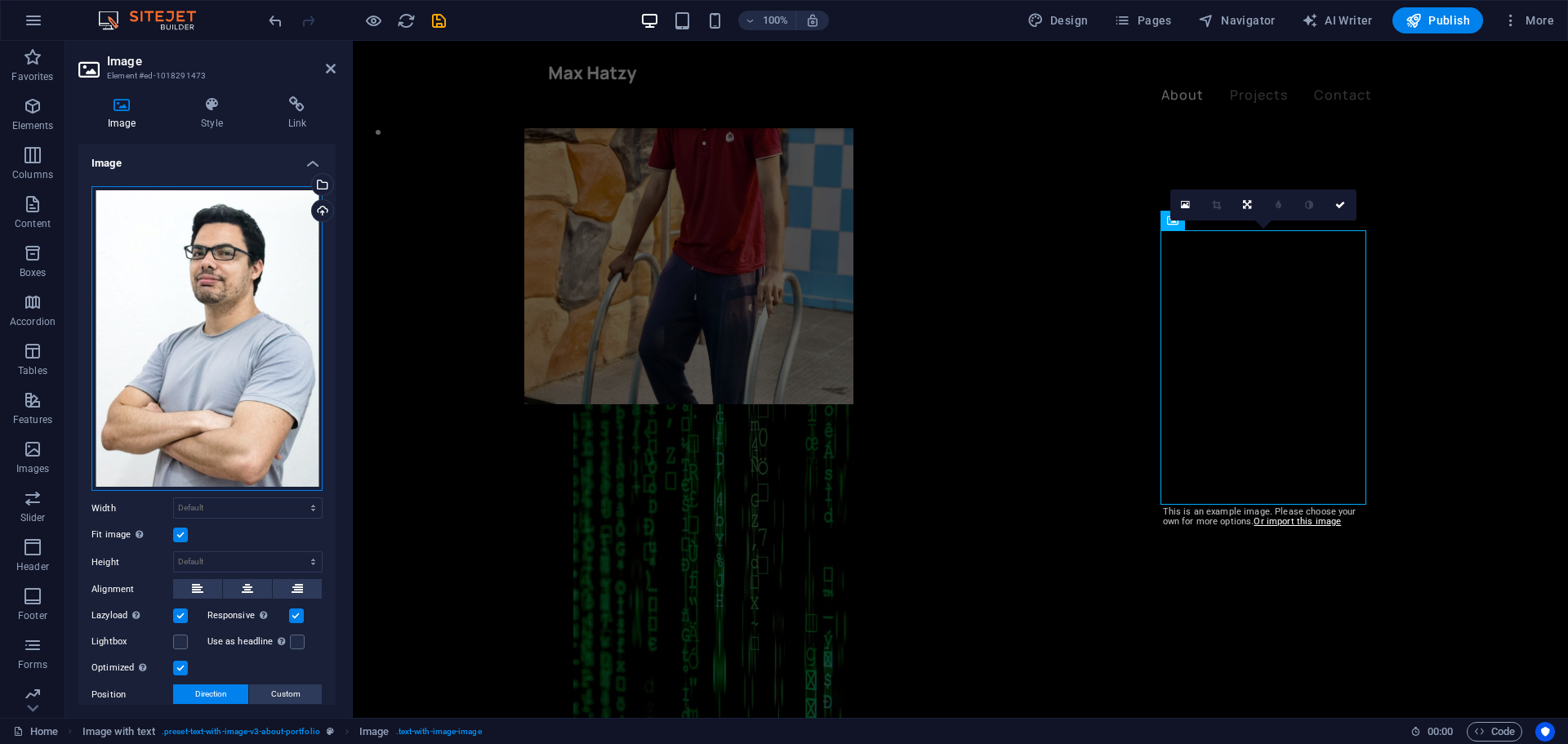
click at [223, 248] on div "Drag files here, click to choose files or select files from Files or our free s…" at bounding box center [207, 338] width 231 height 306
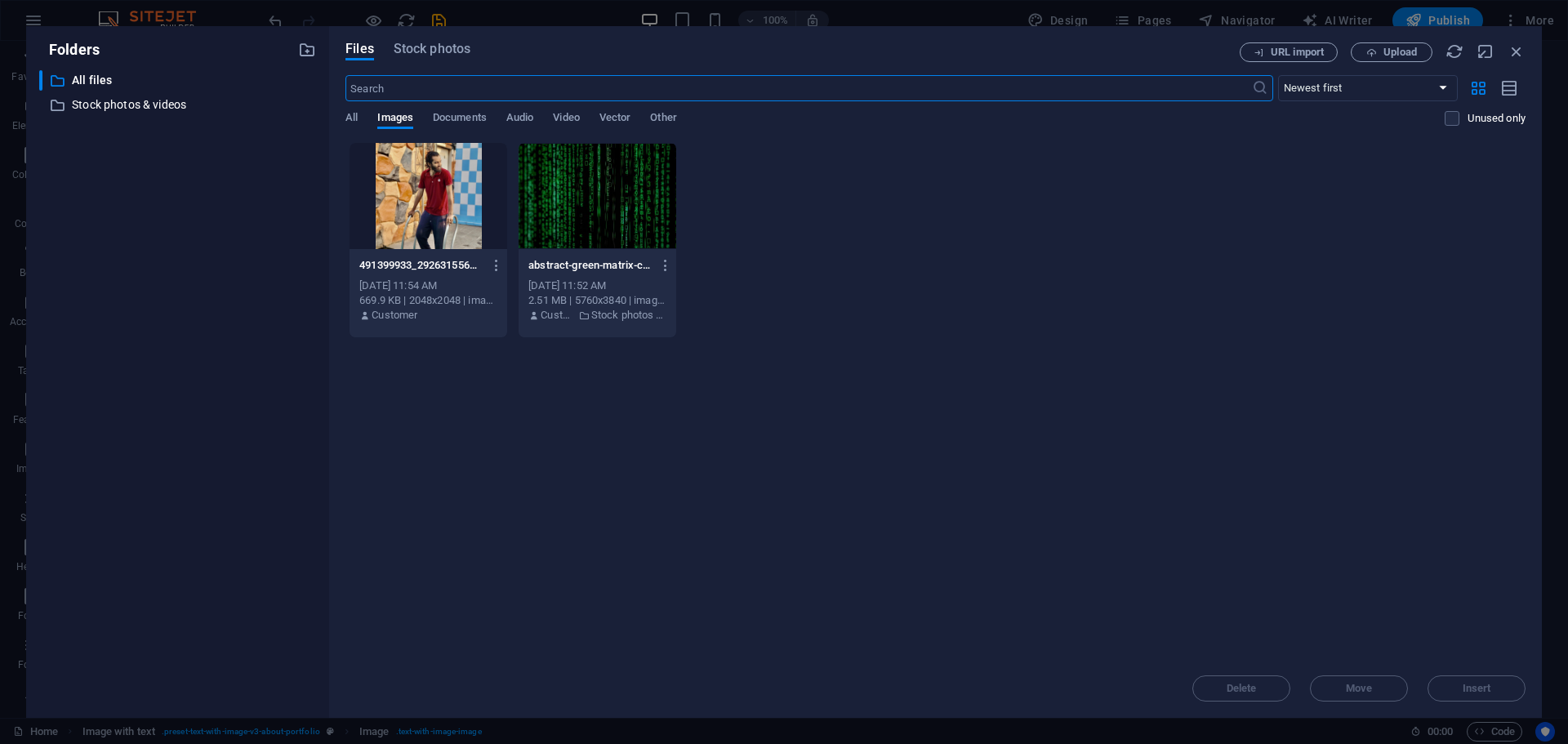
click at [447, 220] on div at bounding box center [428, 195] width 158 height 106
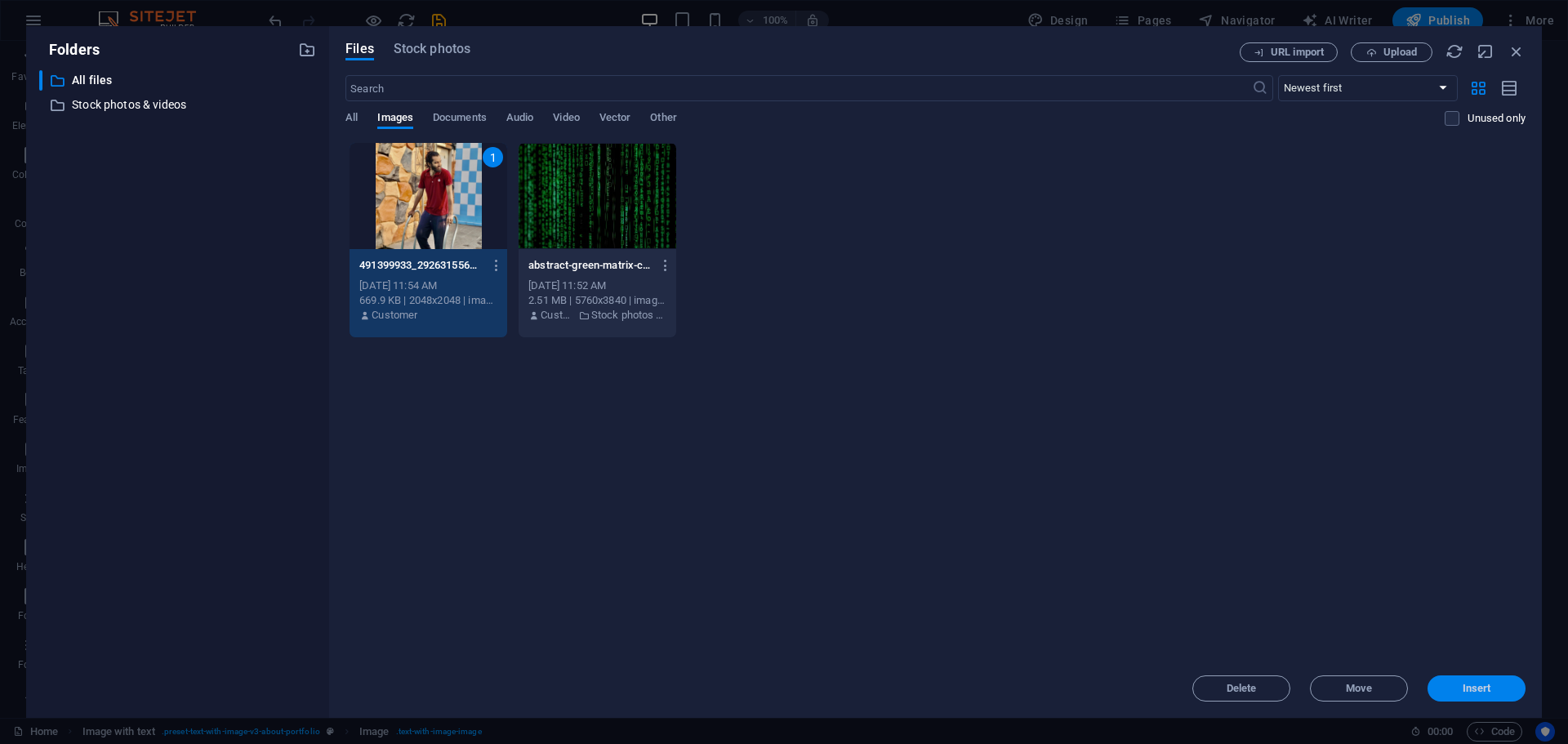
click at [1466, 684] on span "Insert" at bounding box center [1477, 688] width 28 height 9
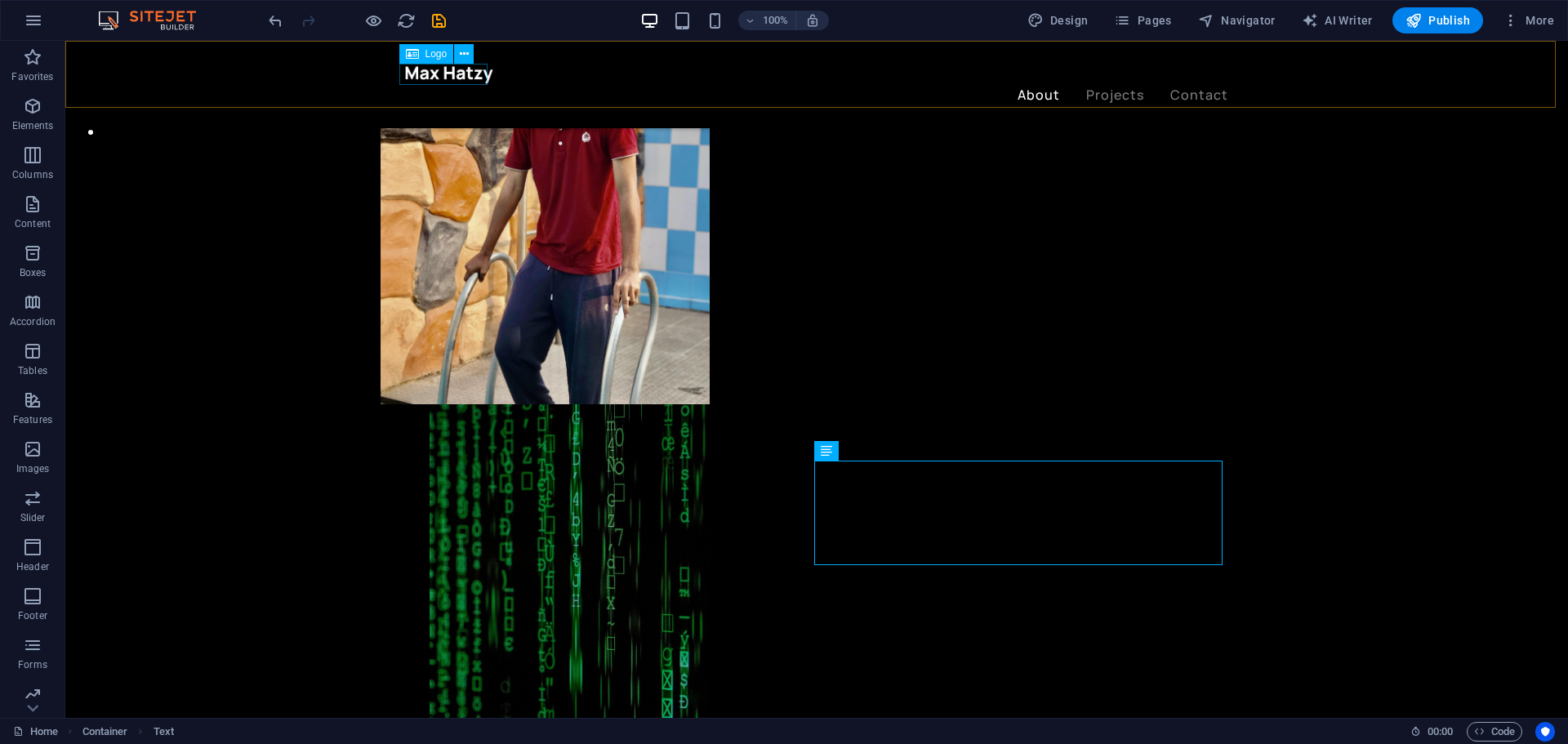
click at [441, 72] on div at bounding box center [817, 74] width 824 height 22
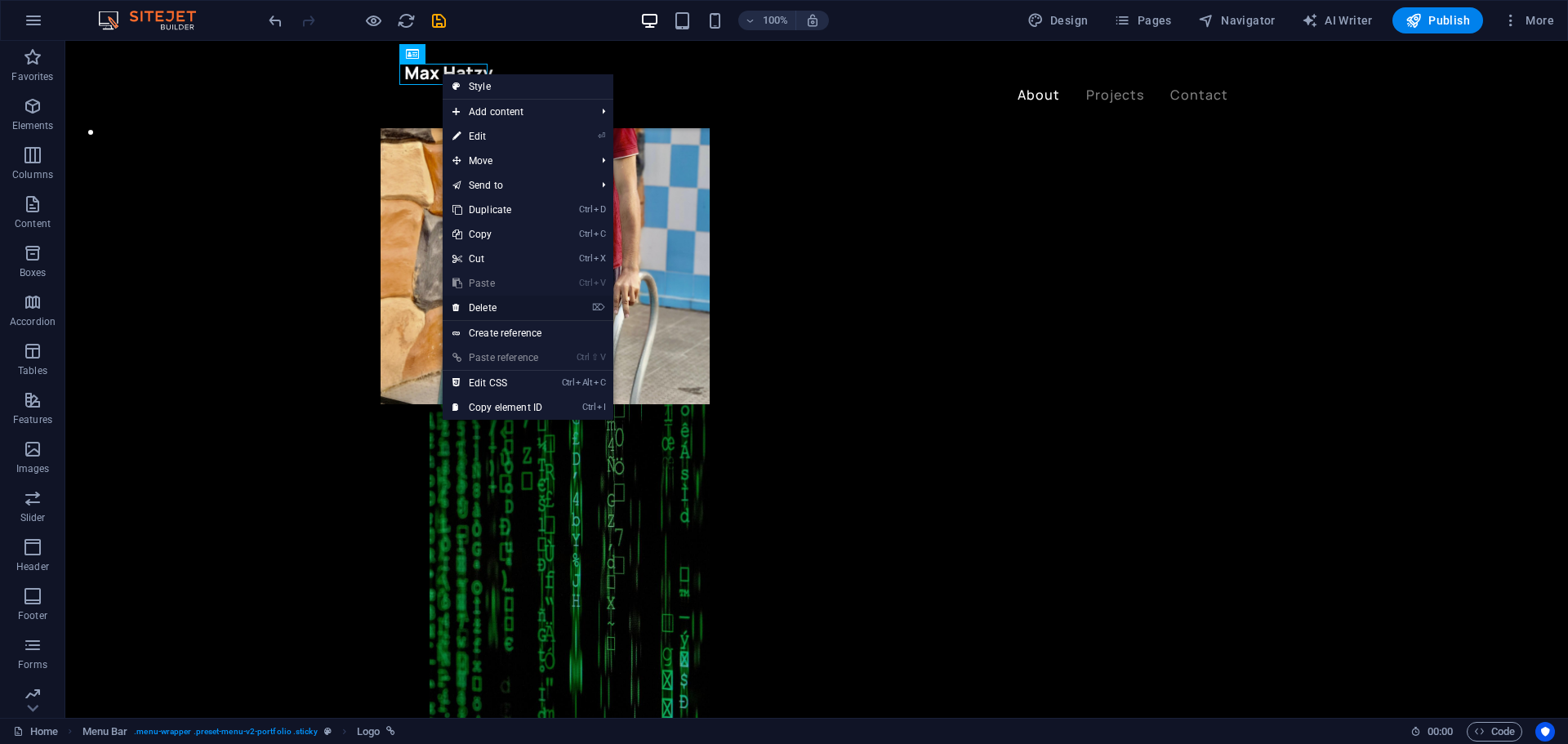
click at [494, 307] on link "⌦ Delete" at bounding box center [497, 307] width 109 height 24
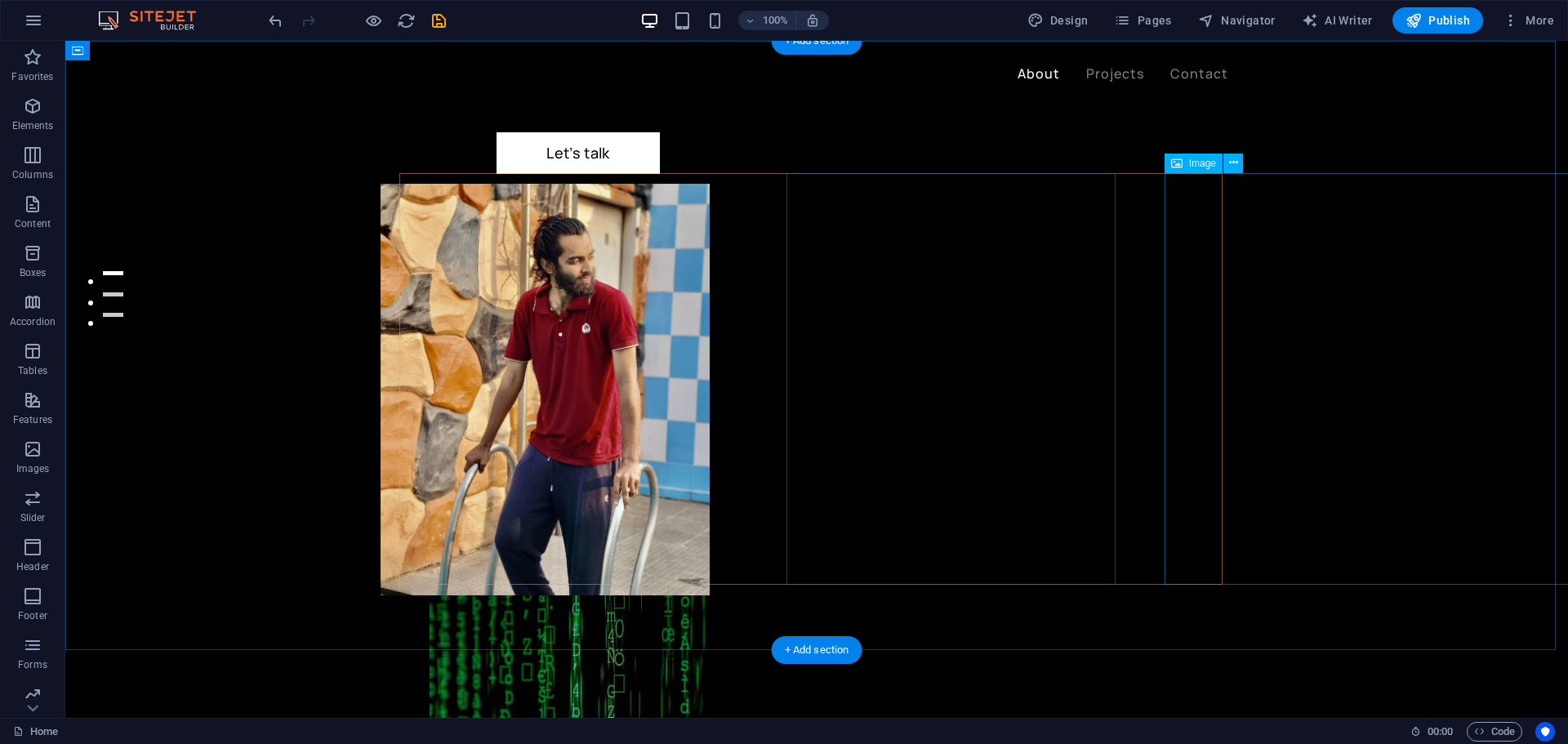
scroll to position [653, 0]
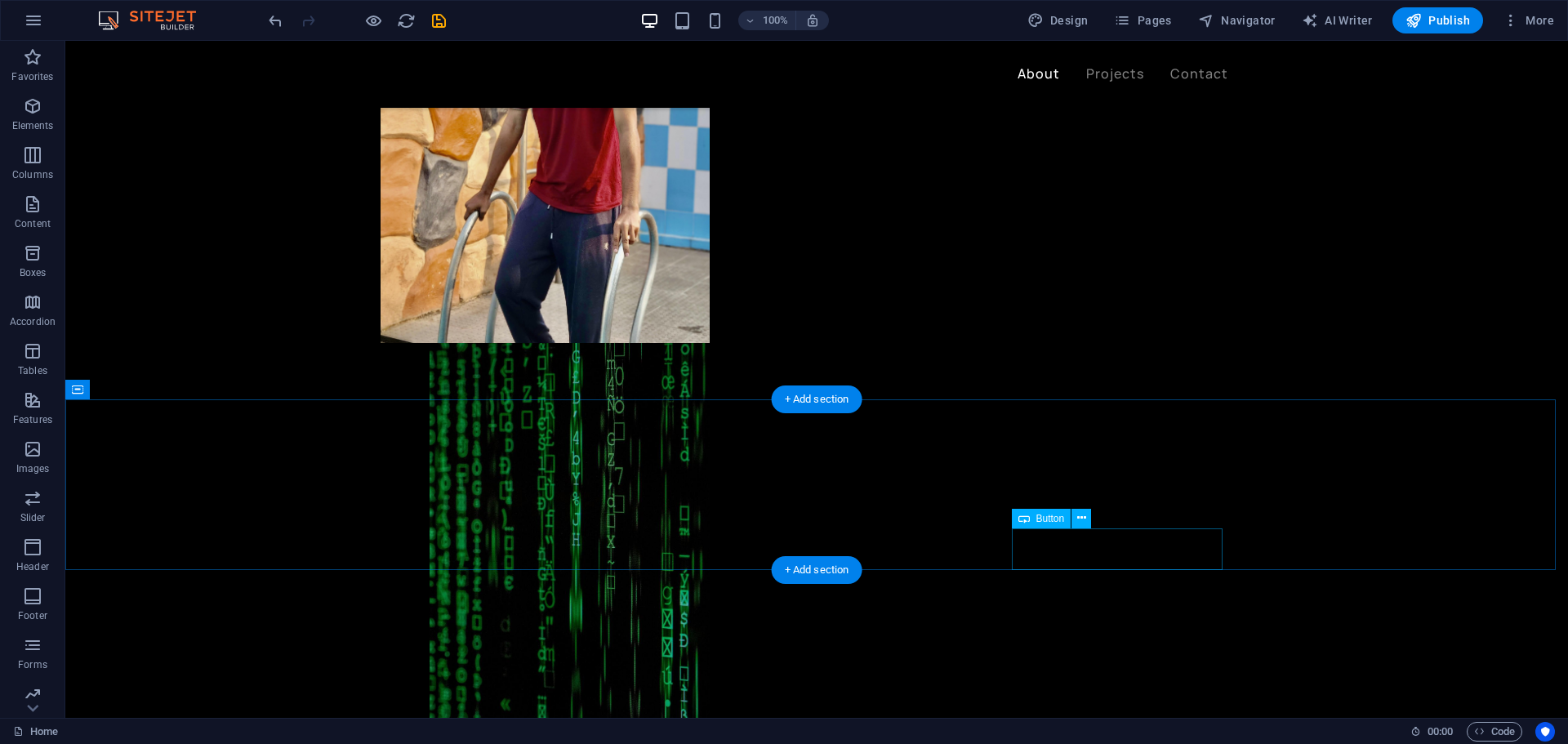
select select "px"
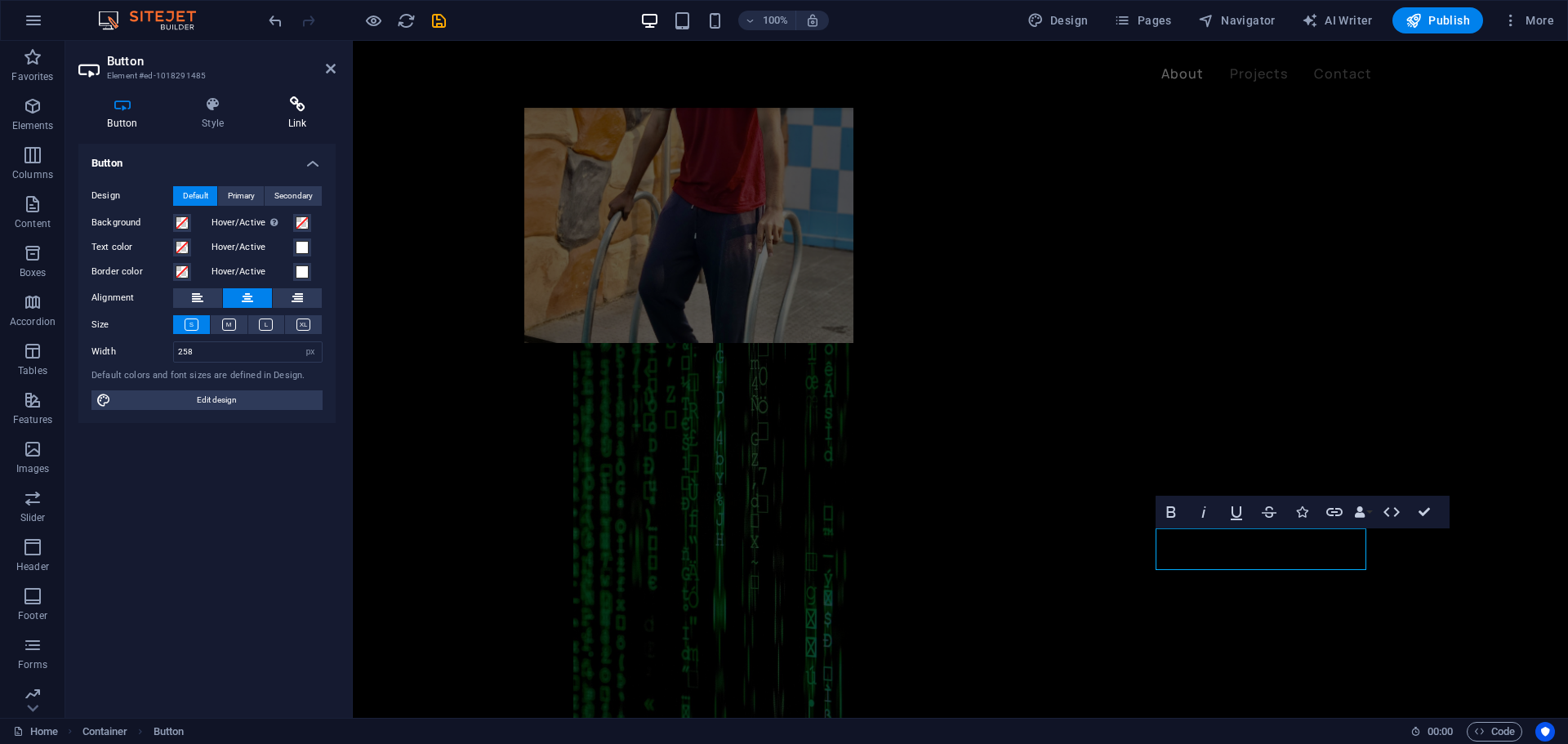
click at [289, 117] on h4 "Link" at bounding box center [297, 114] width 77 height 34
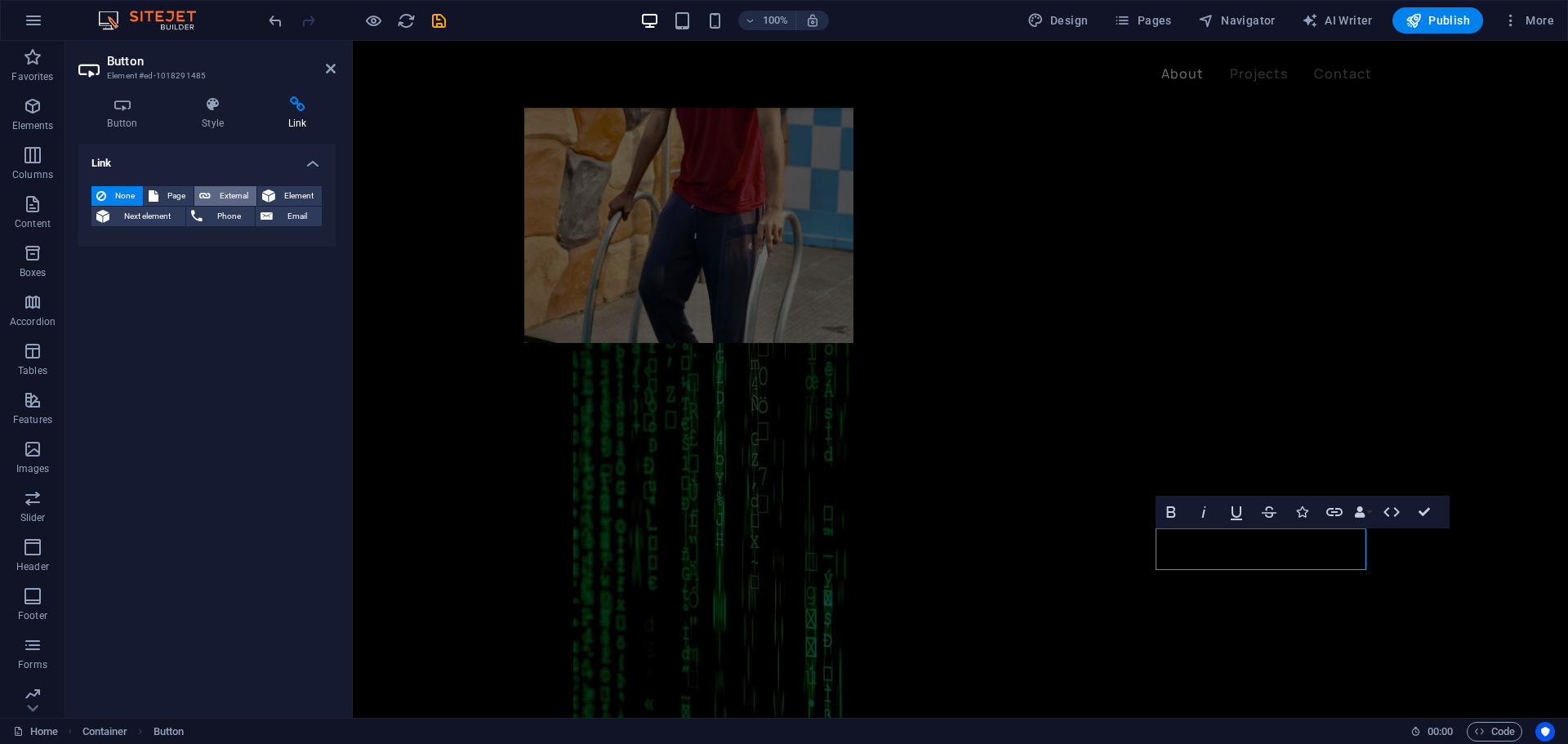
click at [213, 193] on button "External" at bounding box center [226, 195] width 62 height 20
select select
select select "blank"
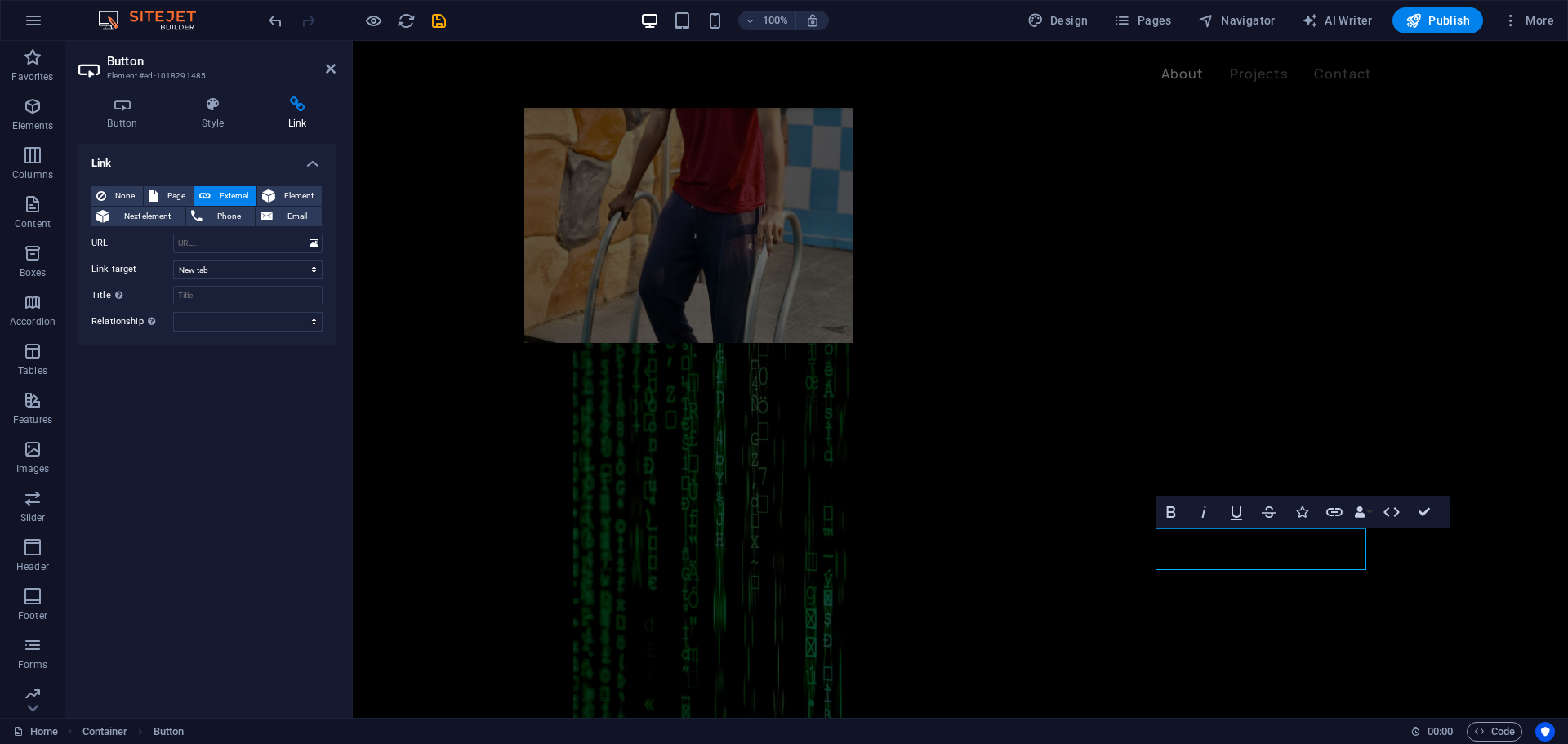
click at [283, 183] on div "None Page External Element Next element Phone Email Page Home Projects Legal No…" at bounding box center [207, 258] width 258 height 171
click at [284, 195] on span "Element" at bounding box center [298, 195] width 37 height 20
select select
click at [165, 196] on span "Page" at bounding box center [176, 195] width 25 height 20
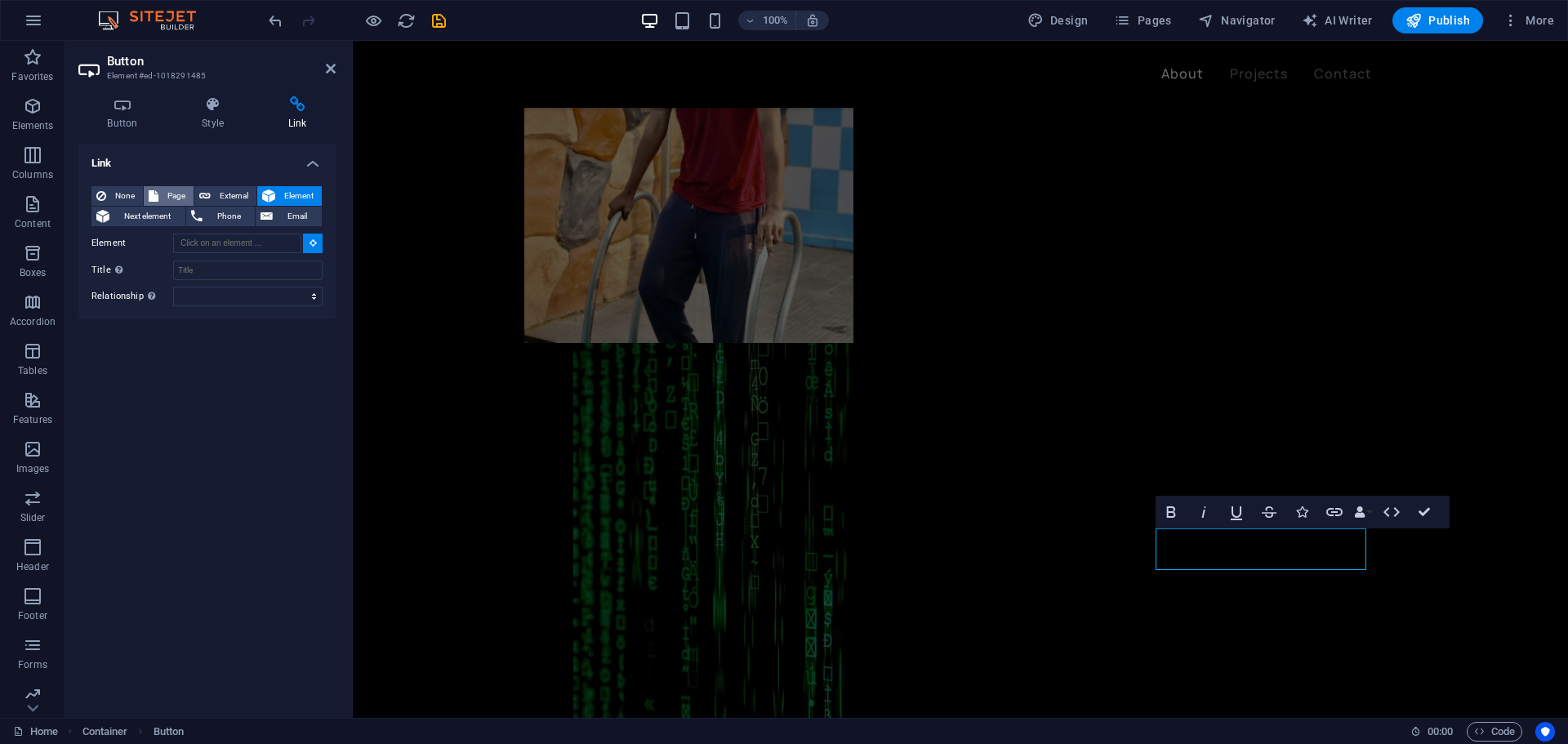
select select
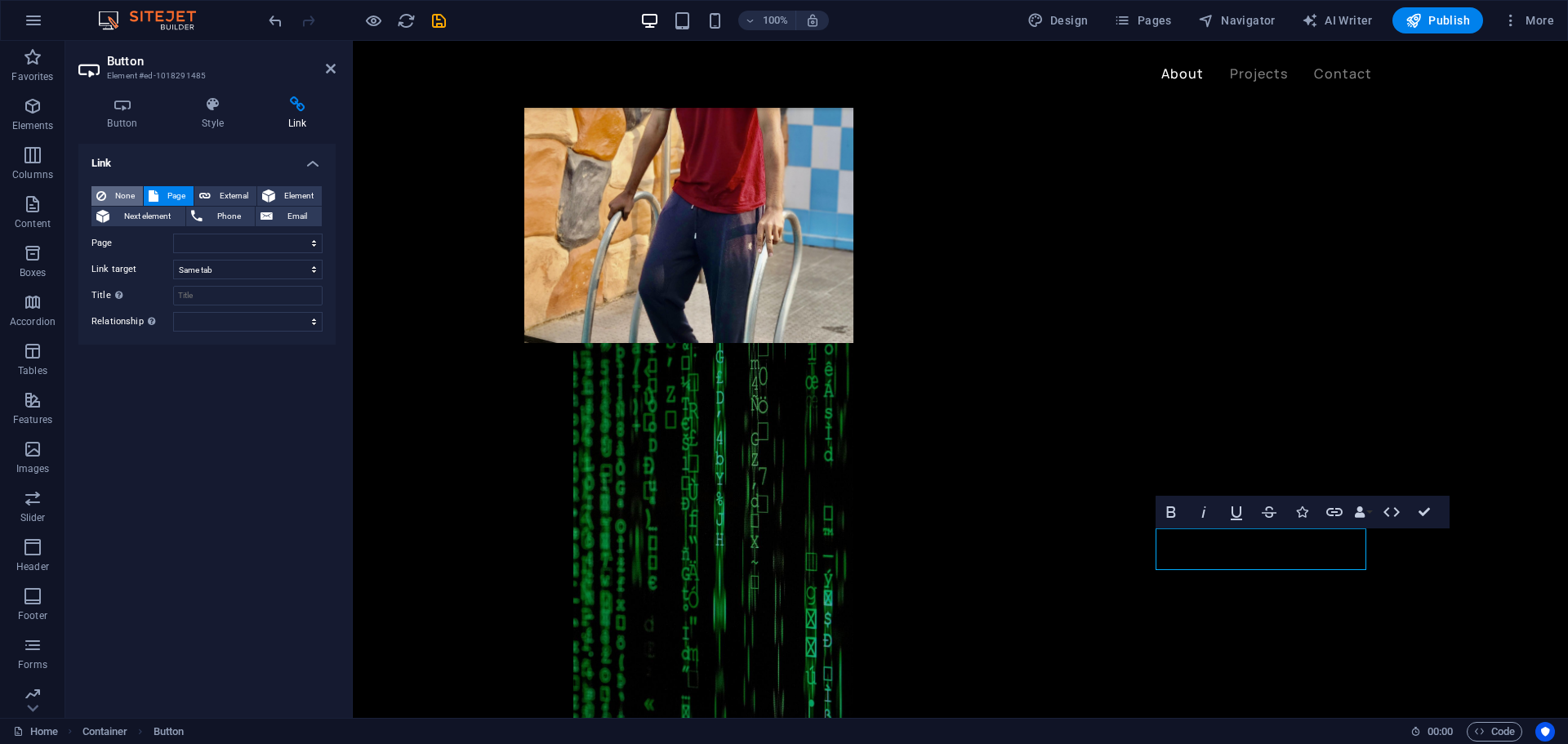
click at [116, 202] on span "None" at bounding box center [124, 195] width 27 height 20
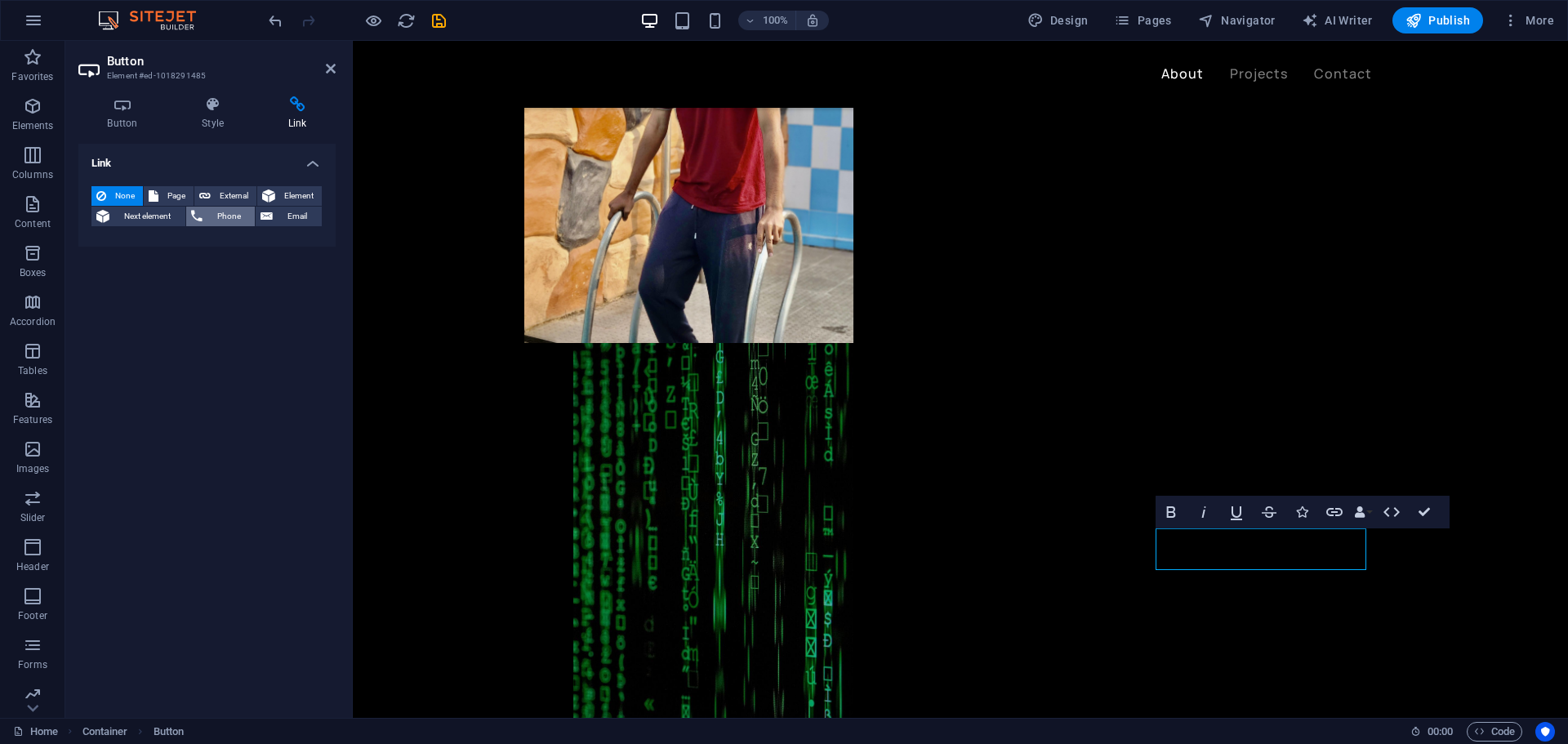
click at [228, 216] on span "Phone" at bounding box center [229, 216] width 43 height 20
click at [299, 218] on span "Email" at bounding box center [297, 216] width 40 height 20
click at [290, 194] on span "Element" at bounding box center [298, 195] width 37 height 20
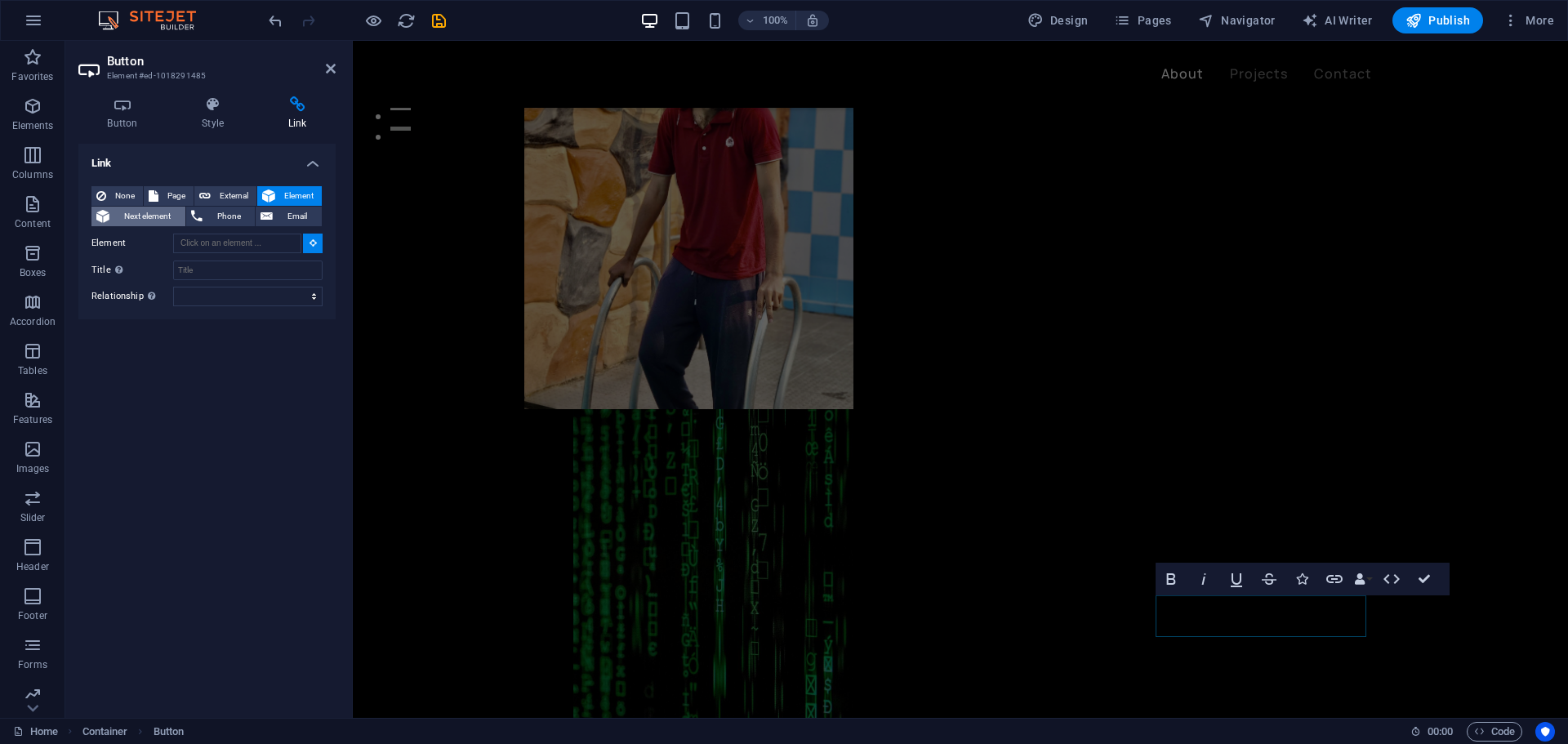
scroll to position [586, 0]
click at [145, 221] on span "Next element" at bounding box center [147, 216] width 66 height 20
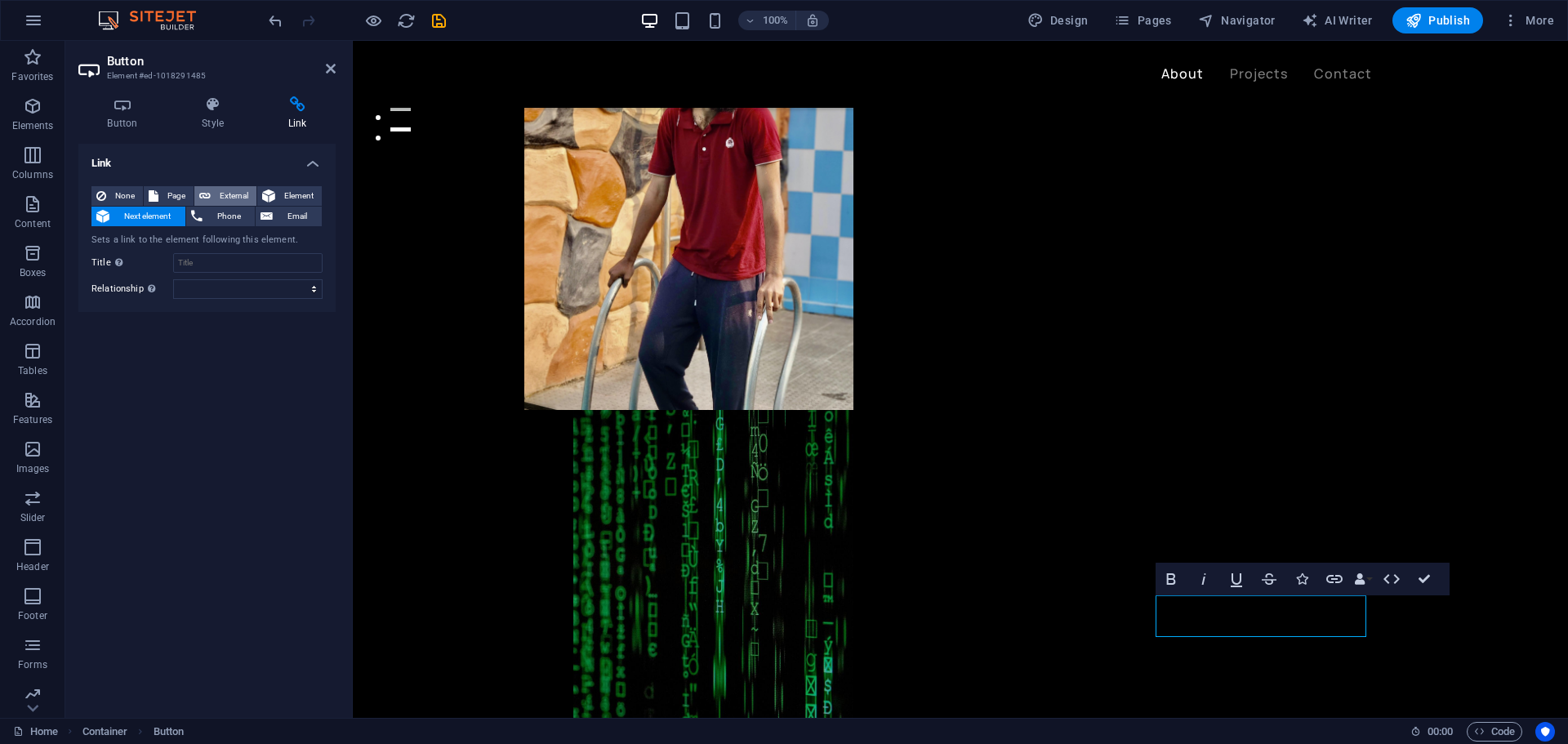
click at [244, 195] on span "External" at bounding box center [233, 195] width 36 height 20
select select "blank"
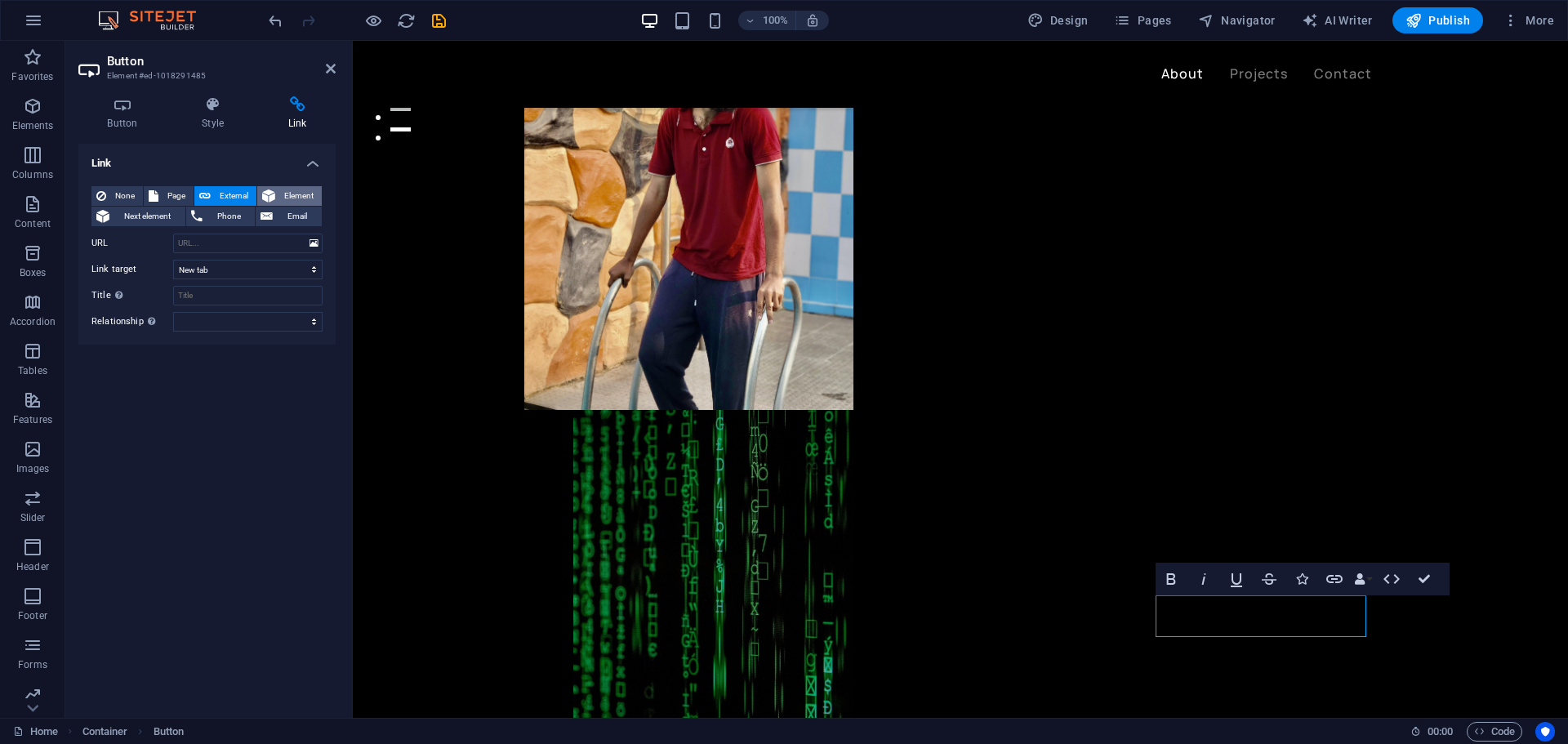
click at [283, 195] on span "Element" at bounding box center [298, 195] width 37 height 20
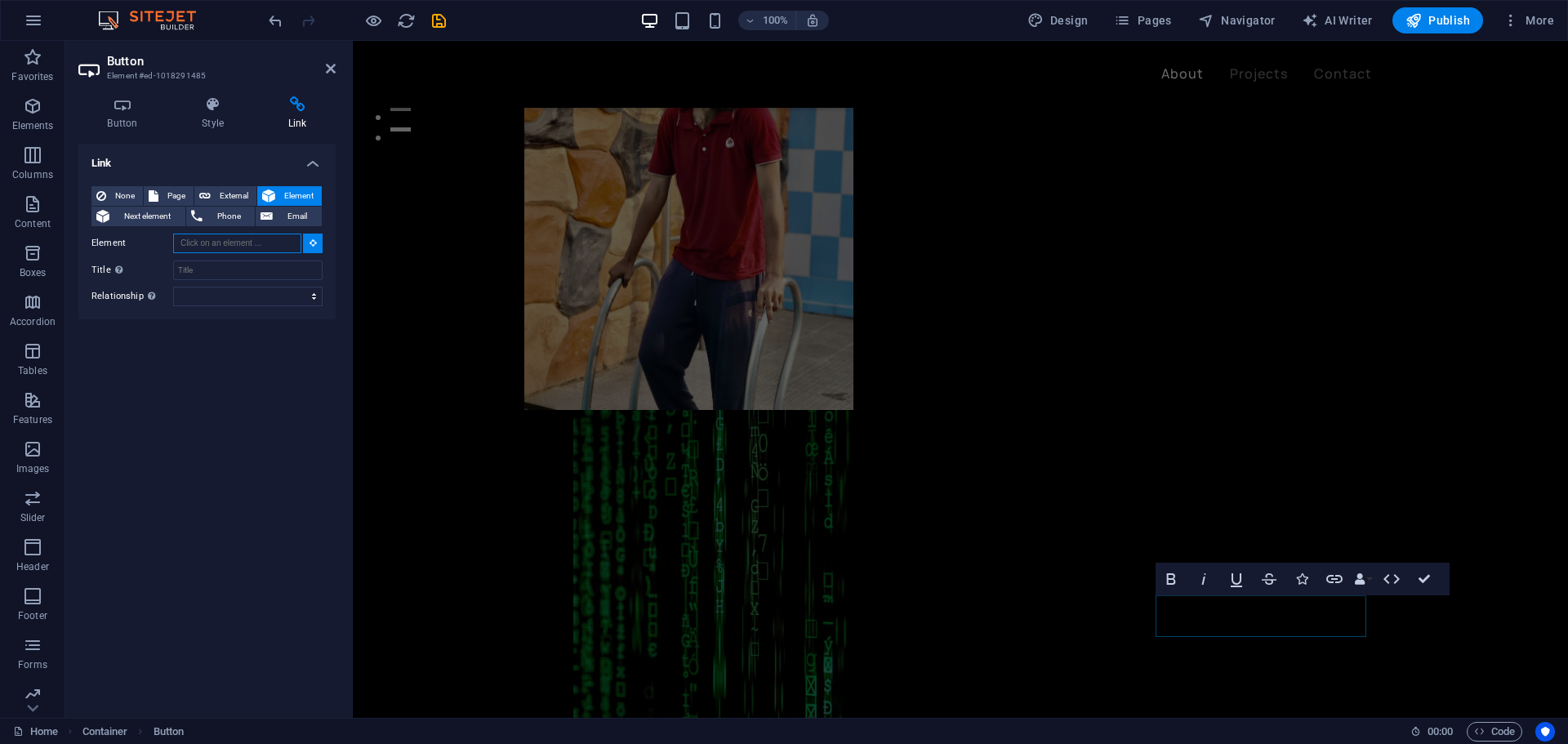
scroll to position [519, 0]
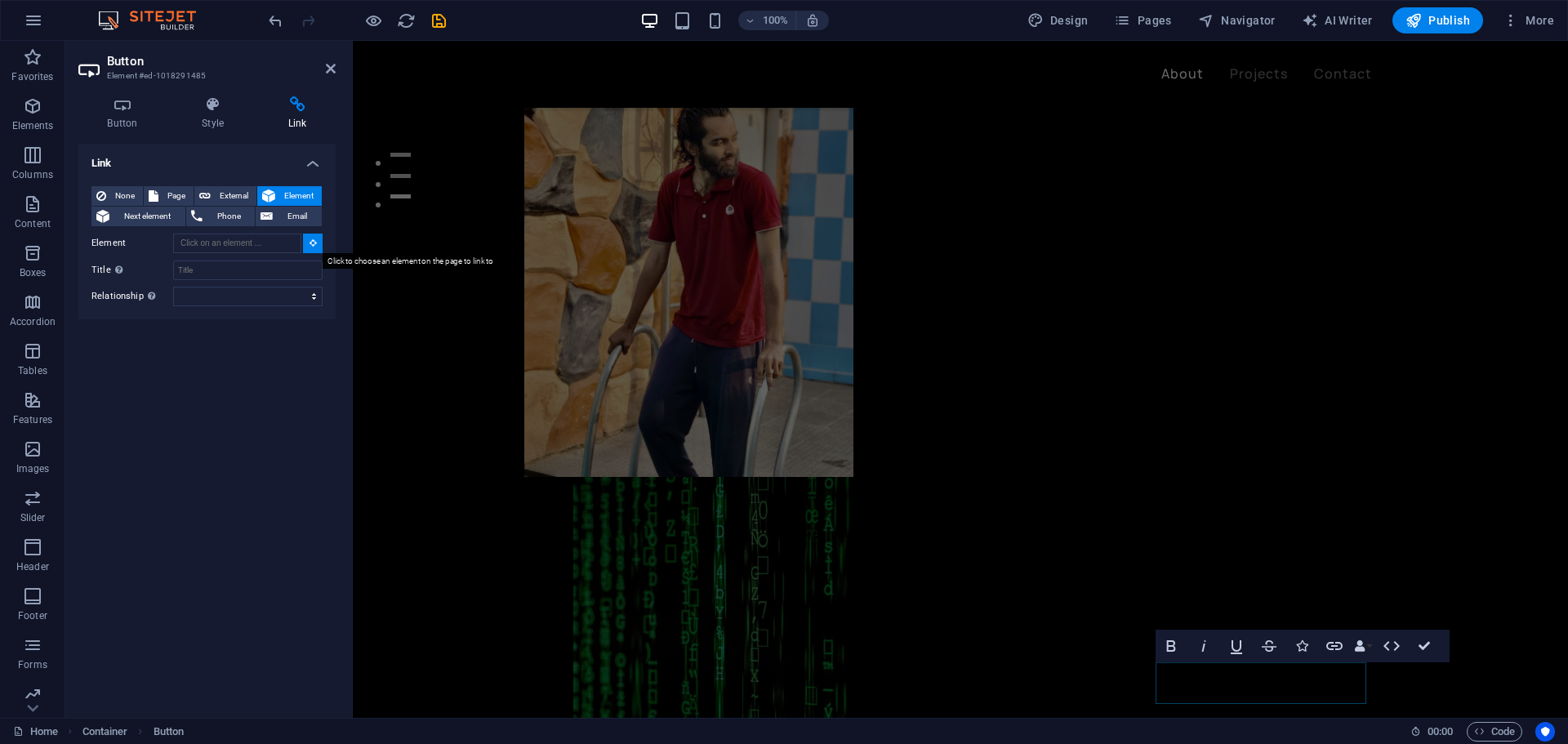
click at [312, 246] on icon at bounding box center [313, 242] width 8 height 8
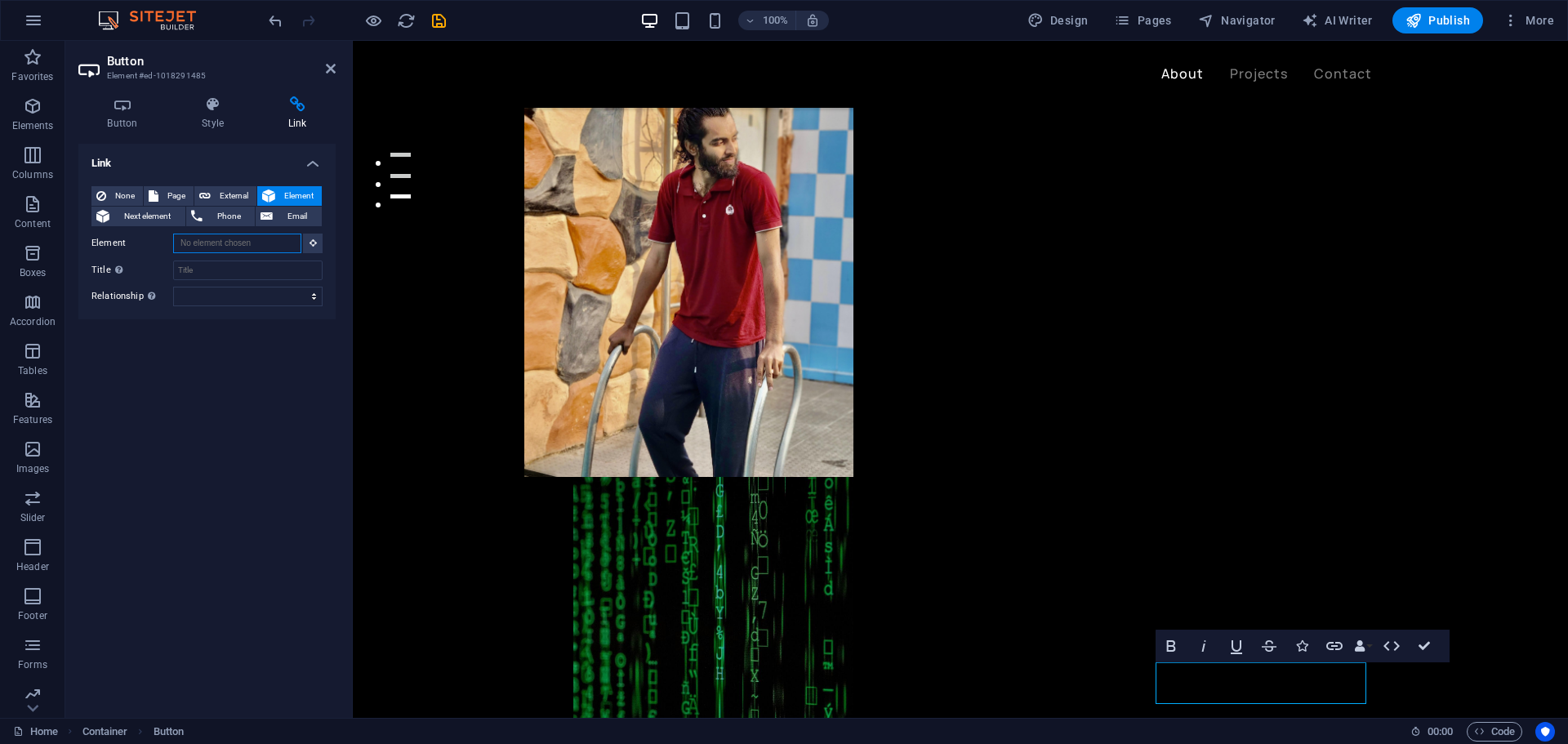
click at [268, 244] on input "Element" at bounding box center [237, 243] width 128 height 20
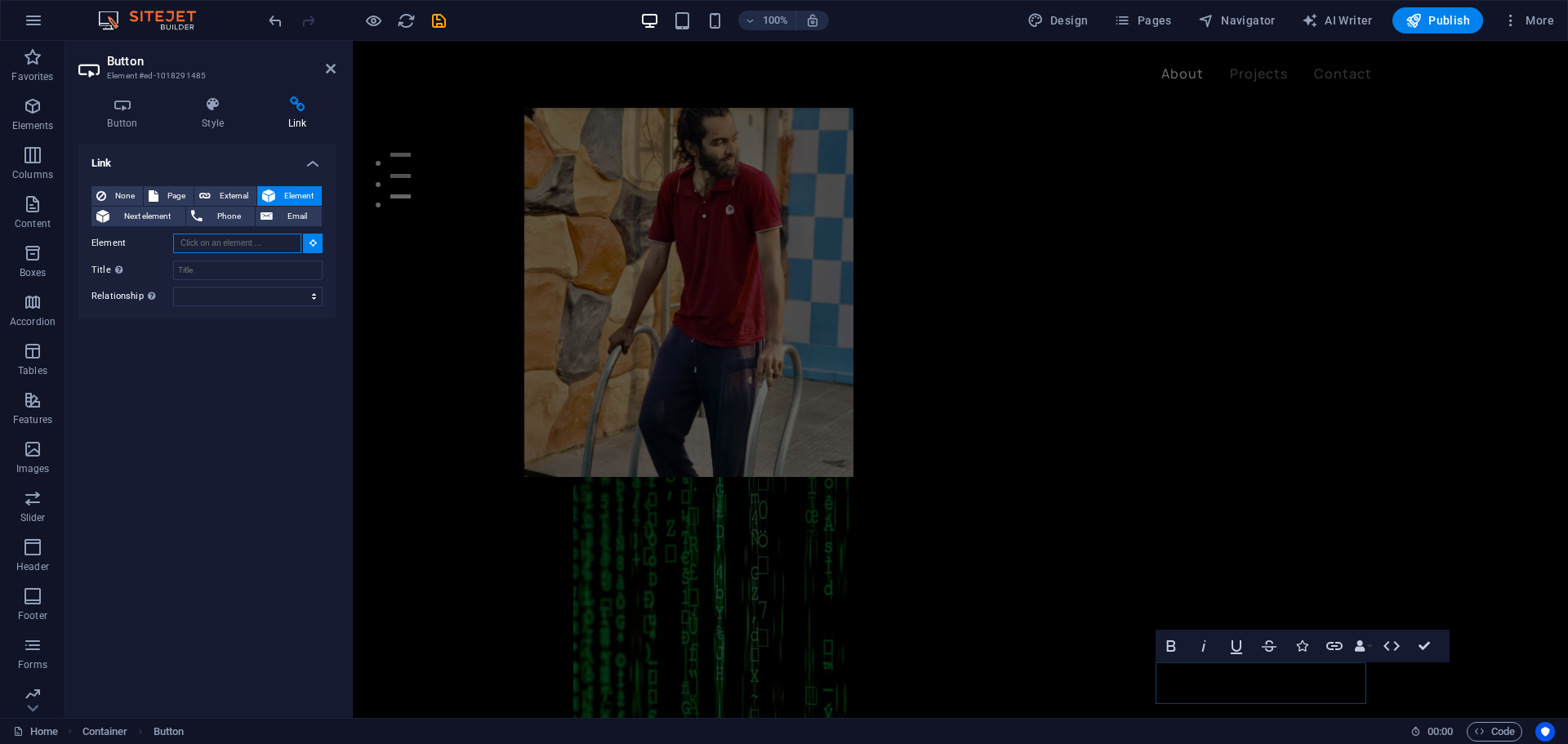
click at [268, 244] on input "Element" at bounding box center [237, 243] width 128 height 20
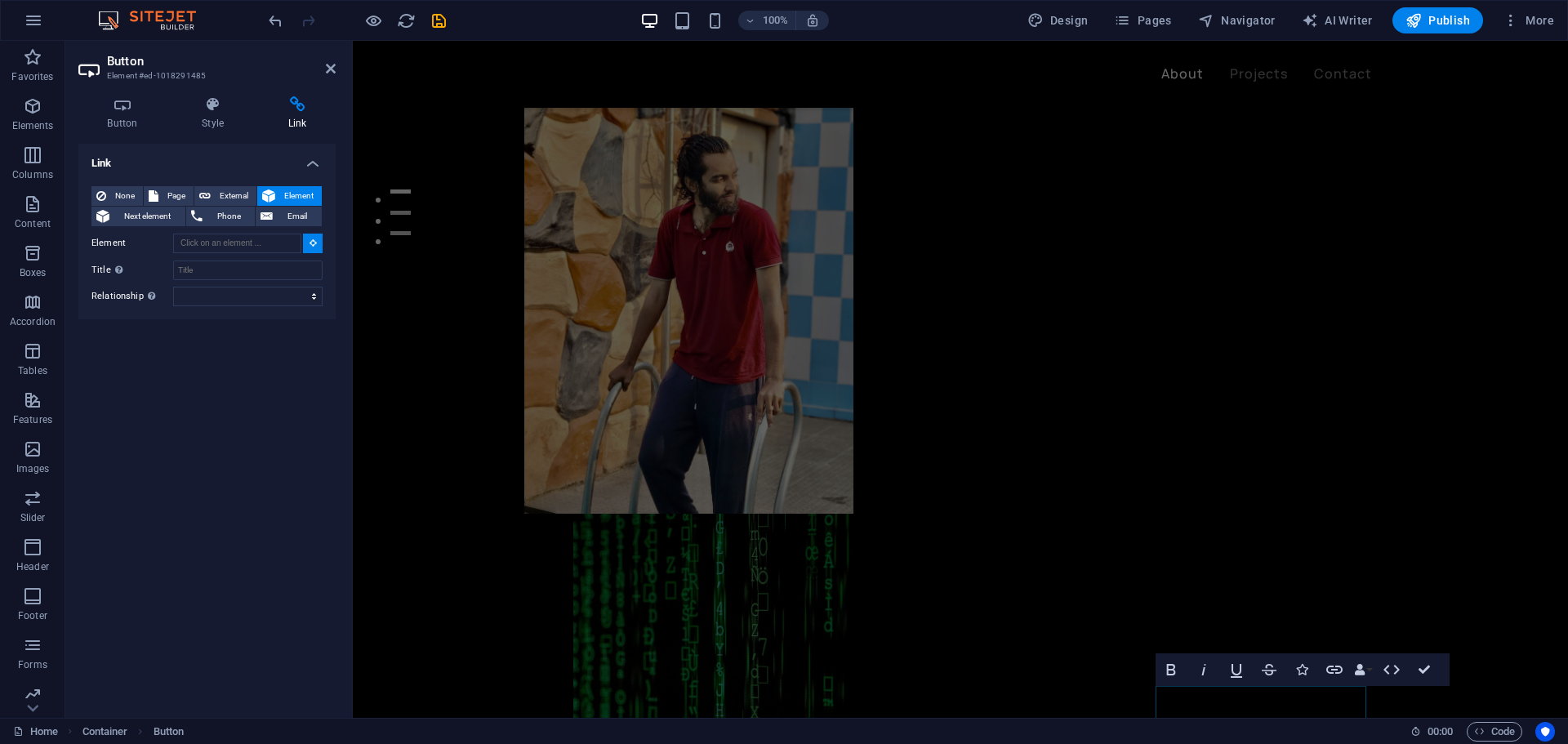
scroll to position [452, 0]
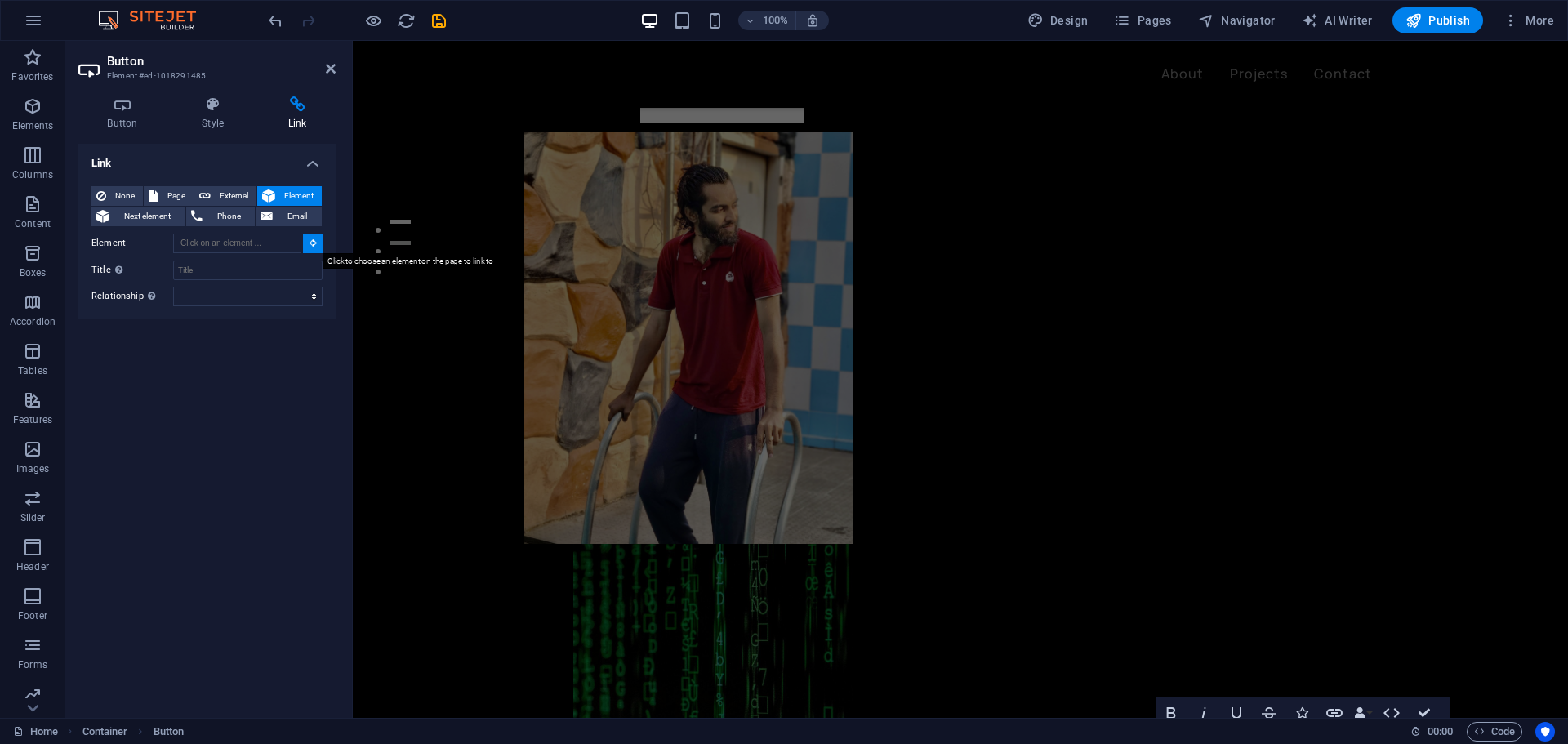
click at [308, 242] on button at bounding box center [313, 243] width 20 height 20
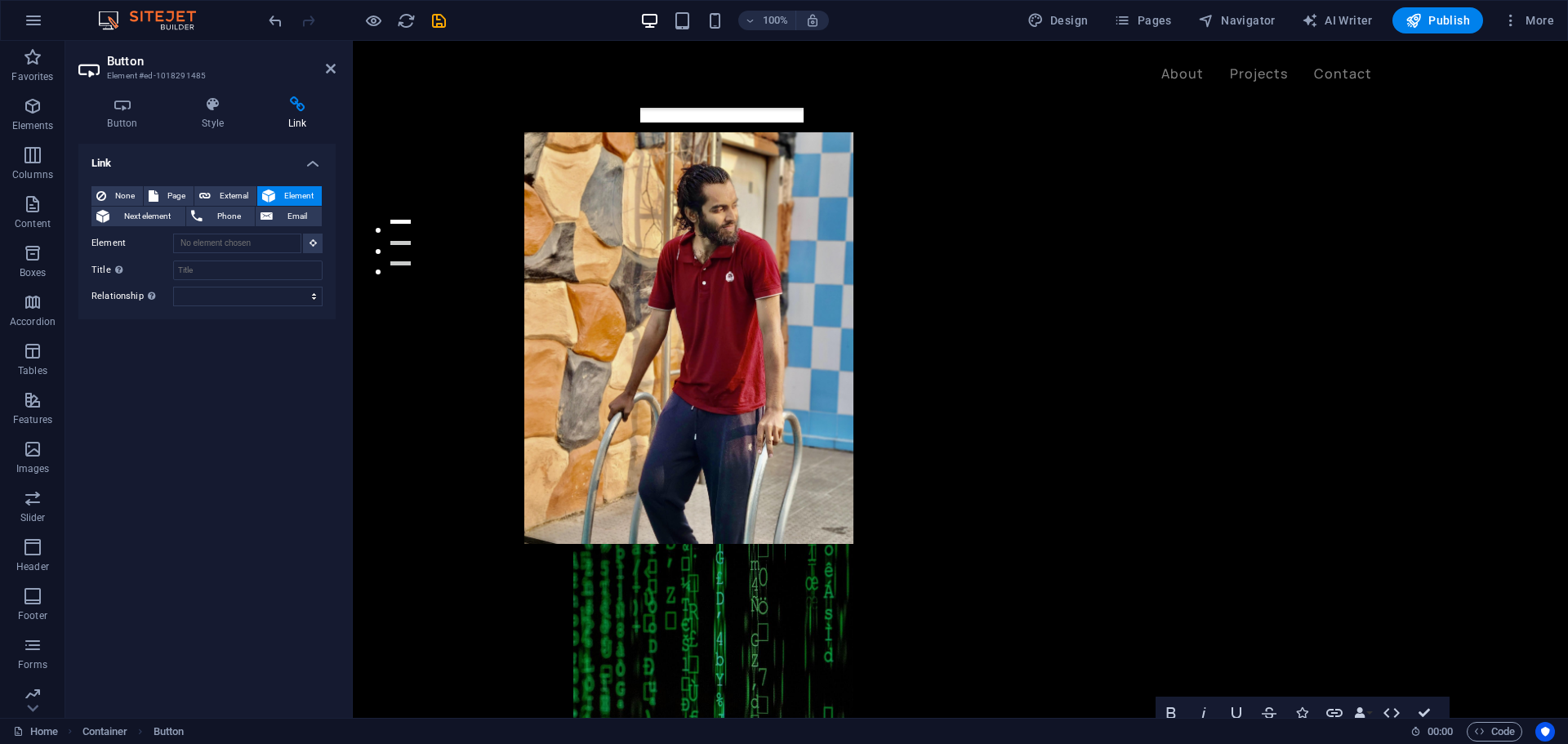
click at [222, 307] on div "None Page External Element Next element Phone Email Page Home Projects Legal No…" at bounding box center [207, 246] width 258 height 146
click at [225, 305] on select "alternate author bookmark external help license next nofollow noreferrer noopen…" at bounding box center [248, 296] width 150 height 20
click at [140, 371] on div "Link None Page External Element Next element Phone Email Page Home Projects Leg…" at bounding box center [207, 424] width 258 height 561
click at [123, 188] on span "None" at bounding box center [124, 195] width 27 height 20
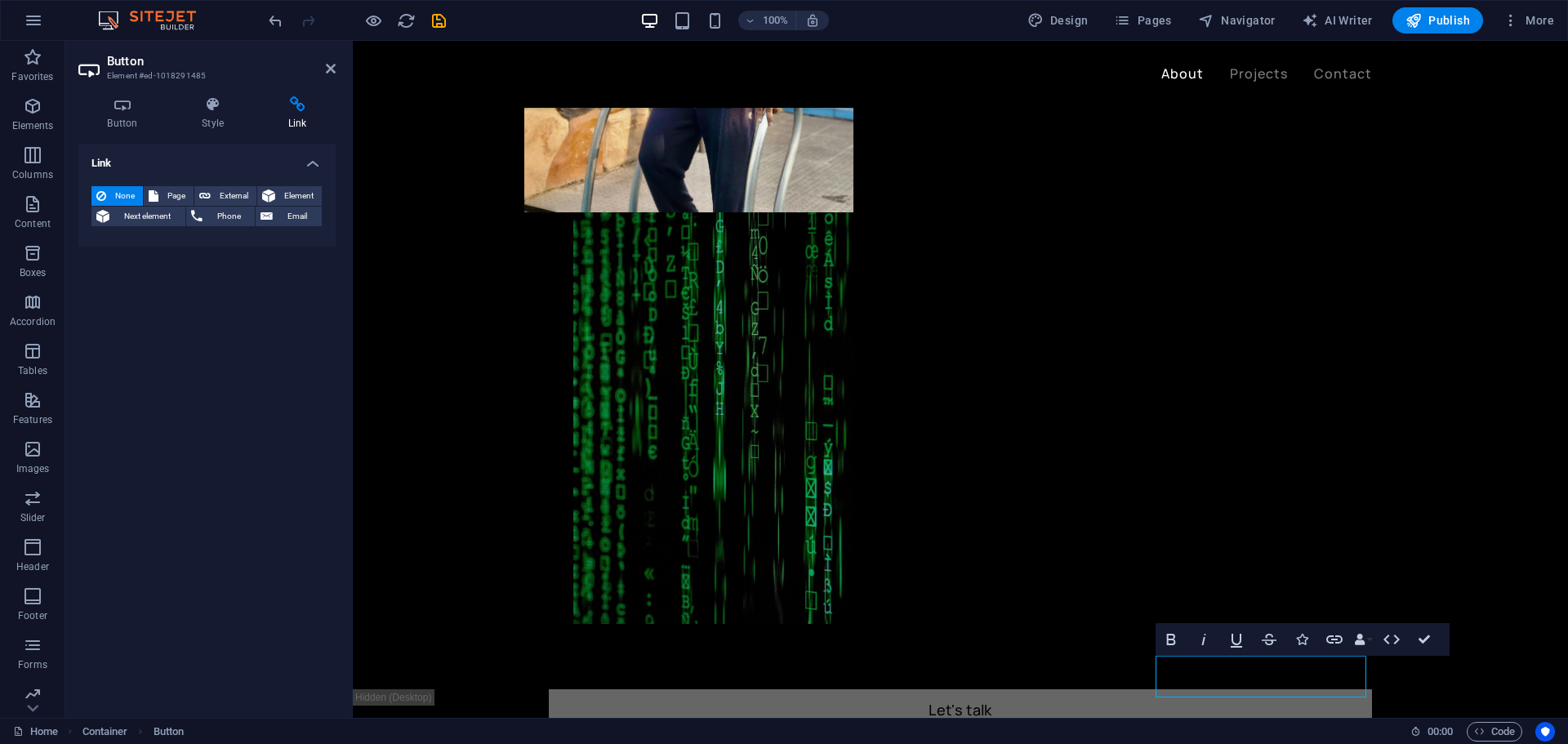
scroll to position [823, 0]
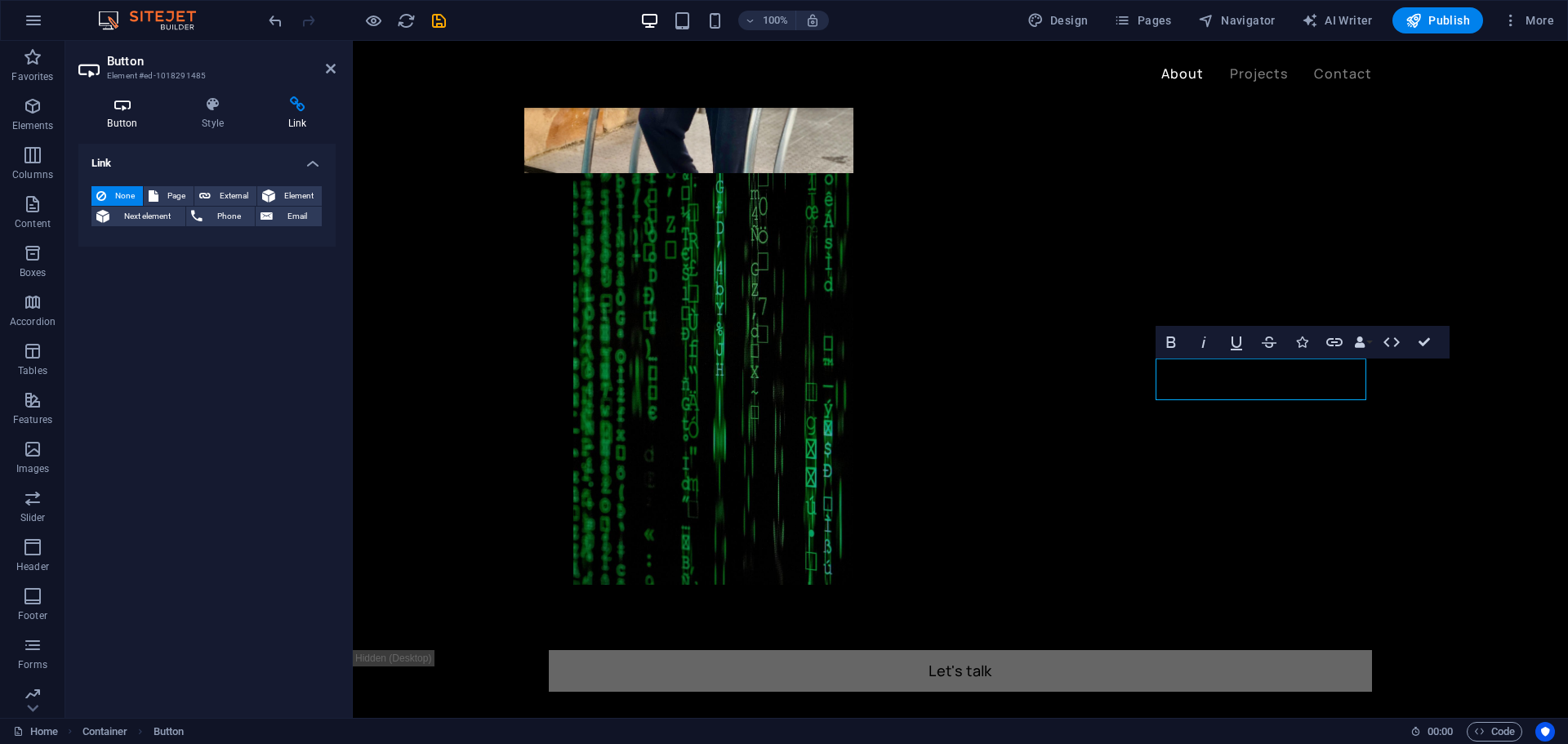
click at [121, 108] on icon at bounding box center [122, 104] width 88 height 16
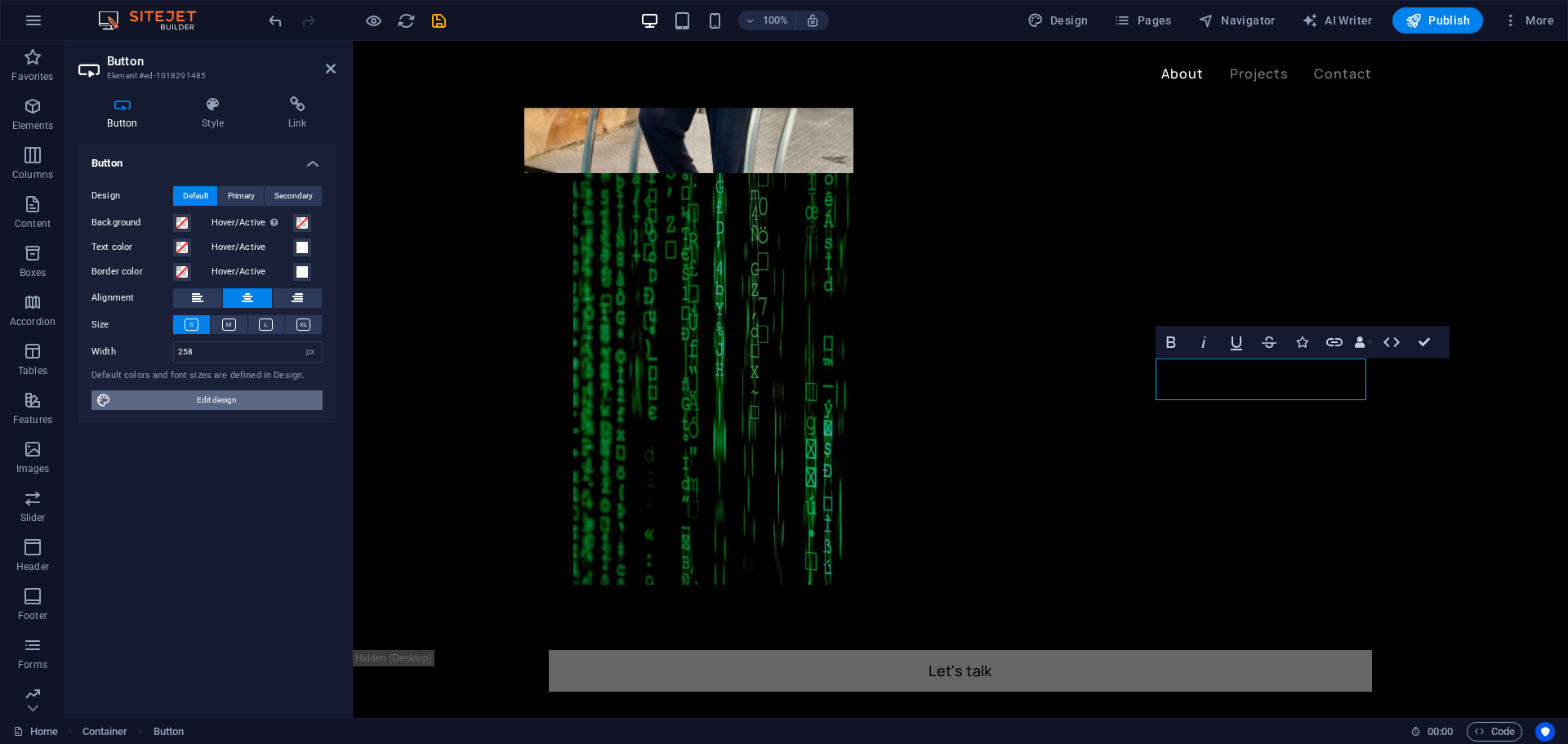
click at [210, 398] on span "Edit design" at bounding box center [217, 400] width 202 height 20
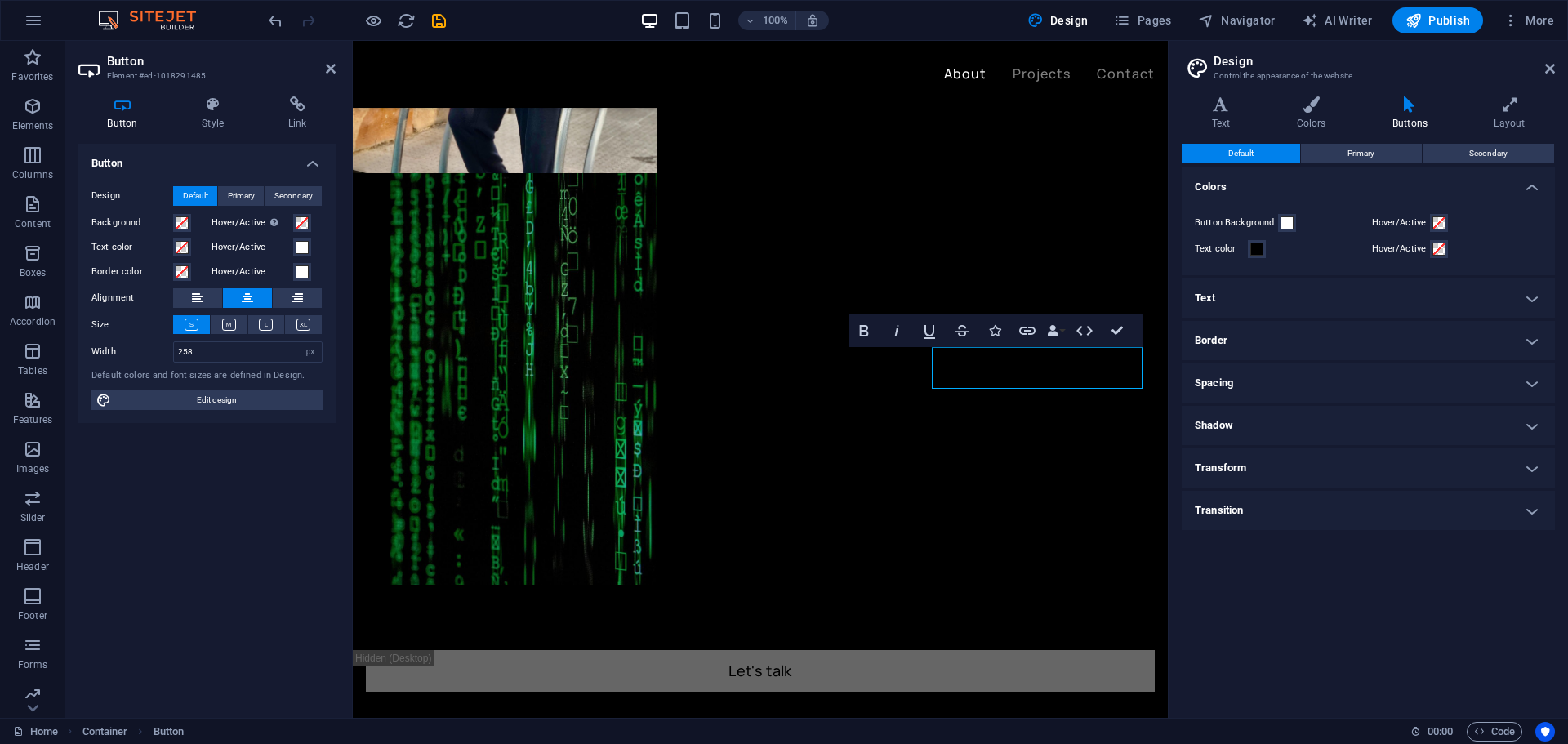
click at [1401, 112] on icon at bounding box center [1409, 104] width 95 height 16
click at [1032, 326] on icon "button" at bounding box center [1027, 330] width 16 height 8
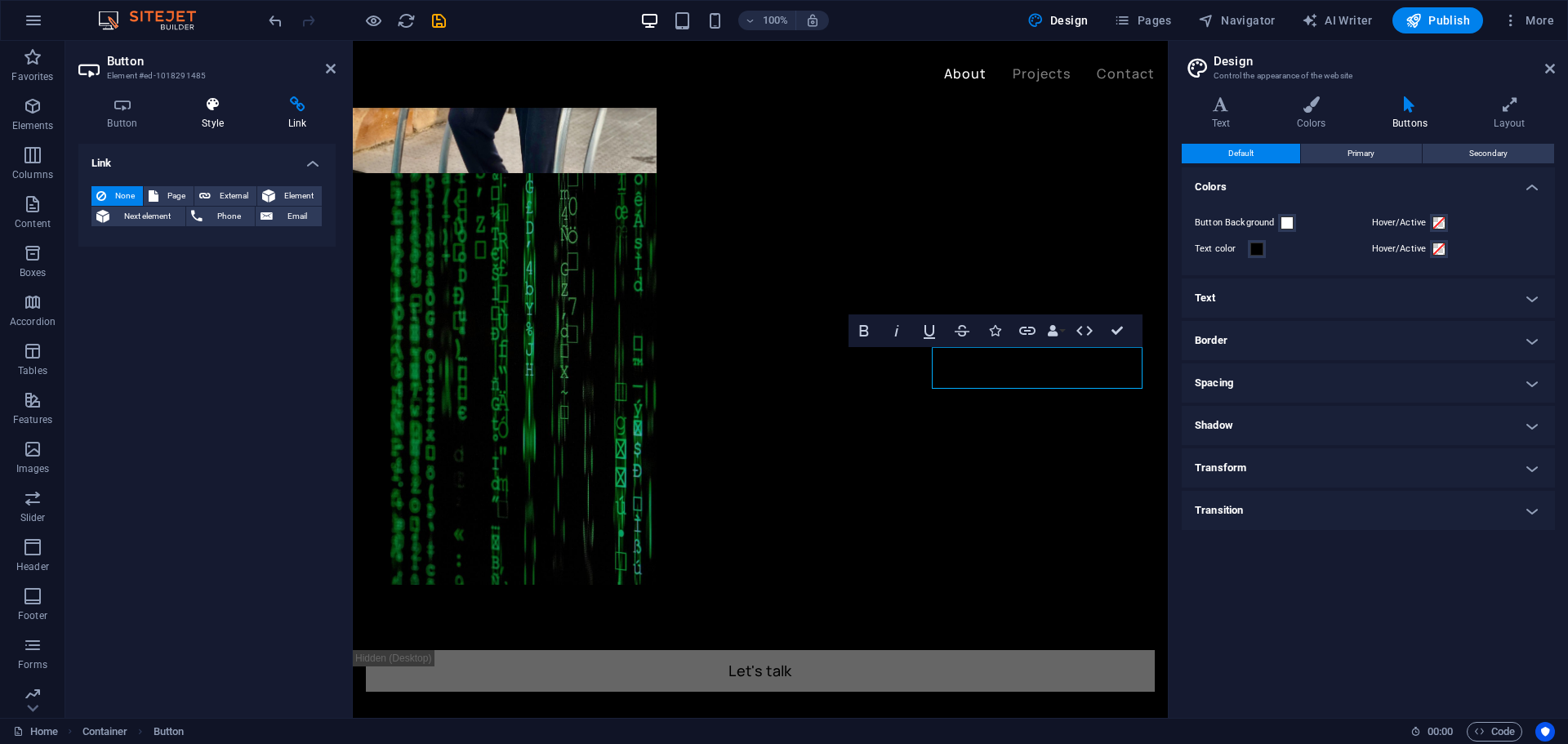
click at [215, 113] on h4 "Style" at bounding box center [216, 114] width 87 height 34
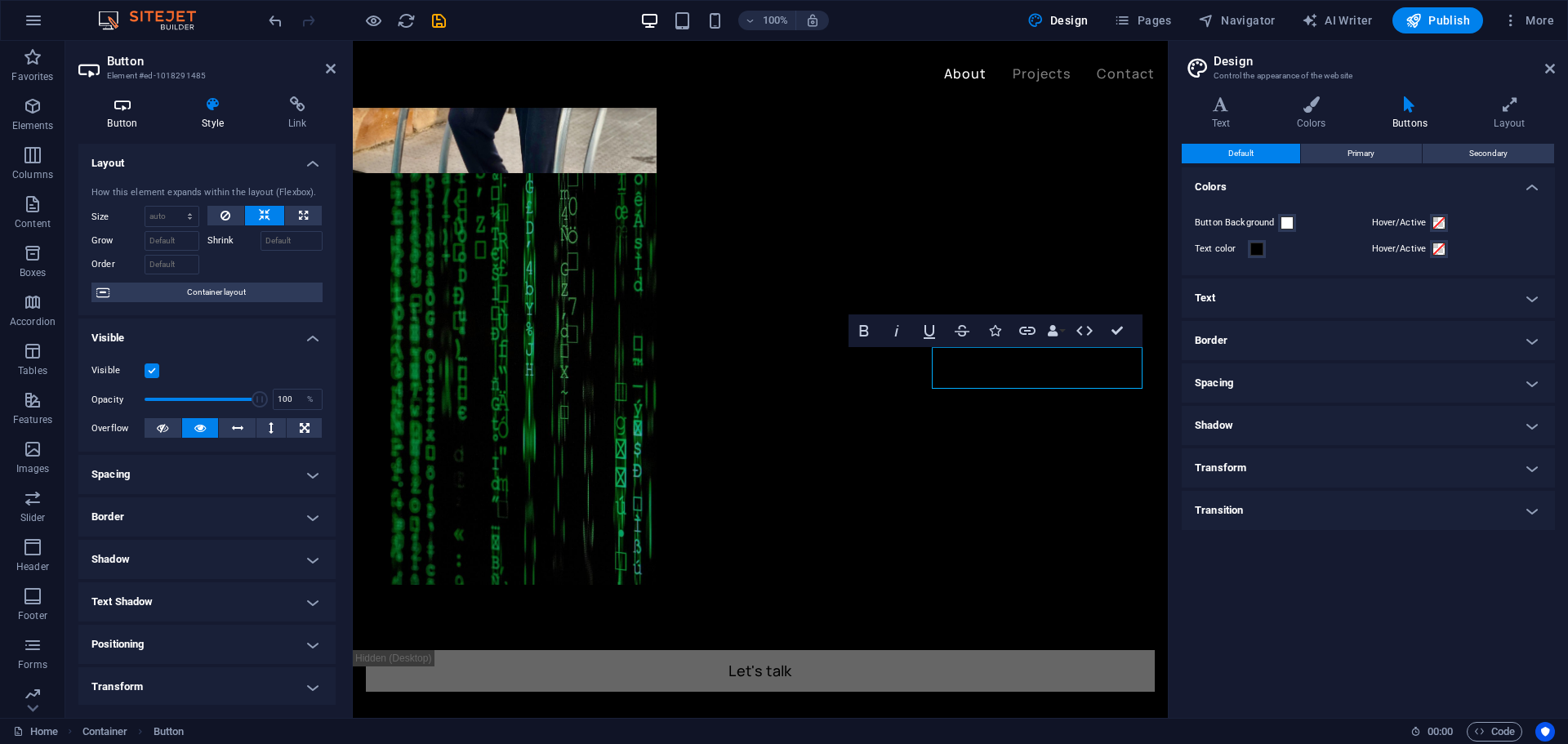
click at [133, 112] on icon at bounding box center [122, 104] width 88 height 16
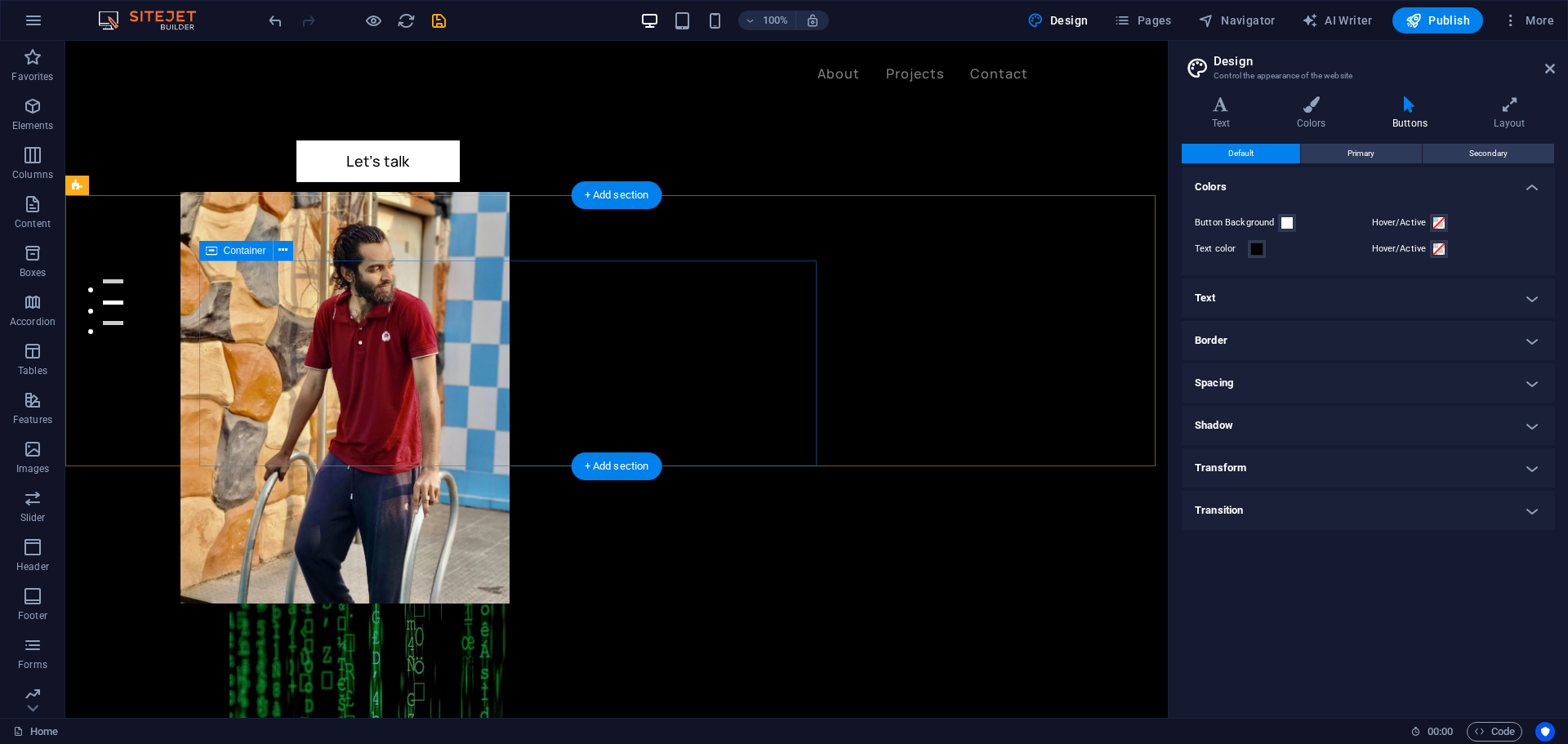
scroll to position [235, 0]
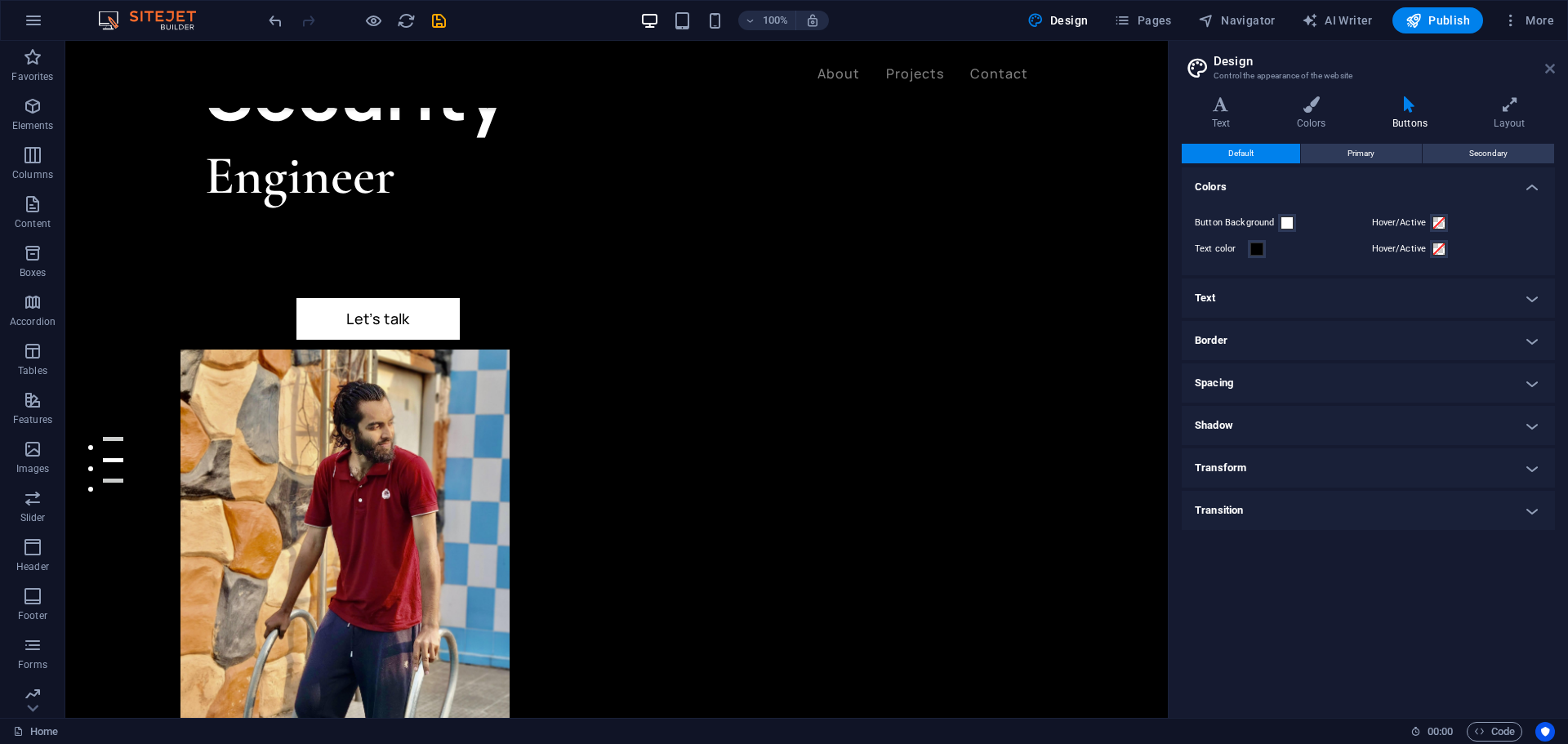
click at [1551, 65] on icon at bounding box center [1550, 68] width 9 height 13
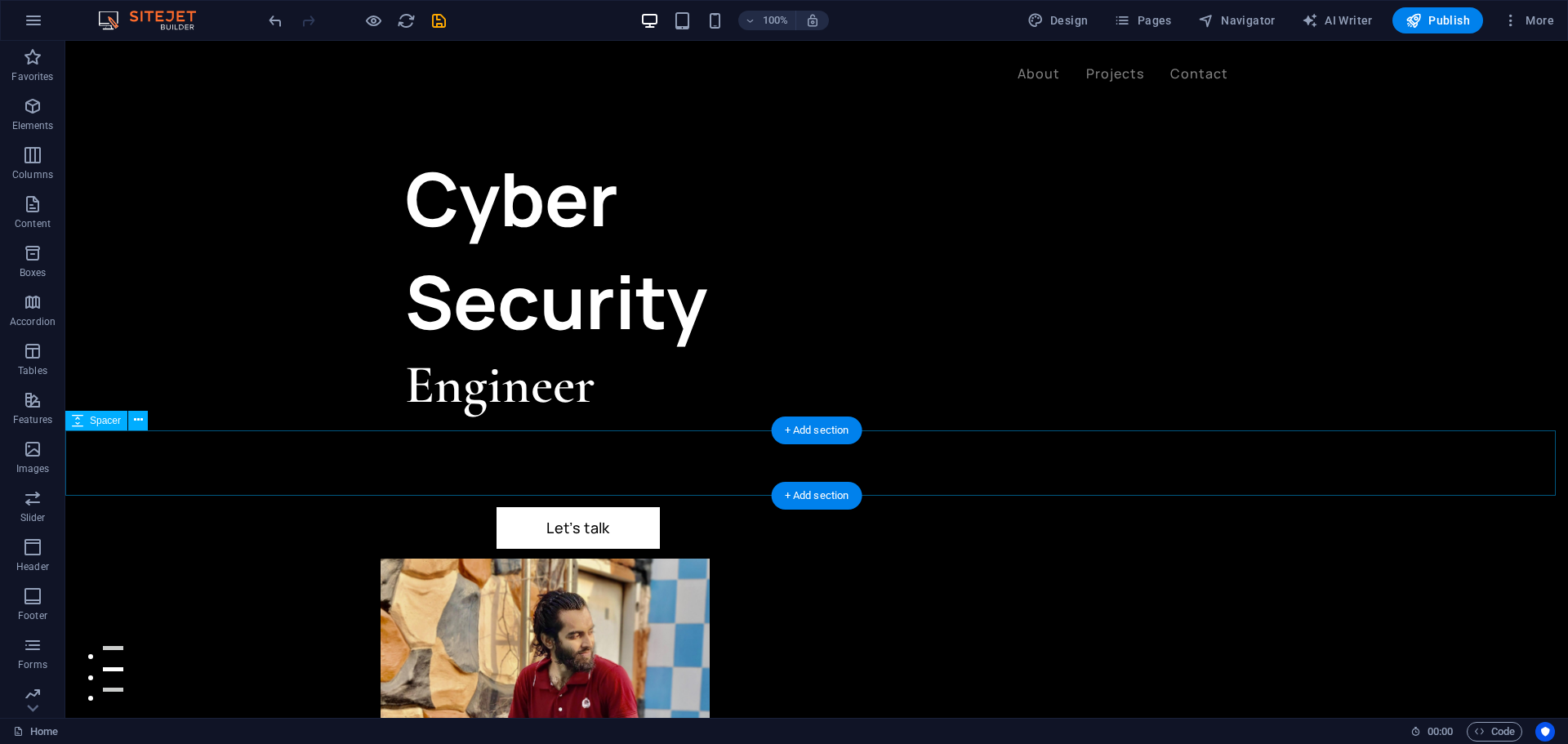
scroll to position [0, 0]
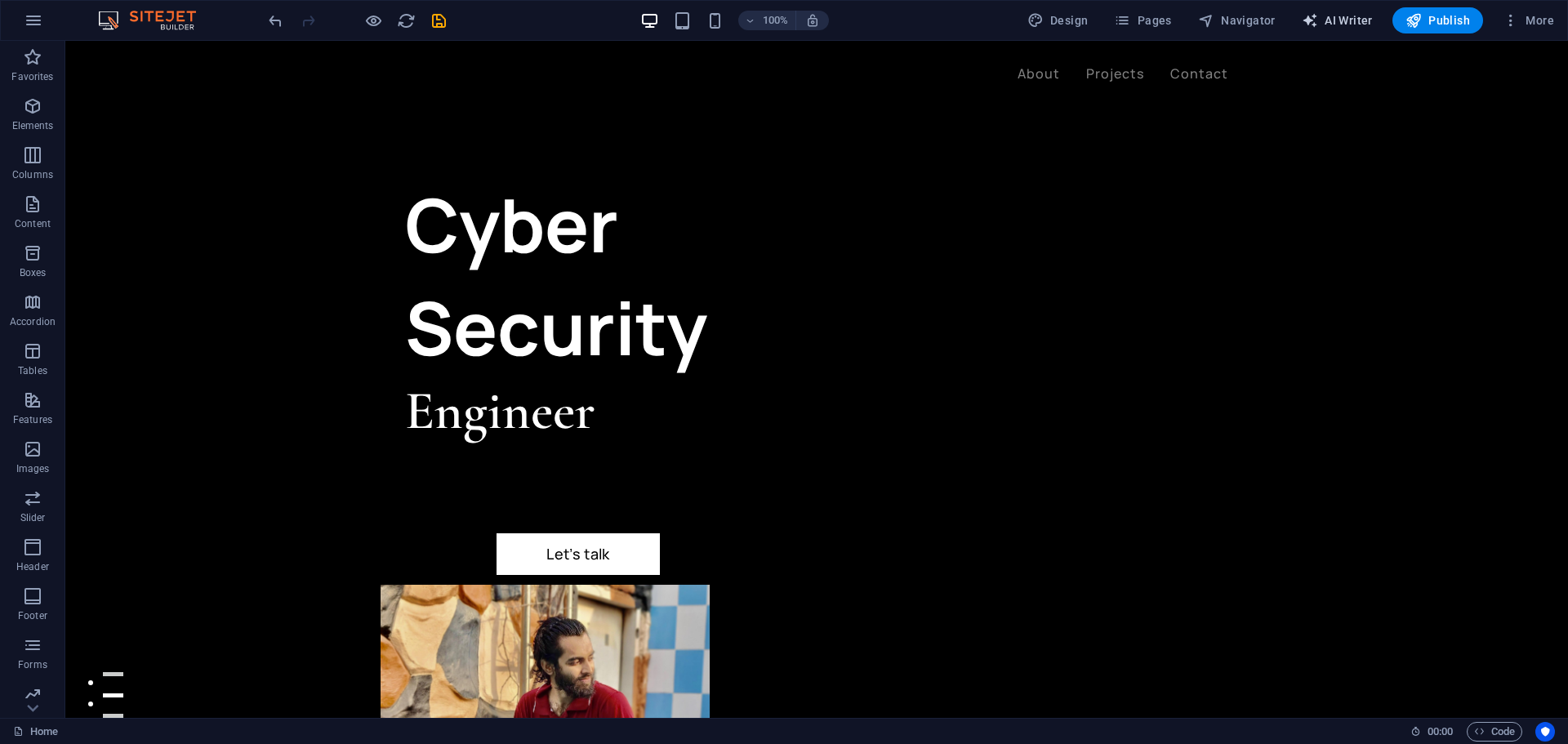
click at [1341, 20] on span "AI Writer" at bounding box center [1337, 20] width 71 height 16
select select "English"
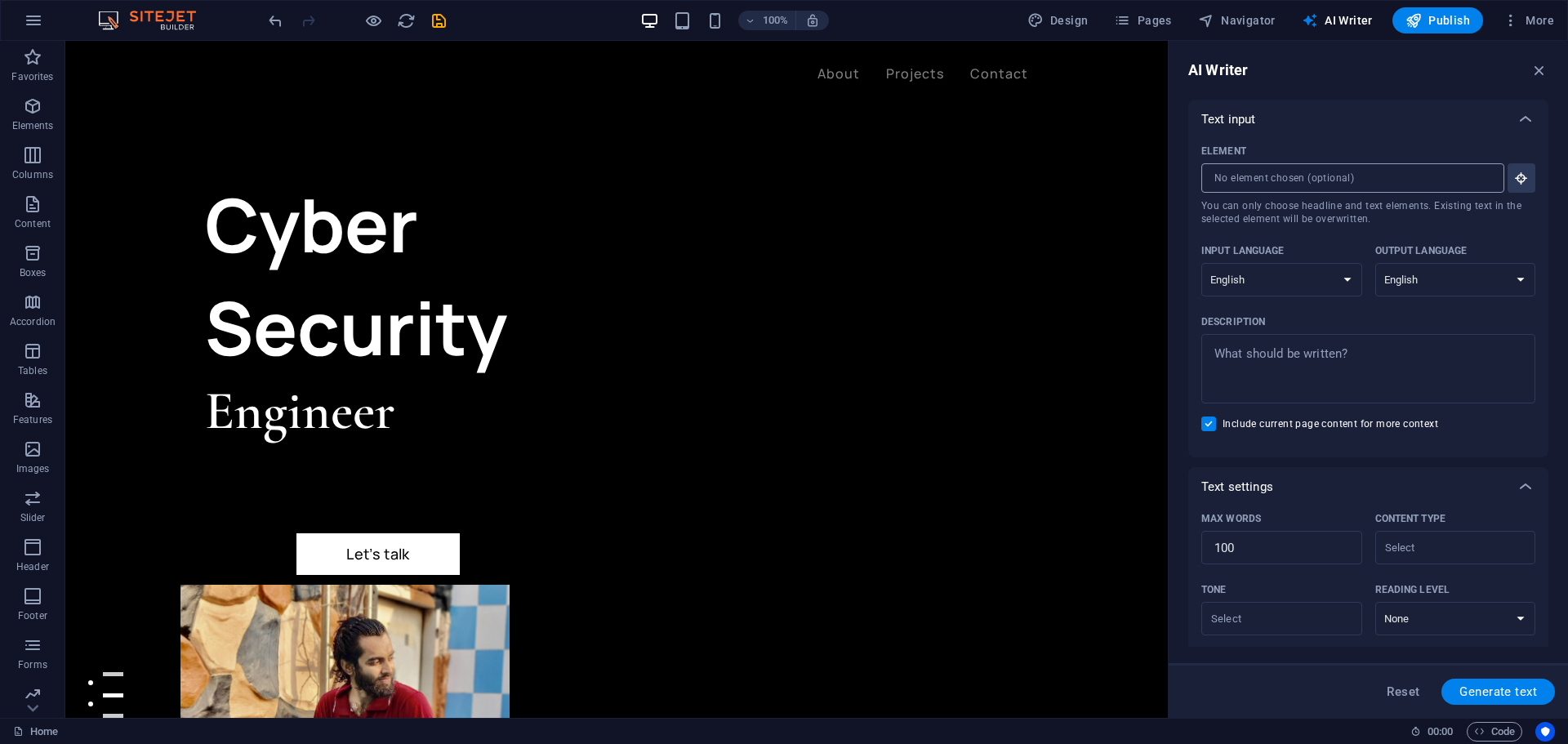
click at [1313, 174] on input "Element ​ You can only choose headline and text elements. Existing text in the …" at bounding box center [1347, 178] width 291 height 29
click at [1521, 181] on icon "button" at bounding box center [1521, 177] width 15 height 15
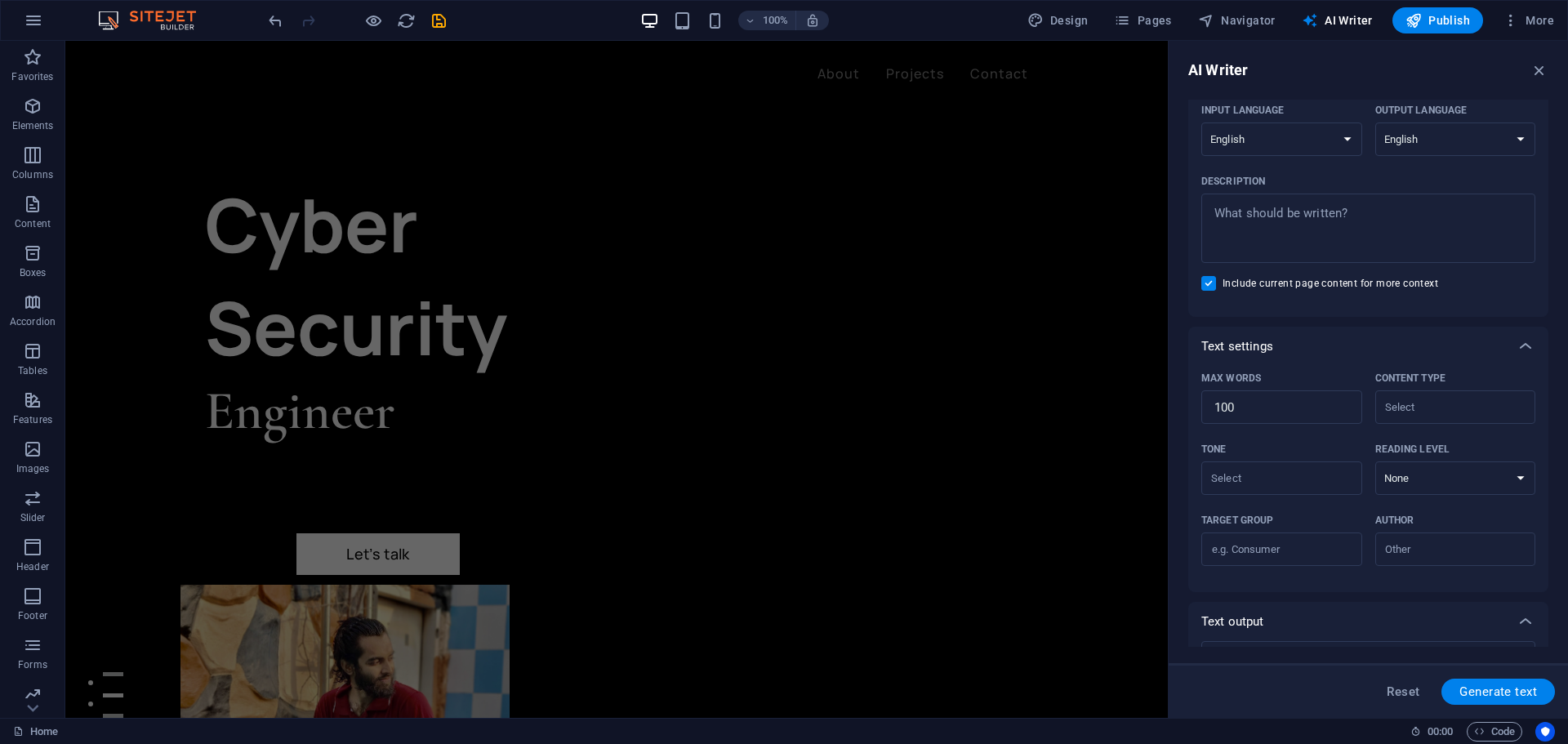
scroll to position [228, 0]
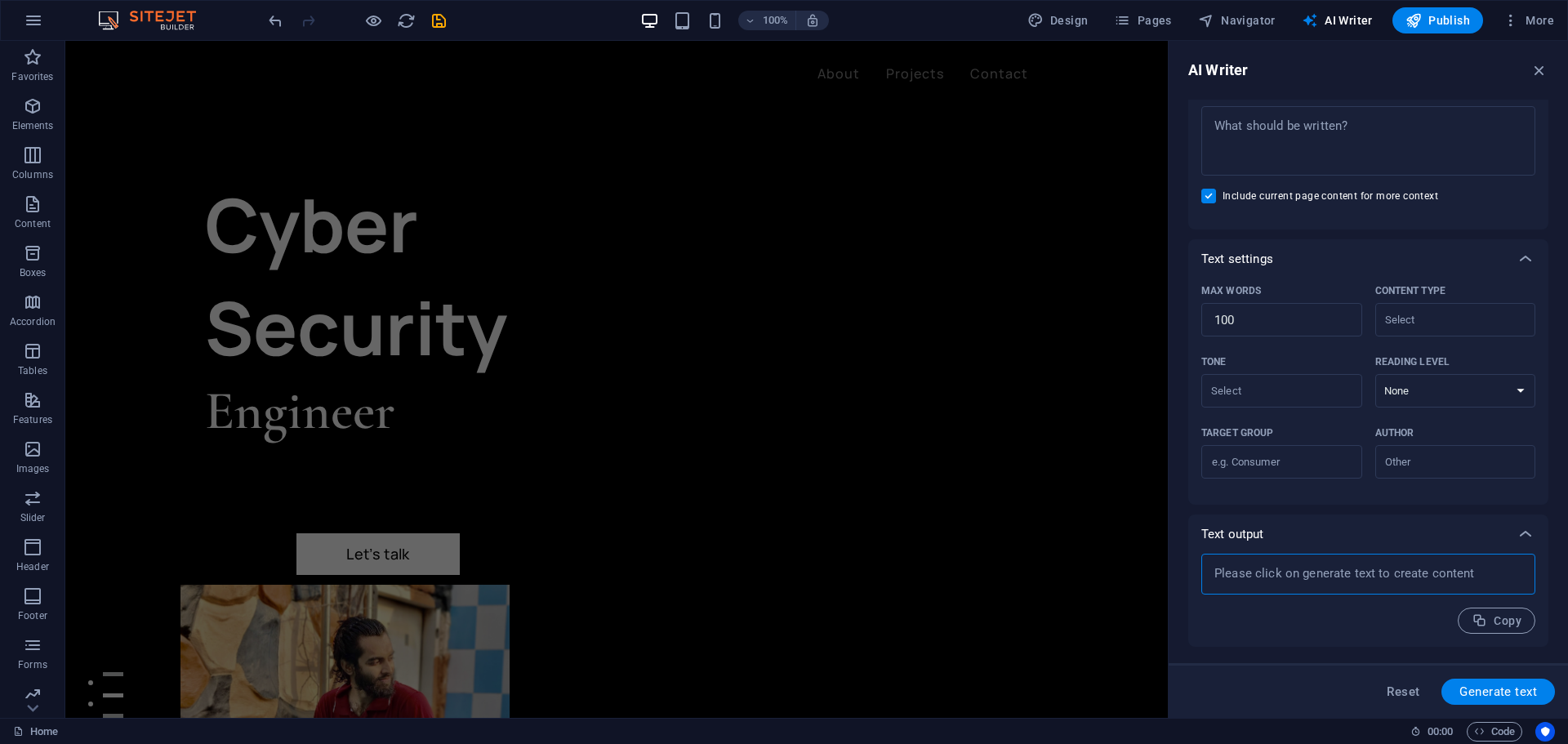
click at [1309, 574] on textarea at bounding box center [1368, 574] width 318 height 24
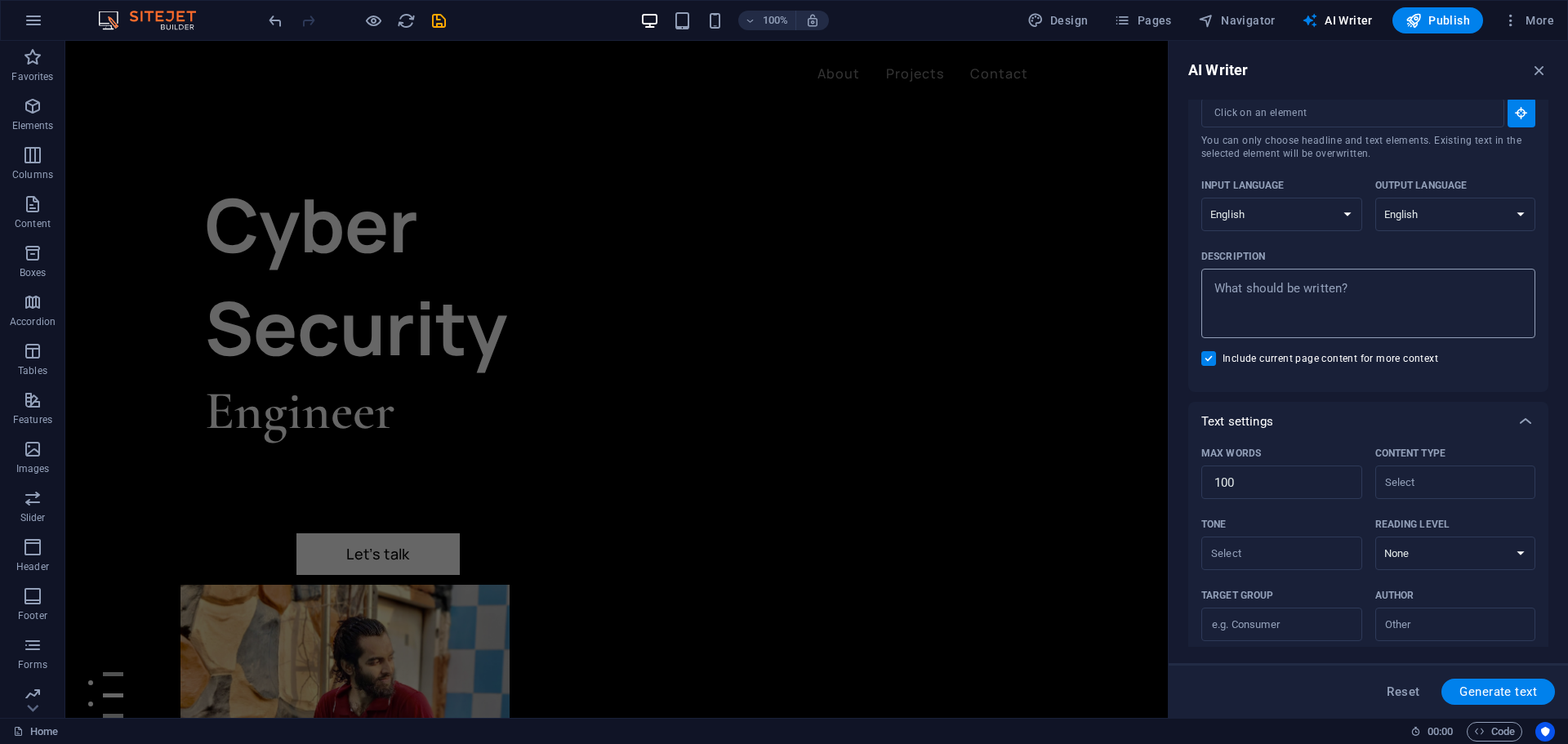
scroll to position [0, 0]
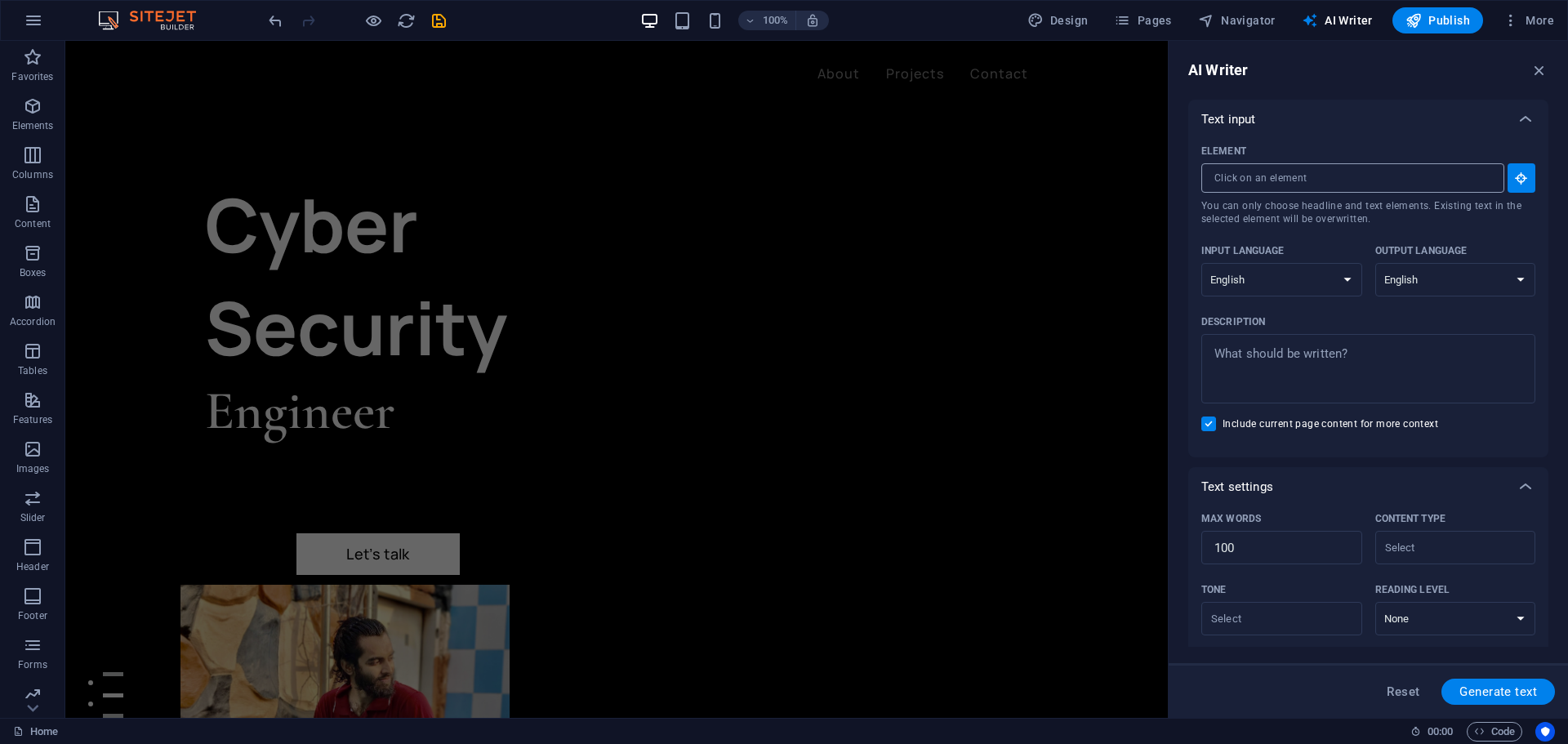
type textarea "x"
click at [1394, 173] on input "Element ​ You can only choose headline and text elements. Existing text in the …" at bounding box center [1347, 178] width 291 height 29
click at [1335, 183] on input "Element ​ You can only choose headline and text elements. Existing text in the …" at bounding box center [1347, 178] width 291 height 29
click at [1520, 115] on icon at bounding box center [1526, 119] width 20 height 20
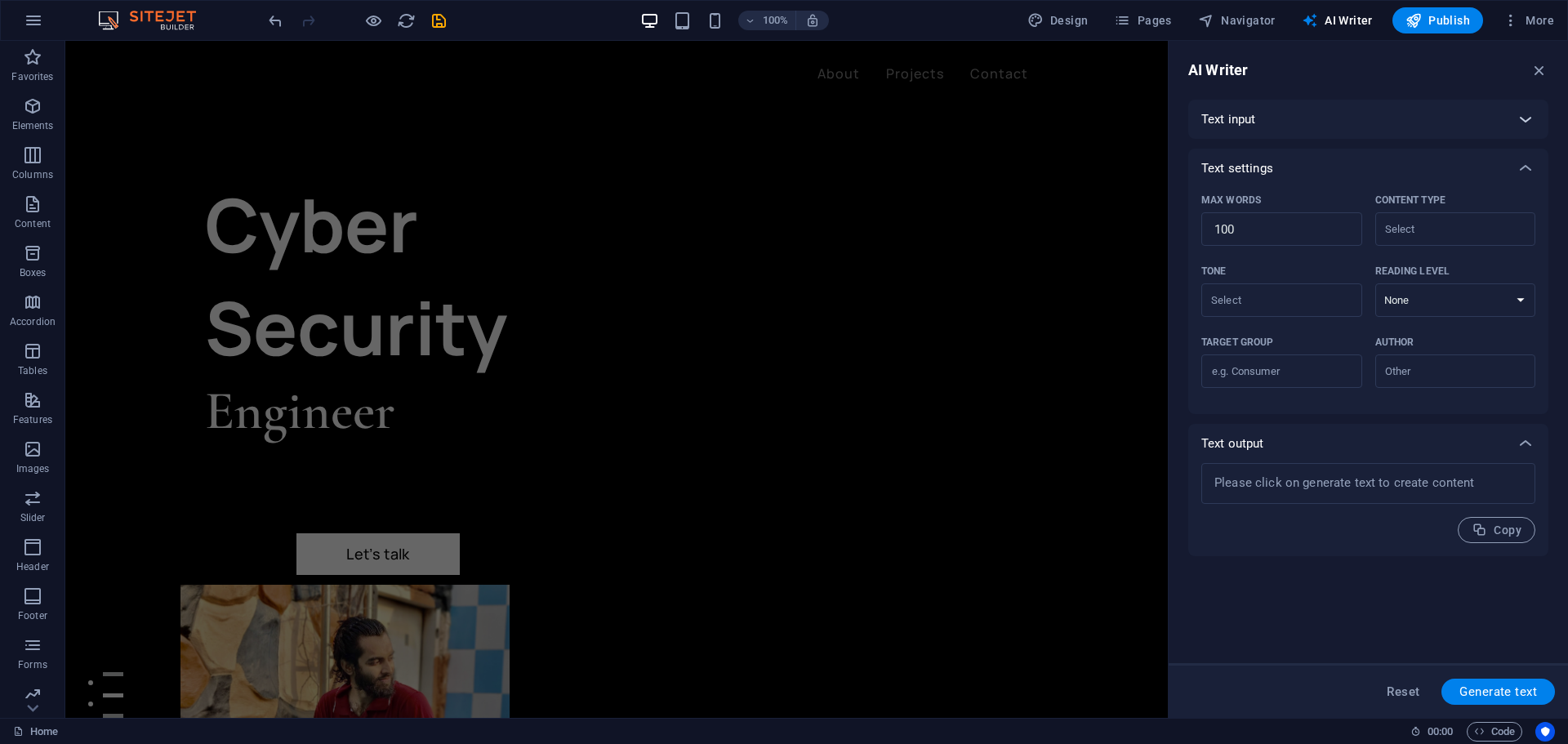
click at [1520, 115] on icon at bounding box center [1526, 119] width 20 height 20
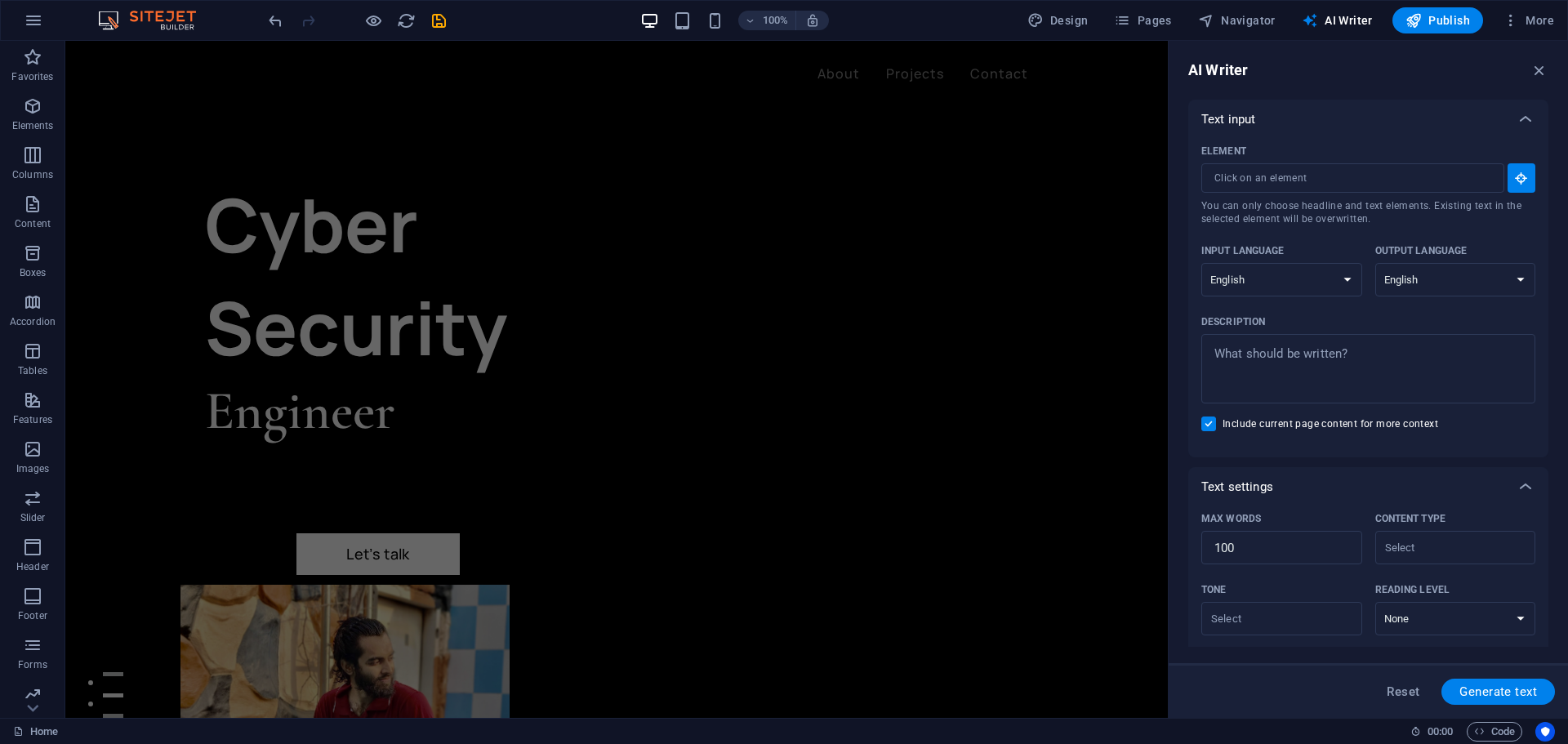
scroll to position [228, 0]
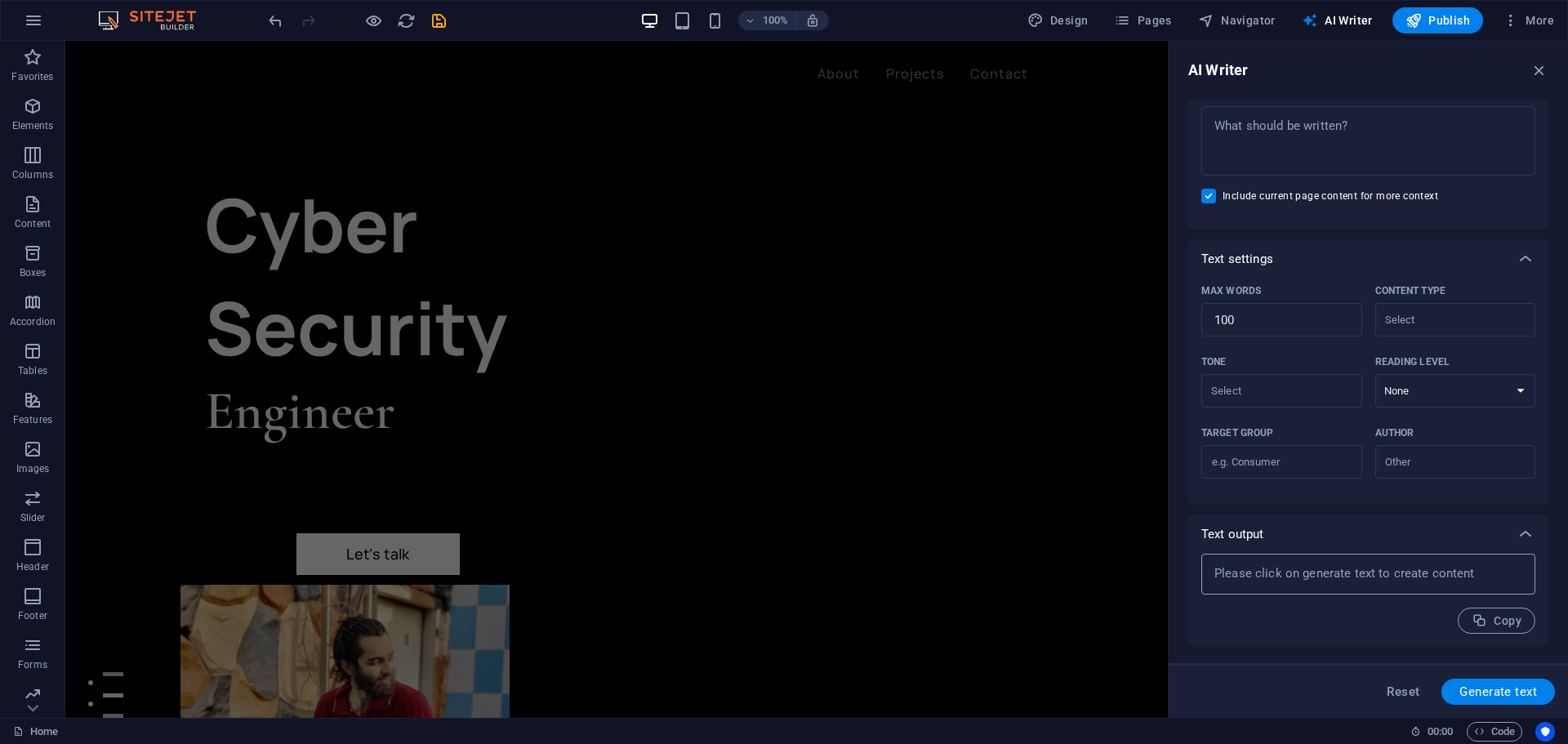
click at [1431, 589] on div "x ​" at bounding box center [1369, 574] width 334 height 40
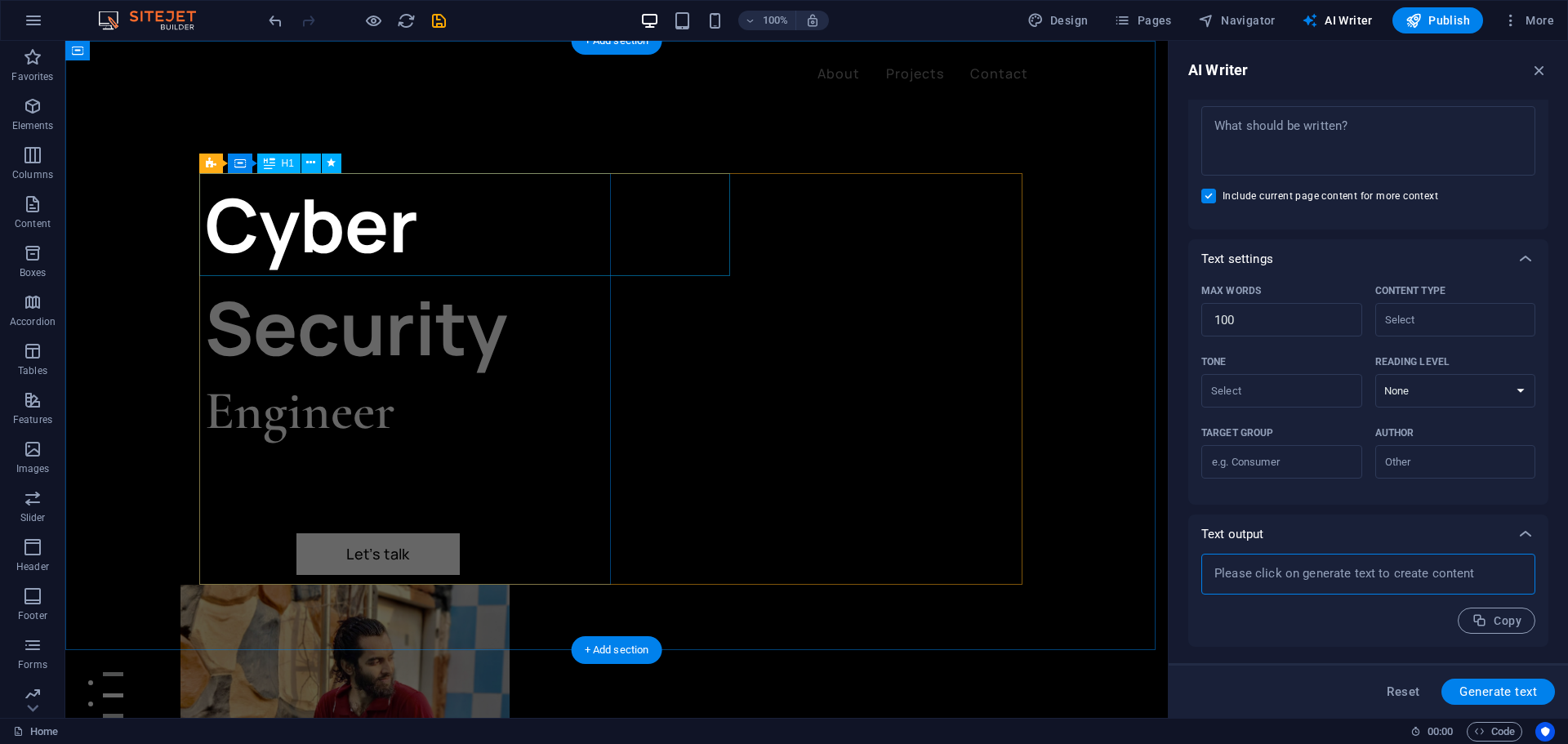
type textarea "x"
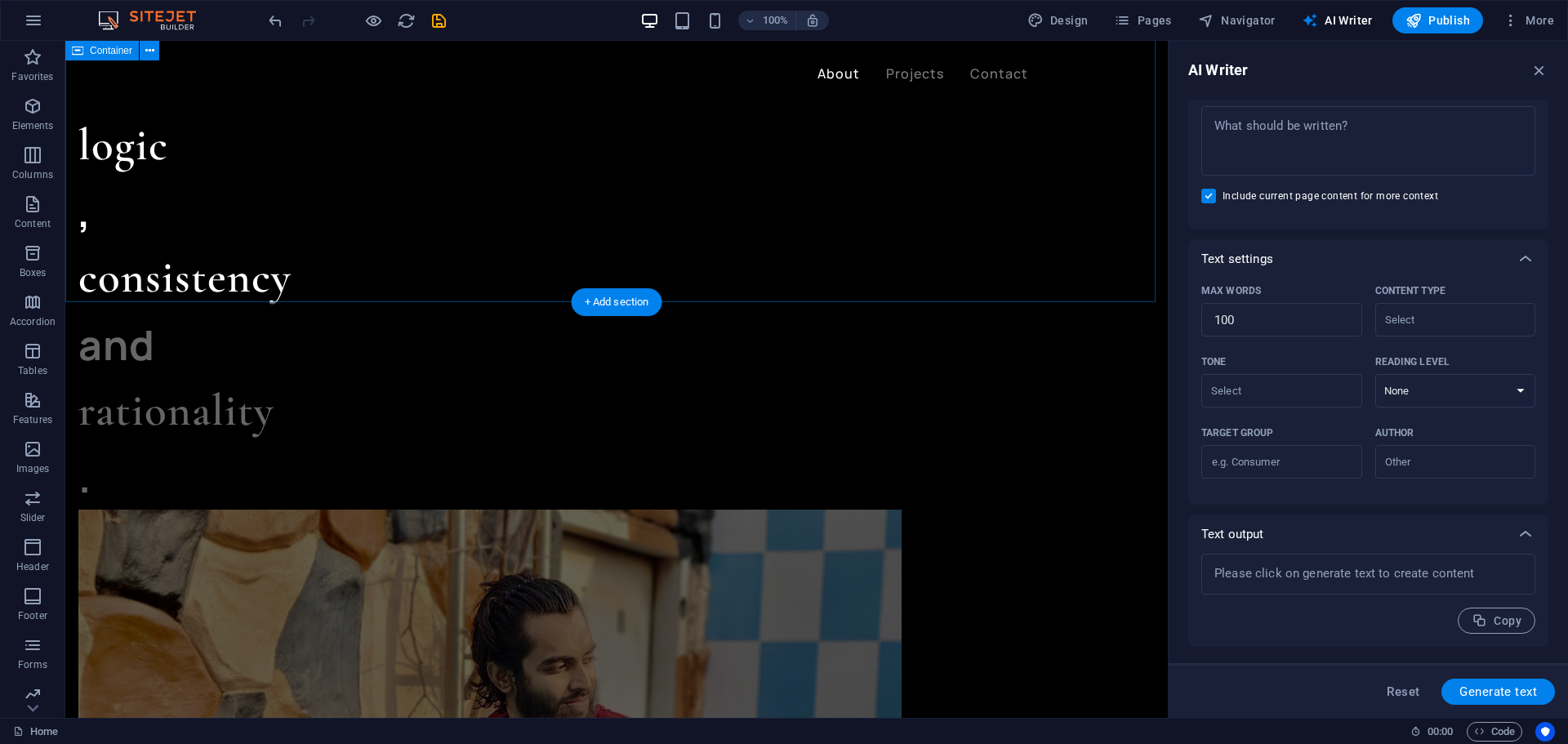
scroll to position [1460, 0]
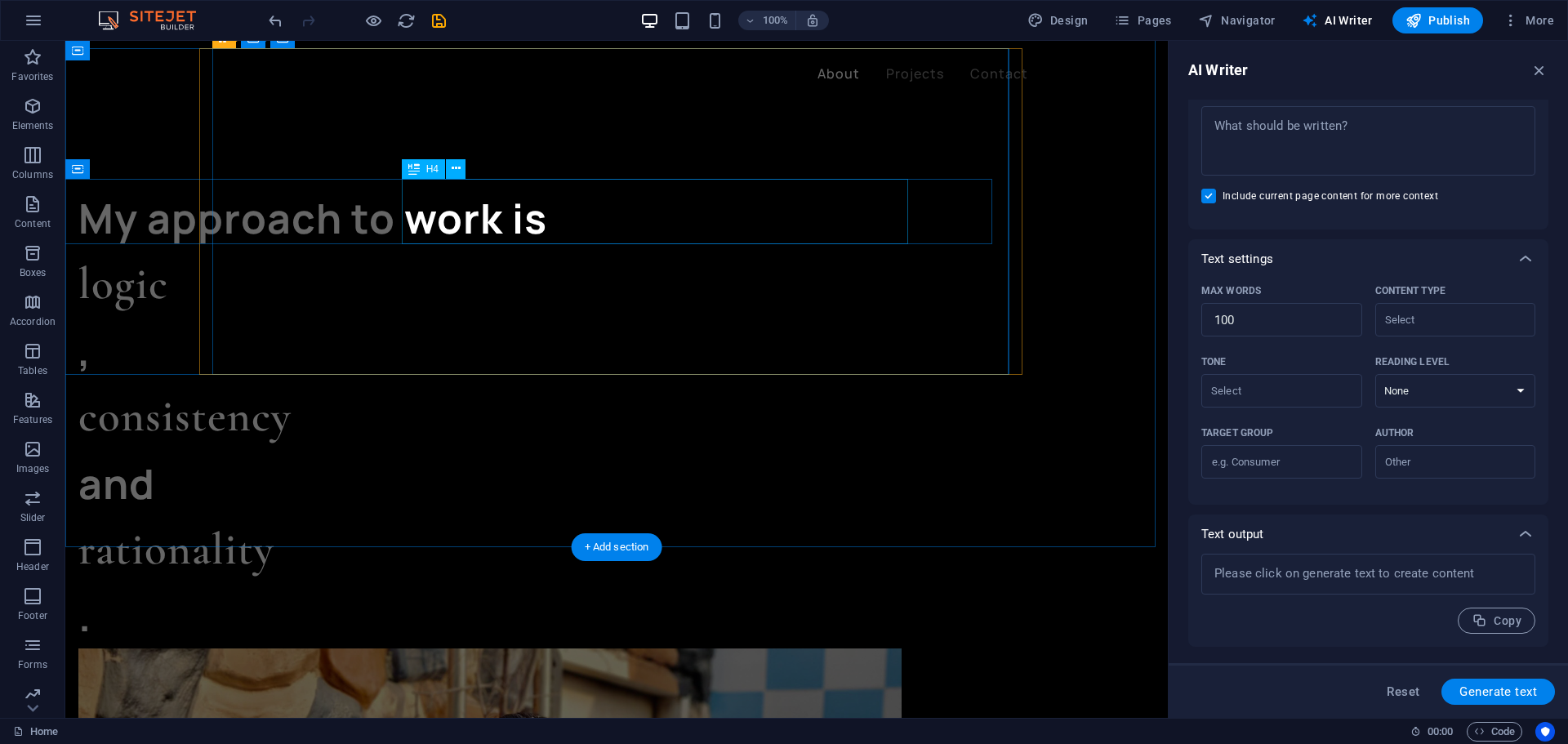
type input "#ed-1018291230"
type textarea "x"
type input "10"
type textarea "x"
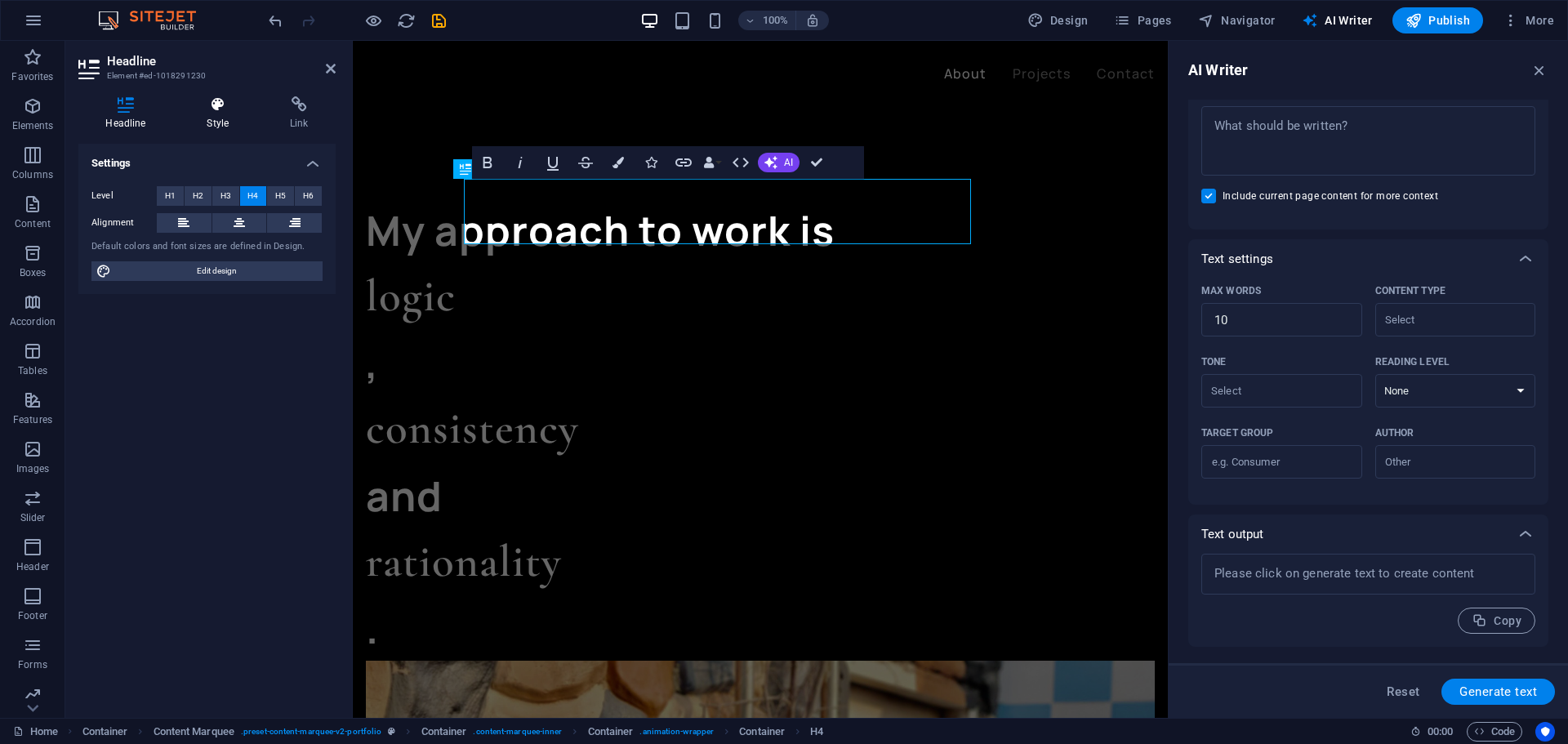
click at [215, 104] on icon at bounding box center [218, 104] width 77 height 16
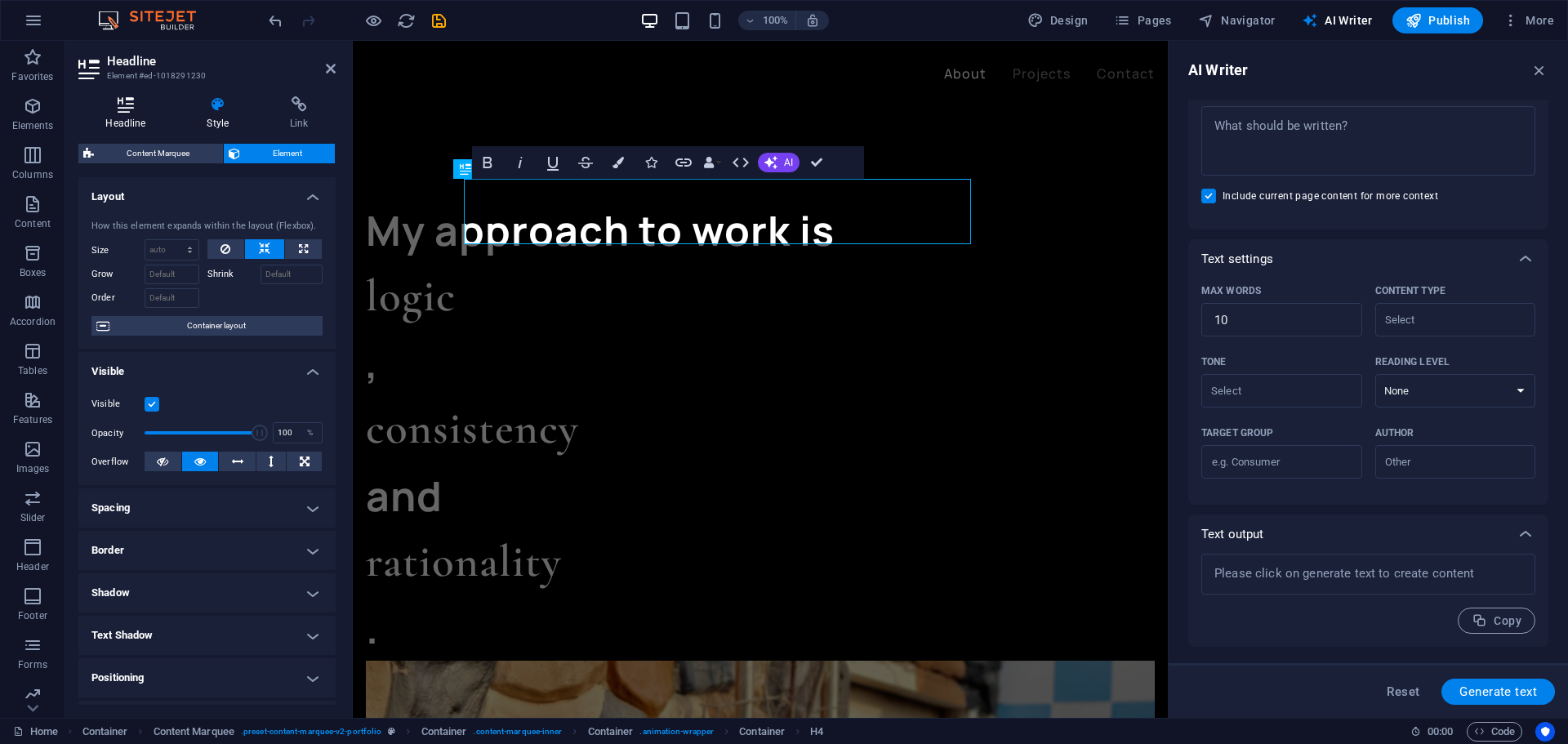
click at [126, 105] on icon at bounding box center [126, 104] width 95 height 16
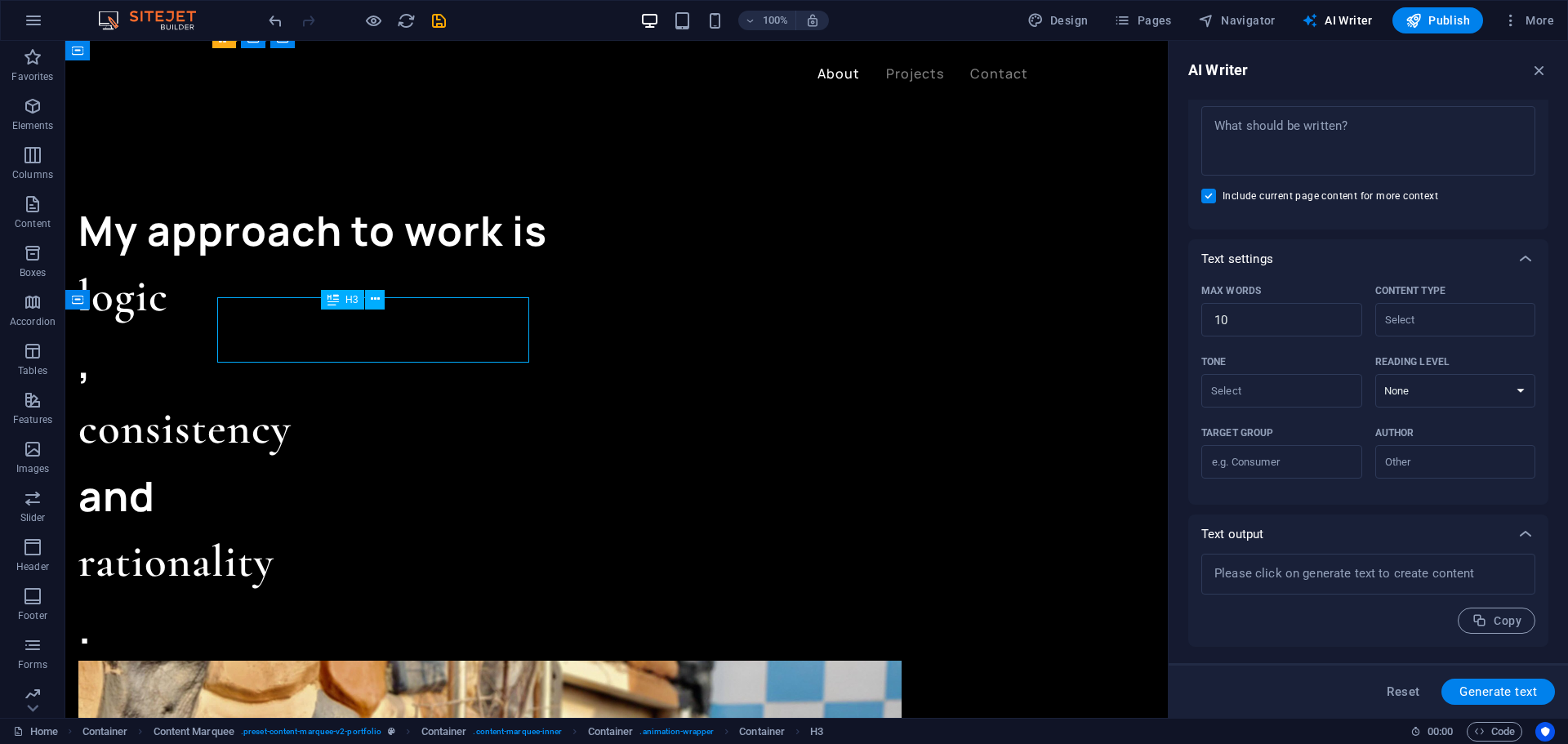
scroll to position [1460, 0]
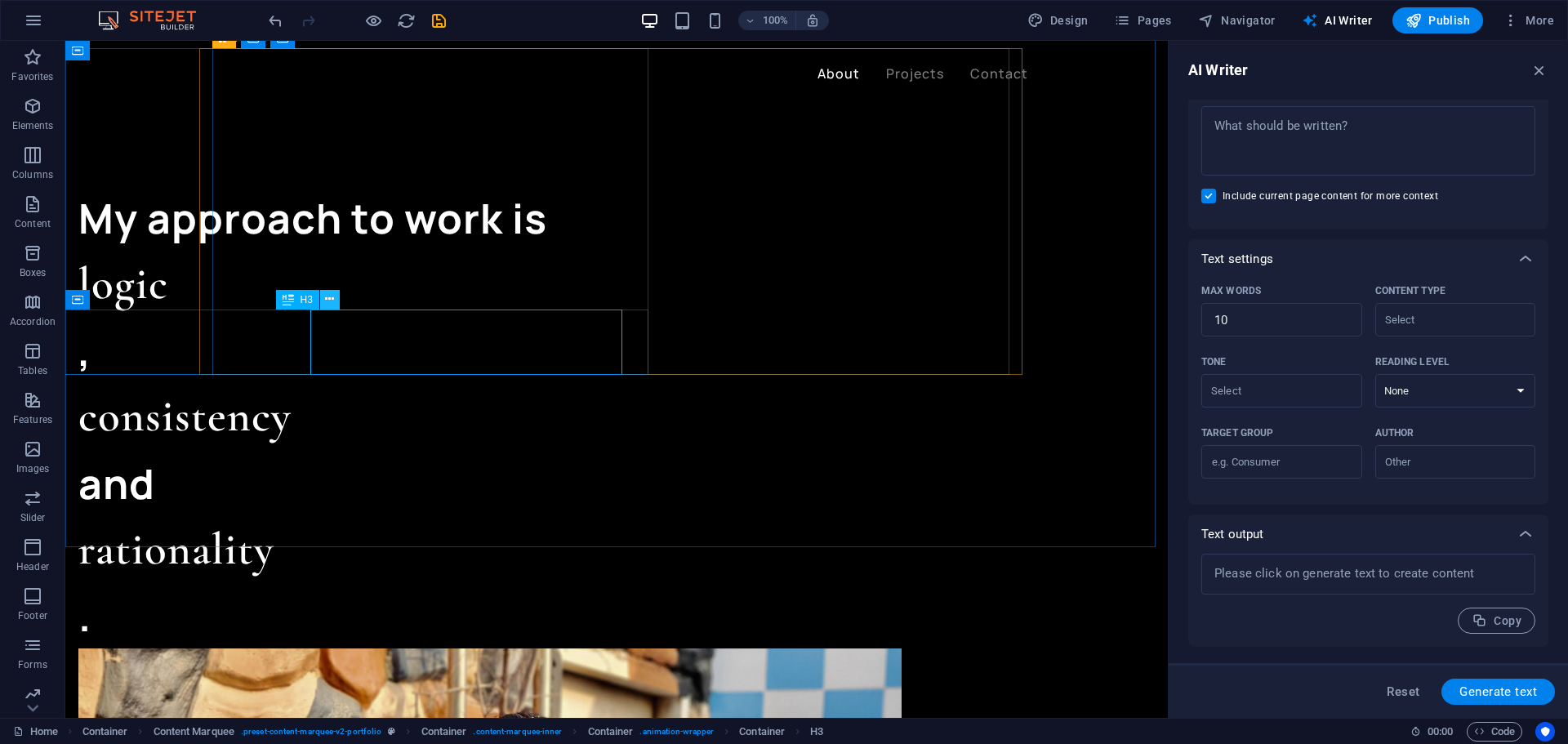
click at [327, 300] on icon at bounding box center [329, 300] width 9 height 17
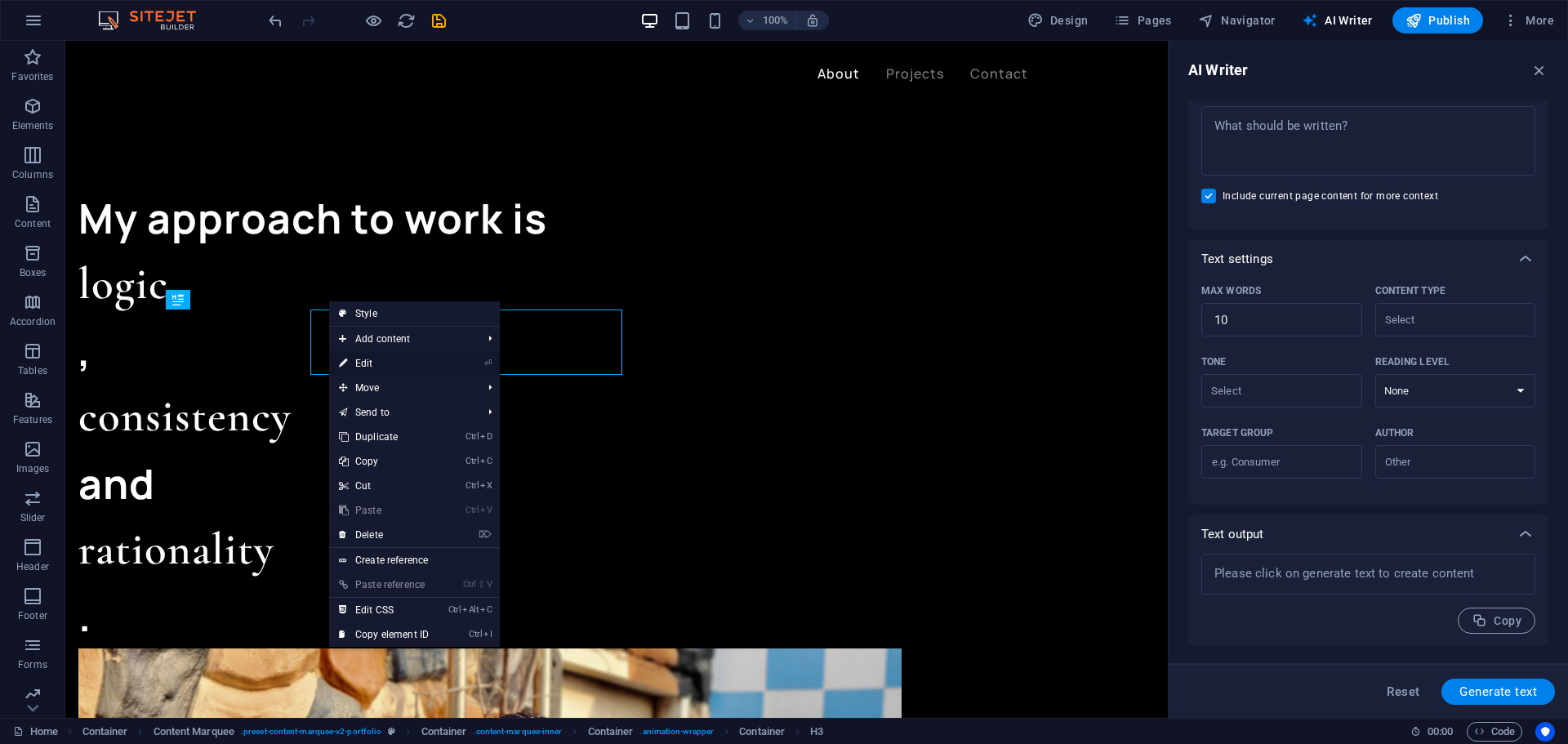
click at [397, 366] on link "⏎ Edit" at bounding box center [383, 363] width 109 height 24
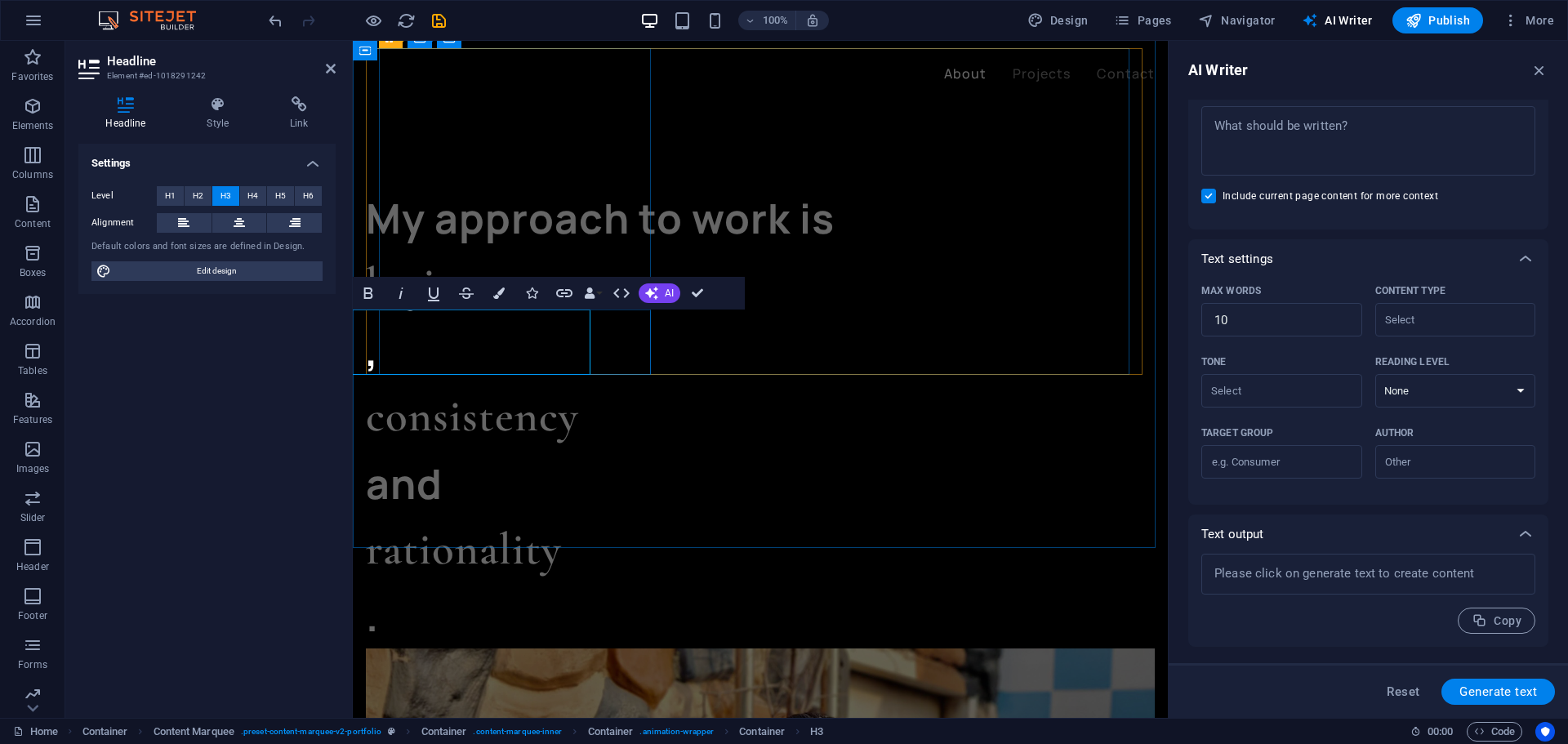
scroll to position [1448, 0]
type input "#ed-1018291242"
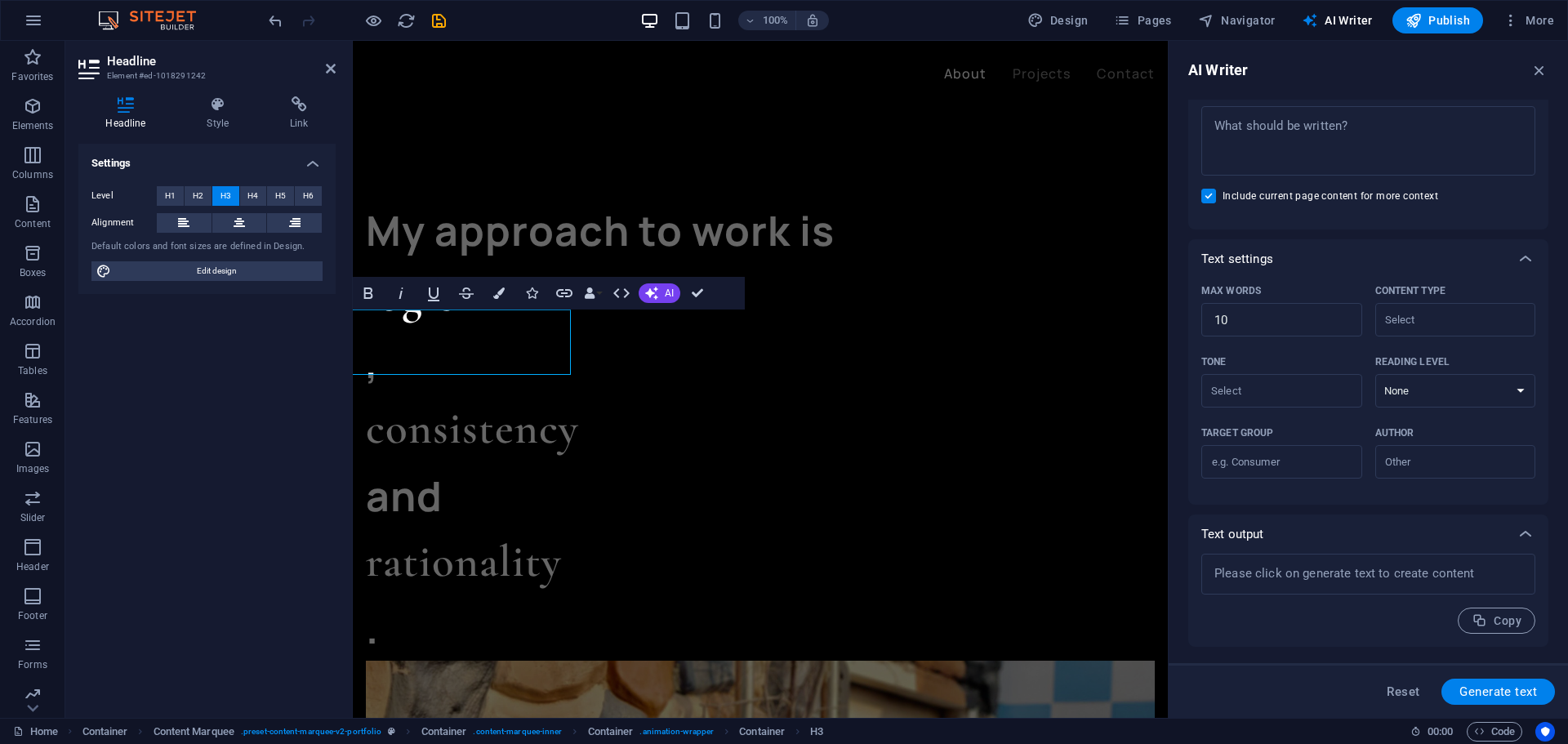
click at [165, 323] on div "Settings Level H1 H2 H3 H4 H5 H6 Alignment Default colors and font sizes are de…" at bounding box center [207, 424] width 258 height 561
click at [39, 206] on icon "button" at bounding box center [33, 204] width 20 height 20
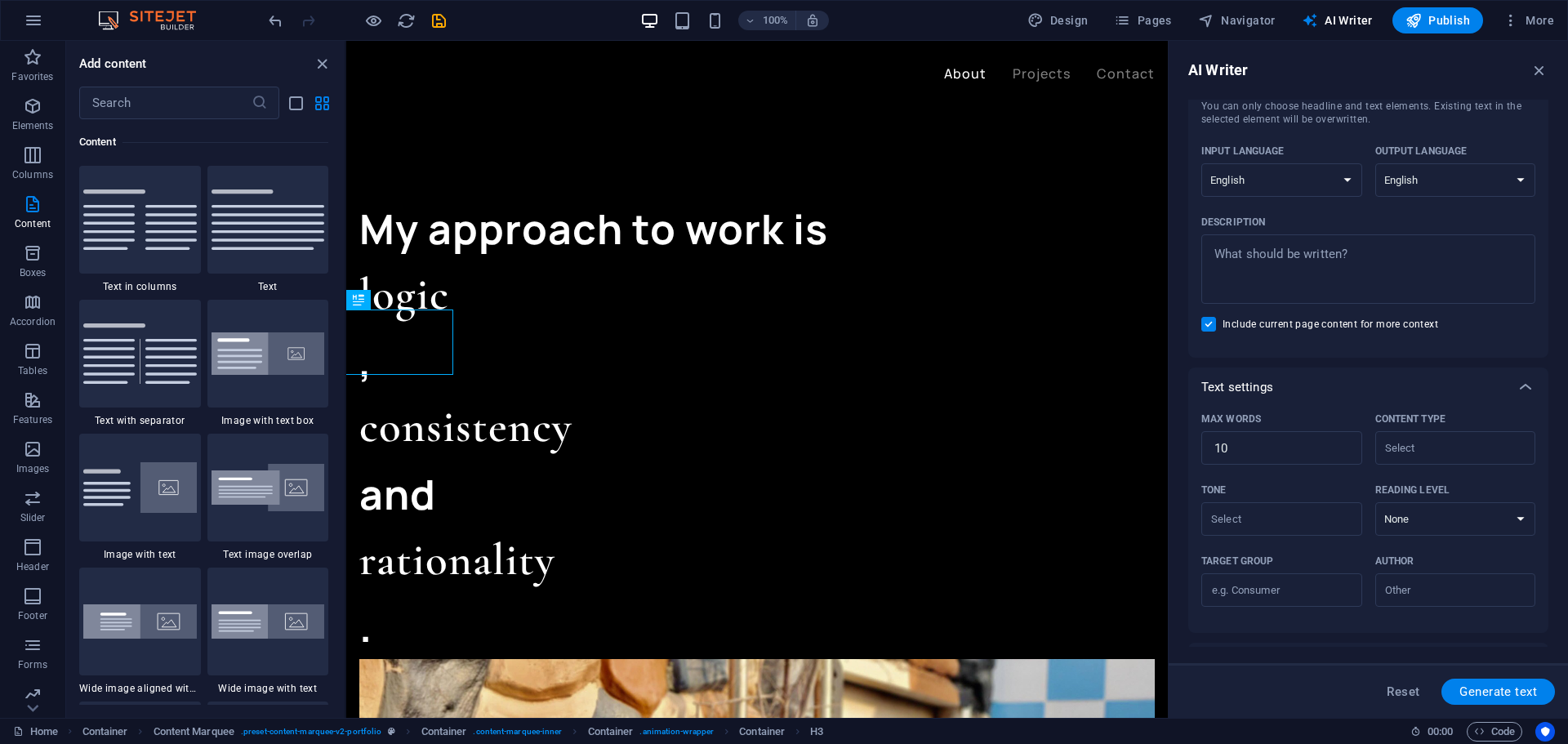
scroll to position [0, 0]
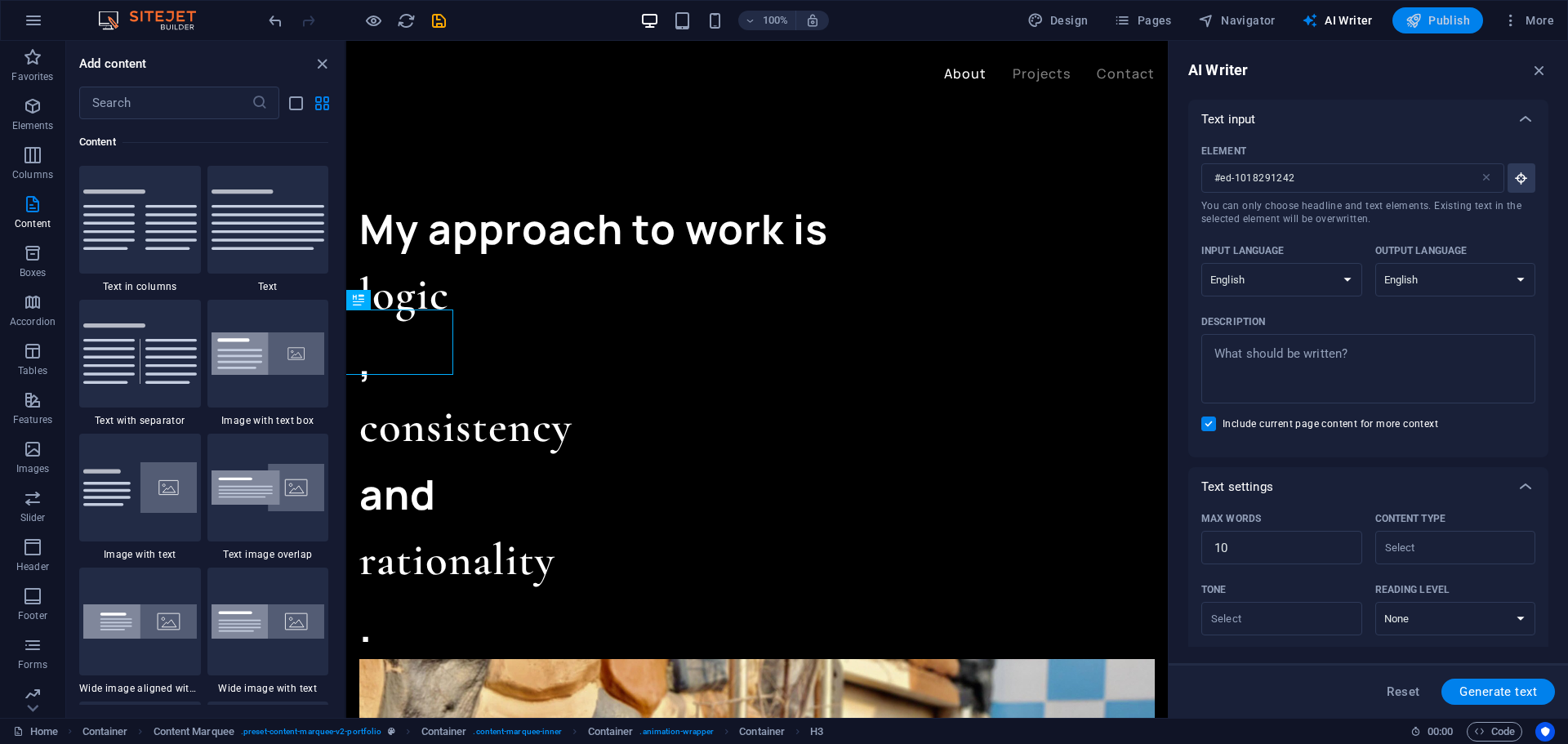
click at [1456, 22] on span "Publish" at bounding box center [1438, 20] width 65 height 16
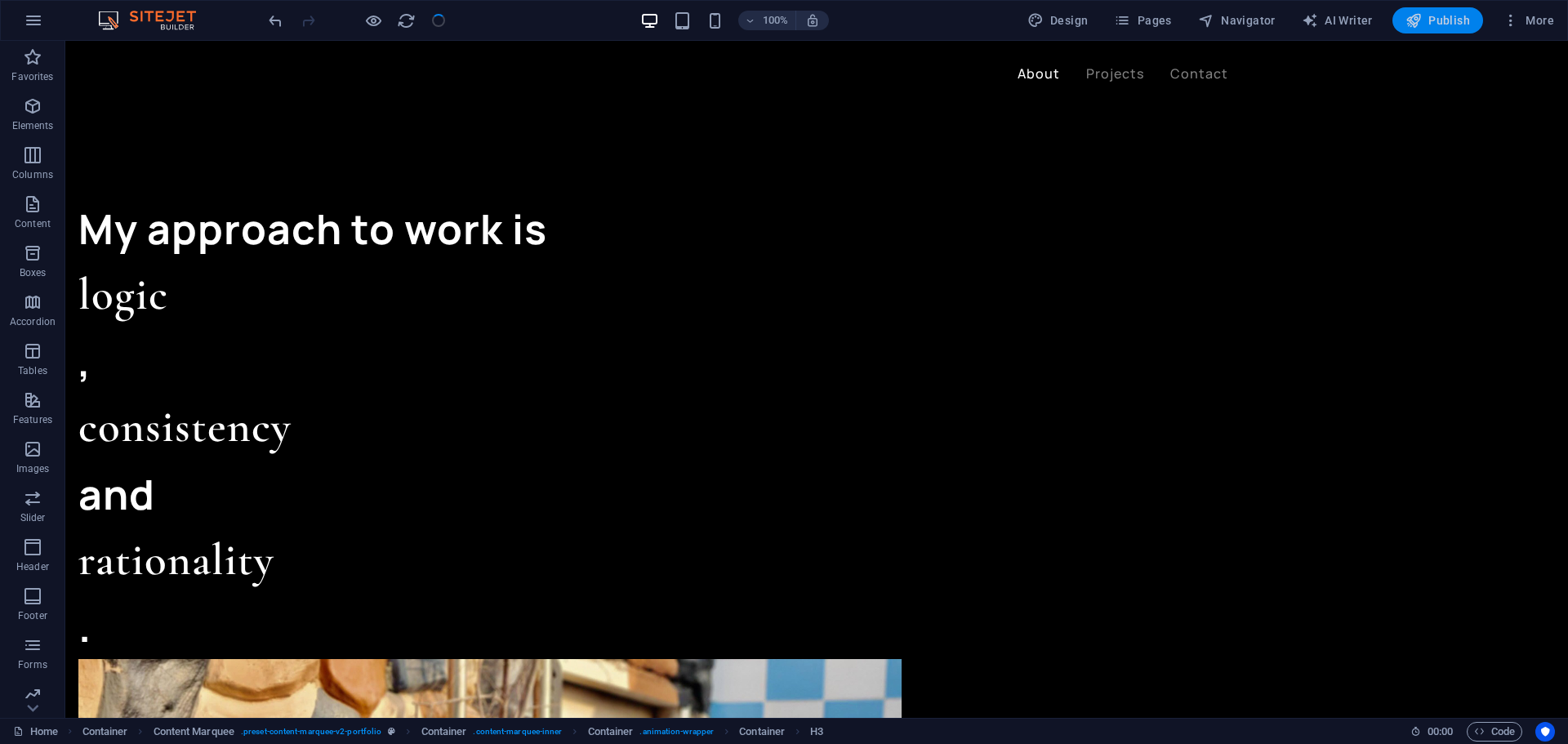
checkbox input "false"
